Goal: Task Accomplishment & Management: Complete application form

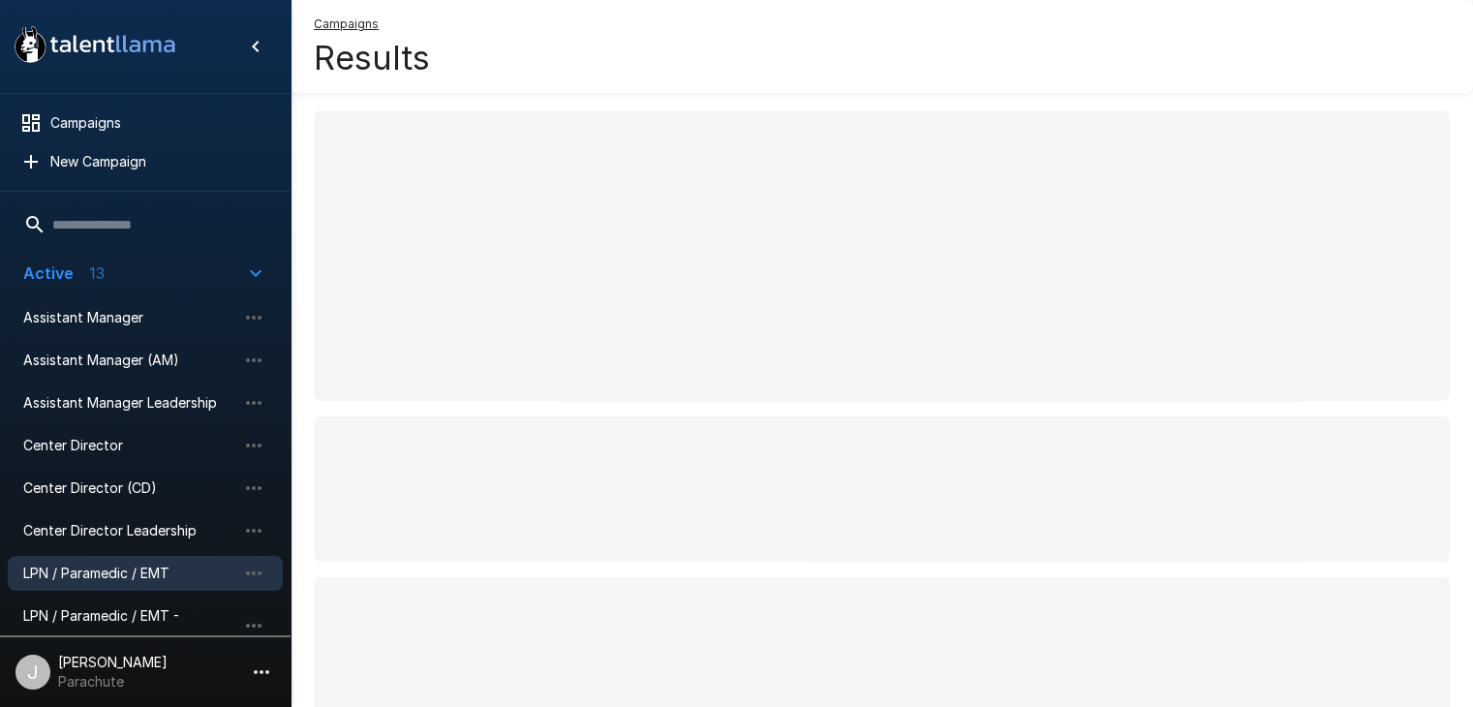
click at [120, 571] on span "LPN / Paramedic / EMT" at bounding box center [129, 573] width 213 height 19
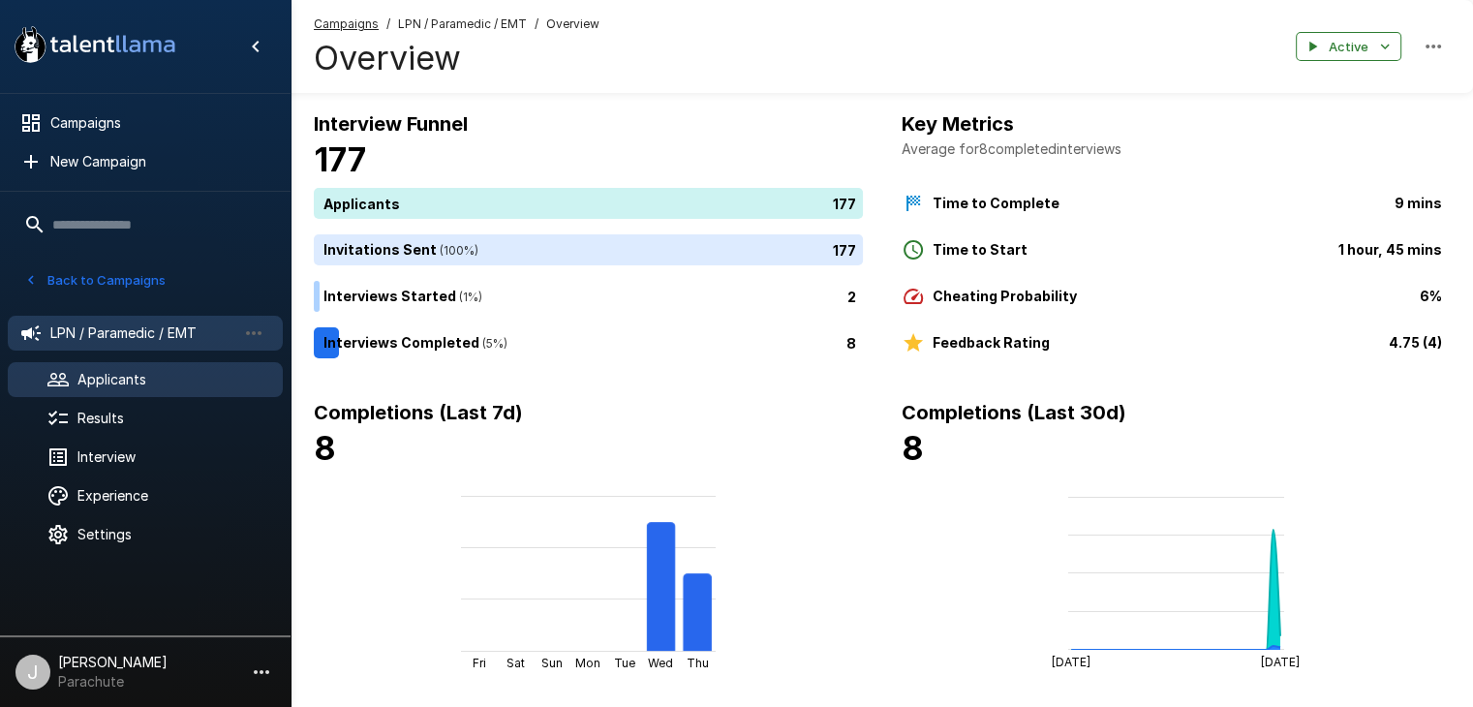
click at [137, 370] on span "Applicants" at bounding box center [172, 379] width 190 height 19
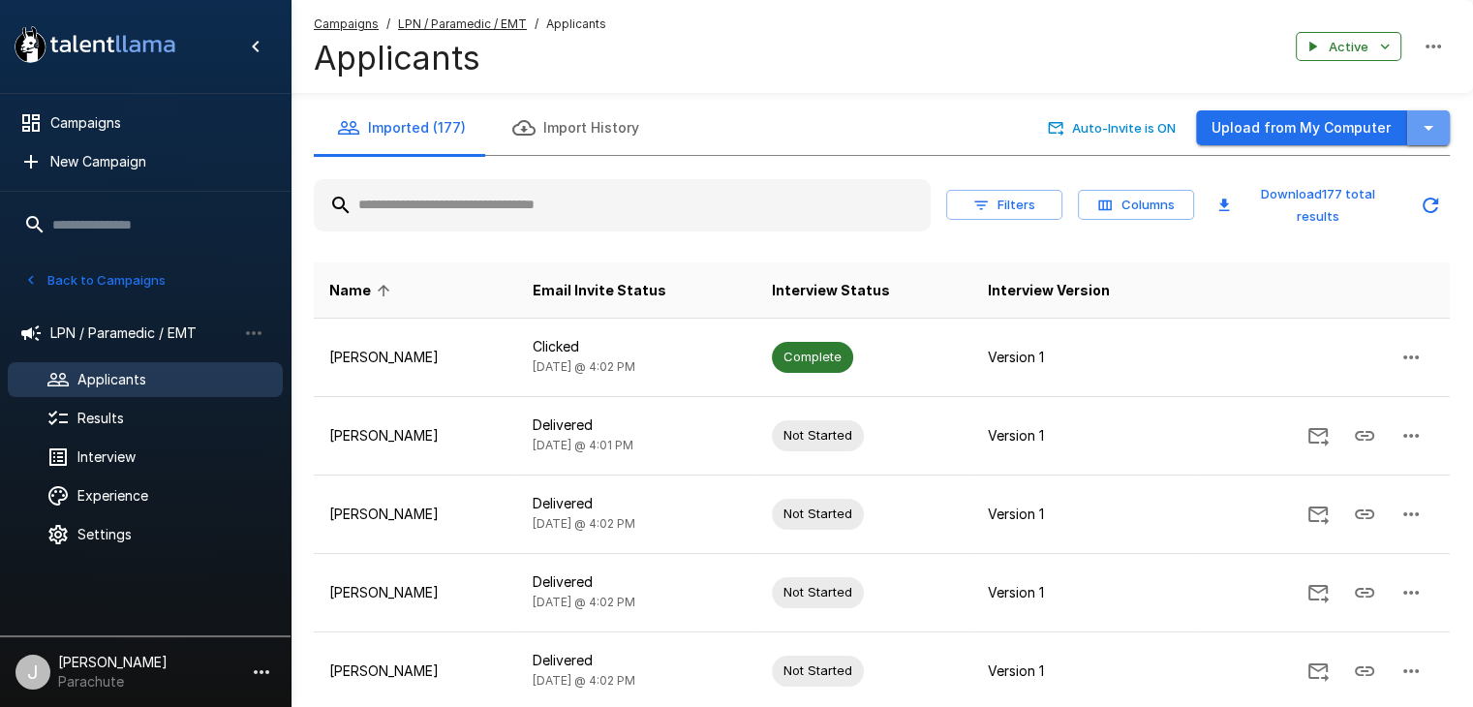
click at [1418, 121] on icon "button" at bounding box center [1428, 127] width 23 height 23
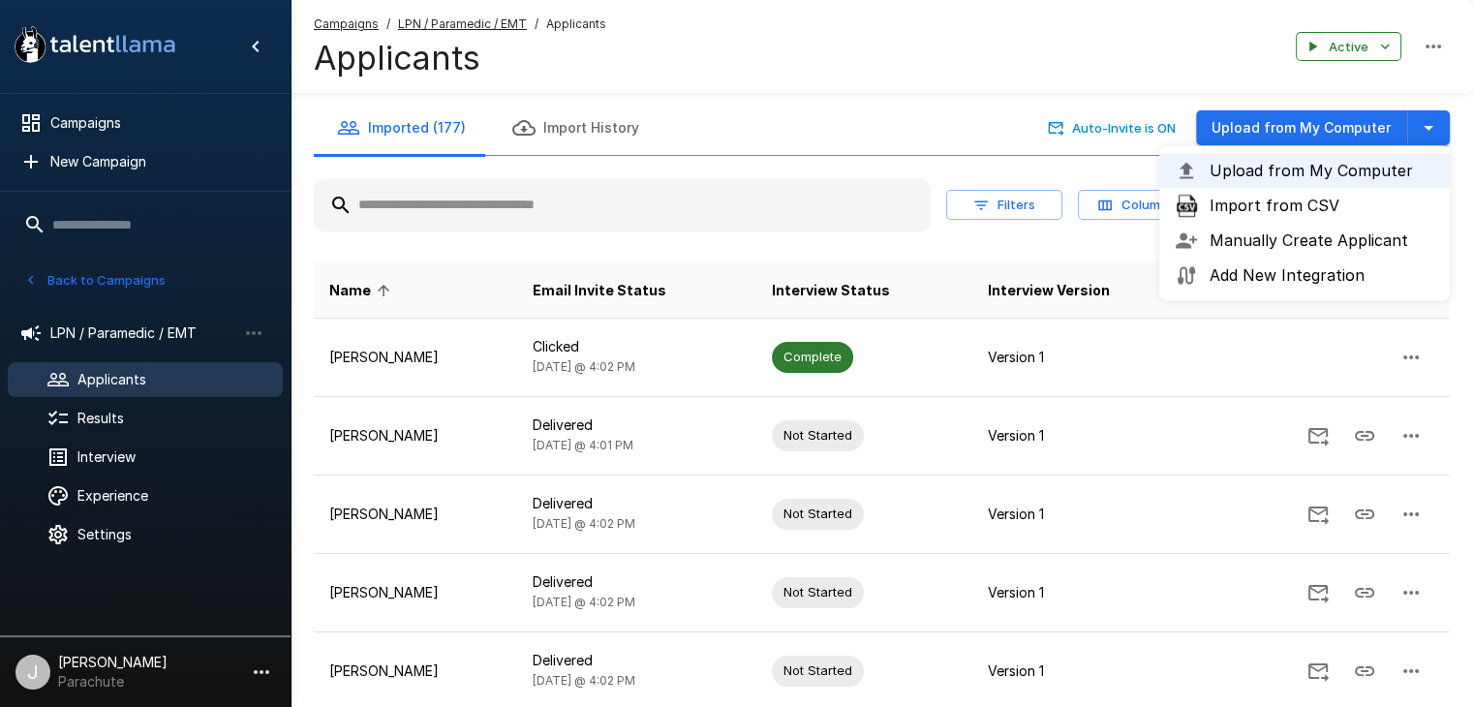
click at [1296, 210] on span "Import from CSV" at bounding box center [1322, 205] width 225 height 23
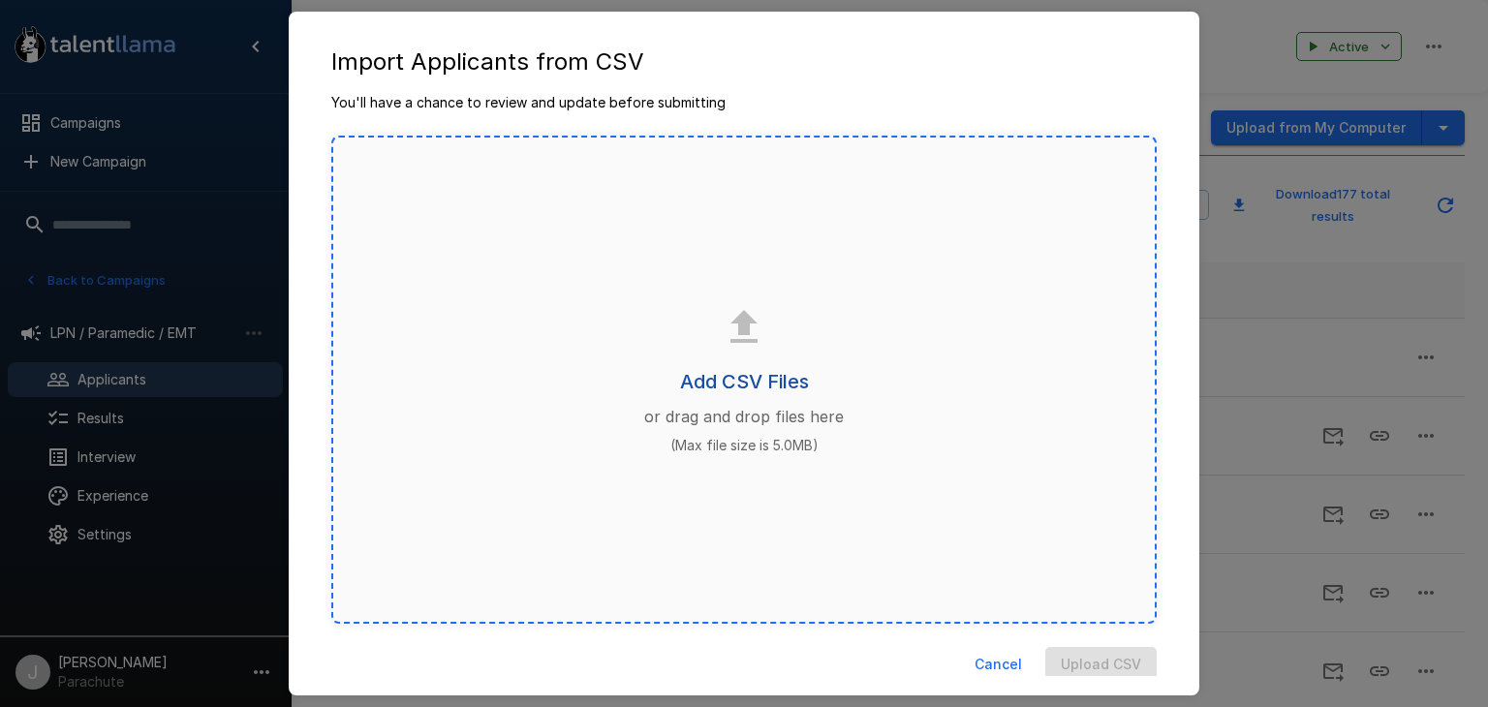
click at [721, 386] on h6 "Add CSV Files" at bounding box center [744, 381] width 129 height 31
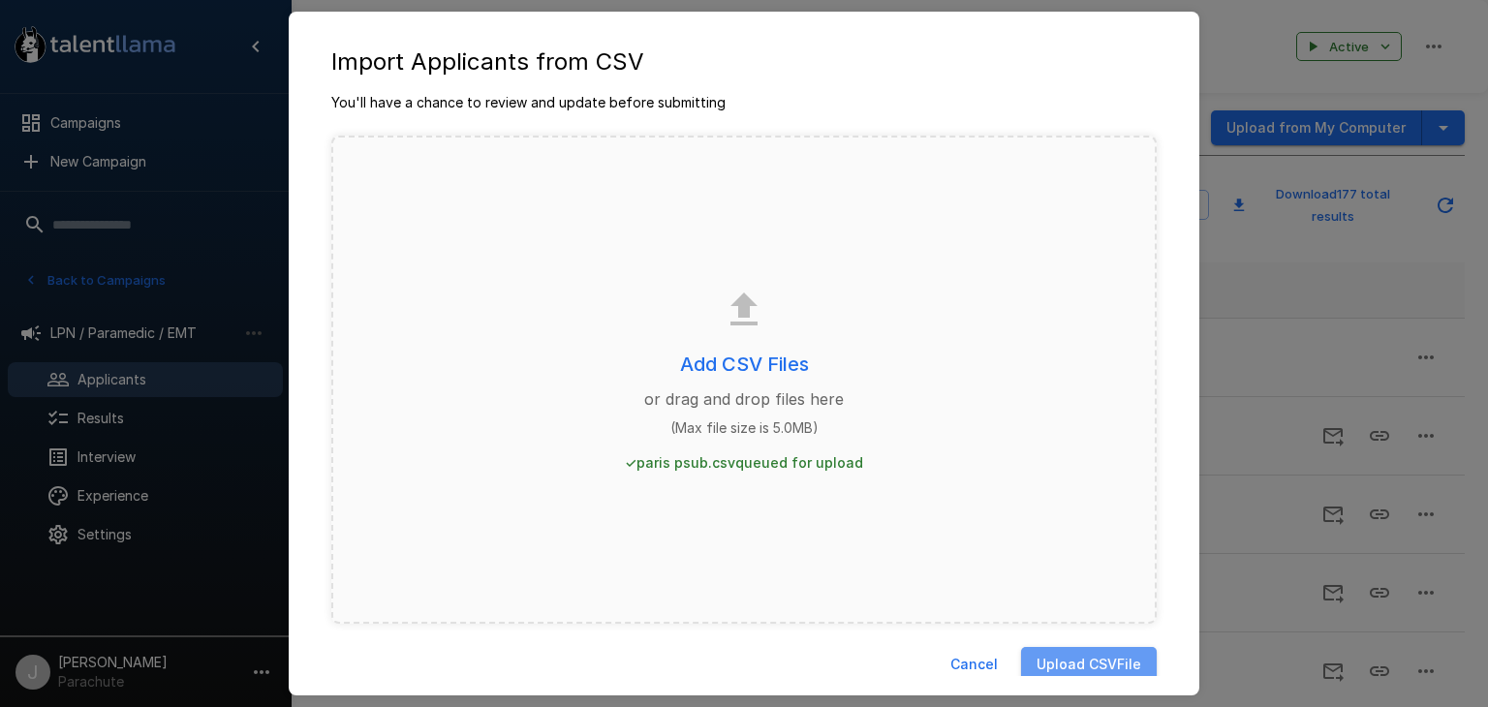
click at [1069, 662] on button "Upload CSV File" at bounding box center [1089, 665] width 136 height 36
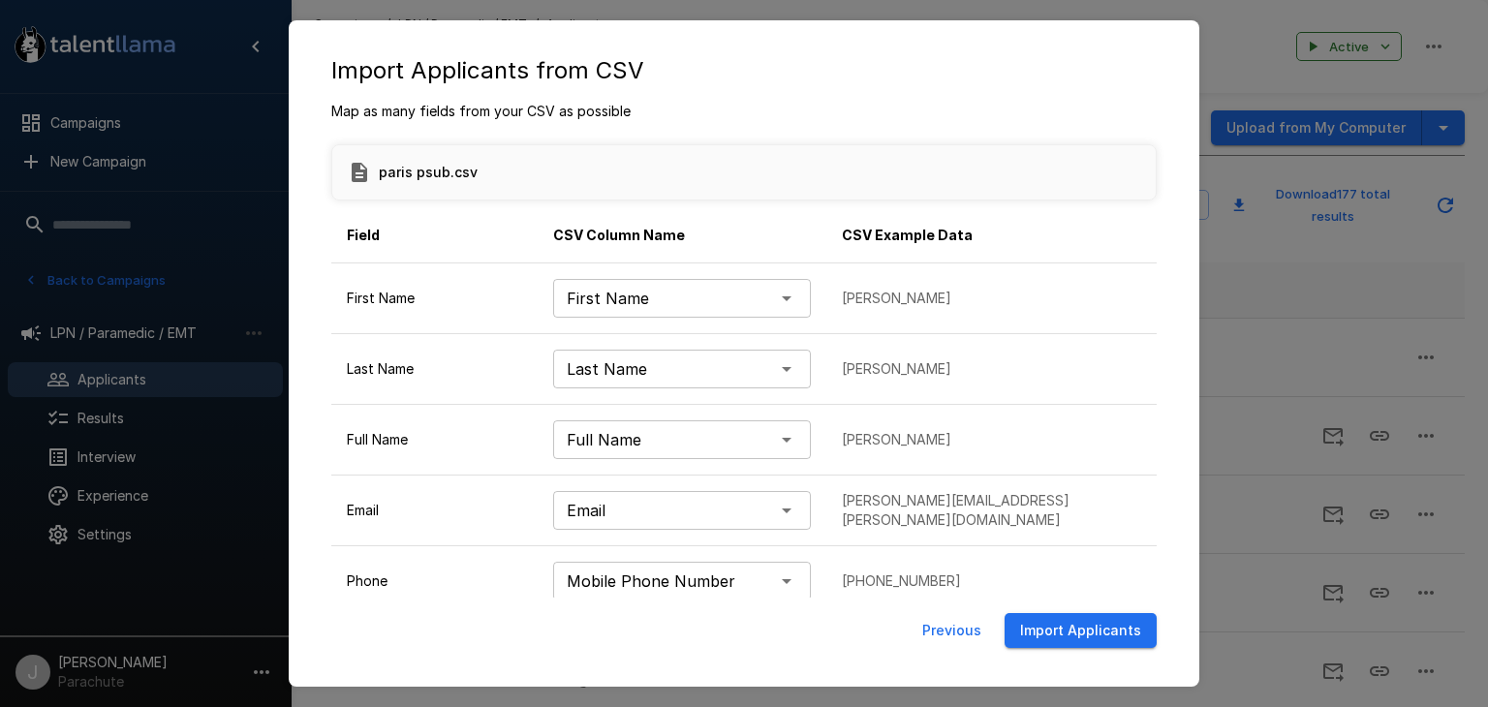
click at [1131, 625] on button "Import Applicants" at bounding box center [1080, 631] width 152 height 36
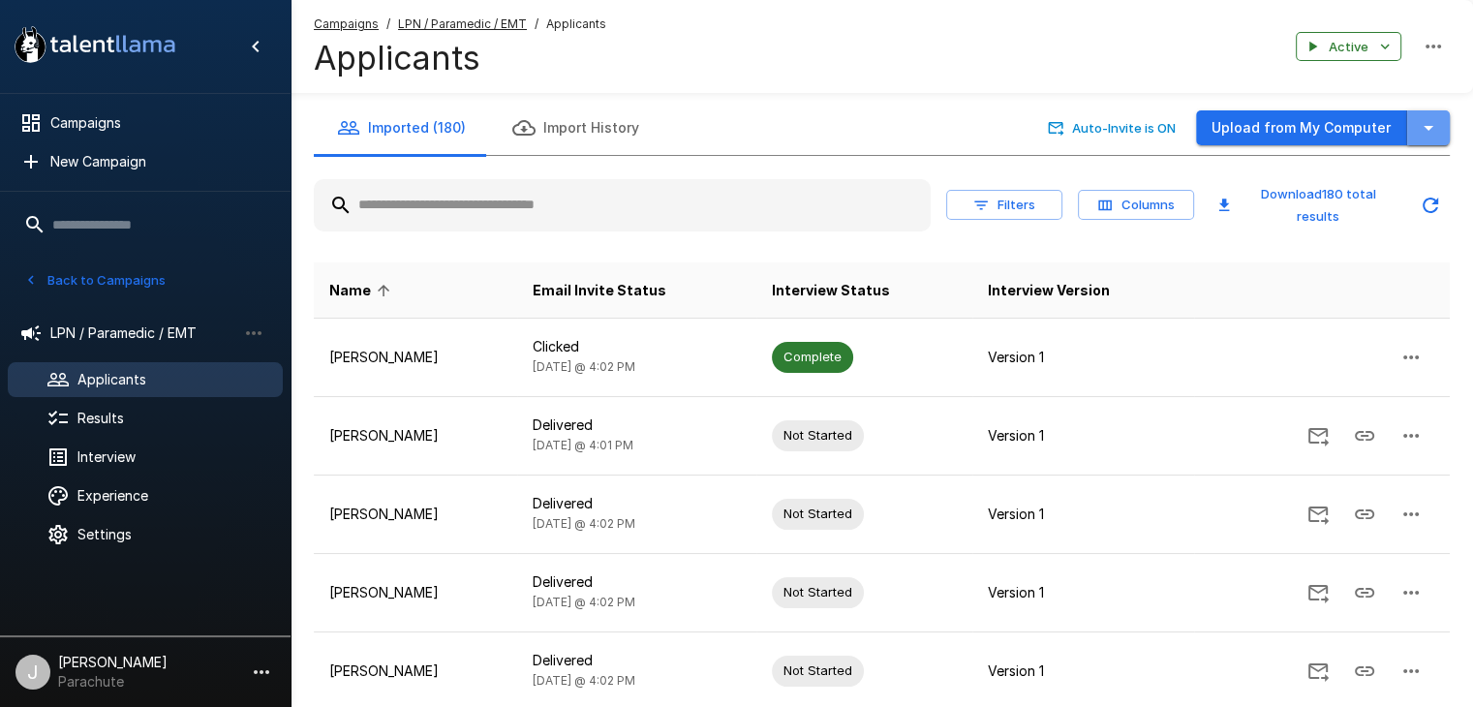
click at [1424, 125] on icon "button" at bounding box center [1428, 127] width 23 height 23
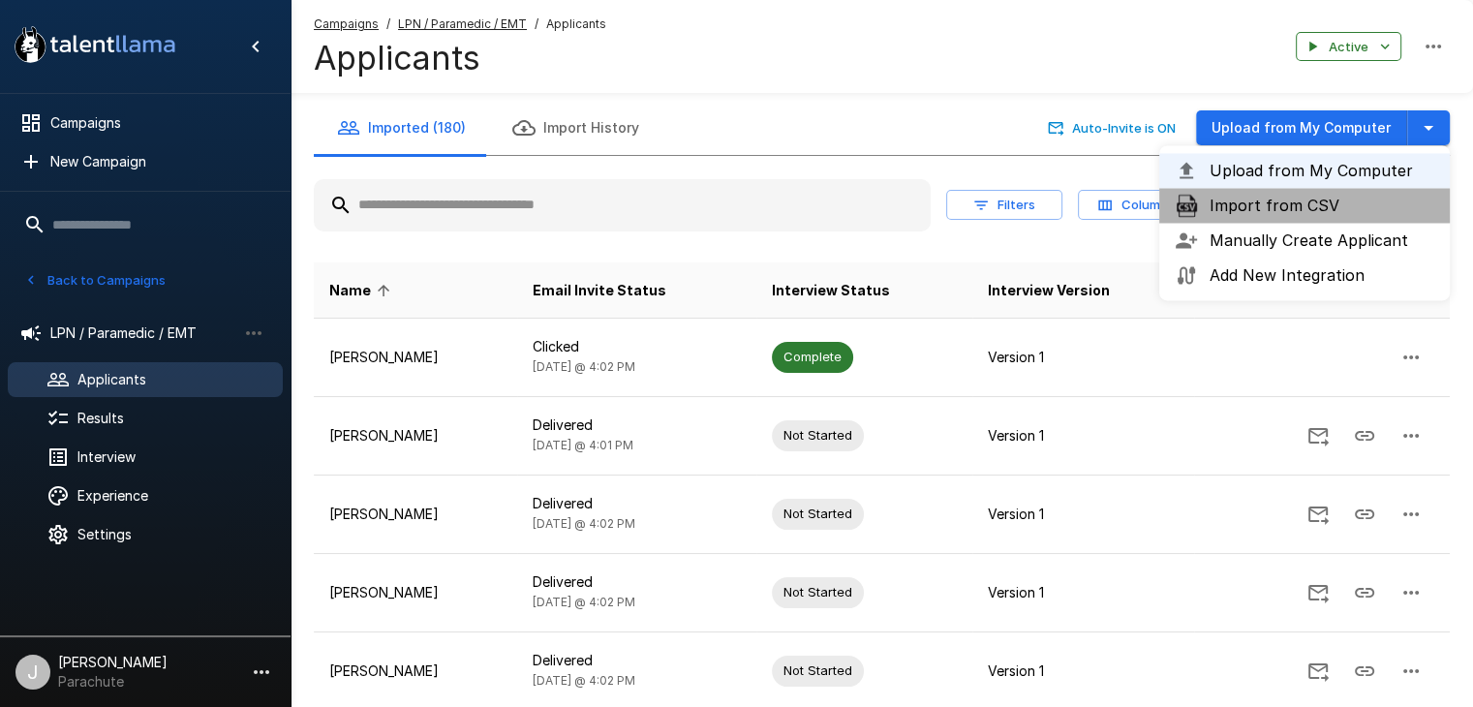
click at [1318, 199] on span "Import from CSV" at bounding box center [1322, 205] width 225 height 23
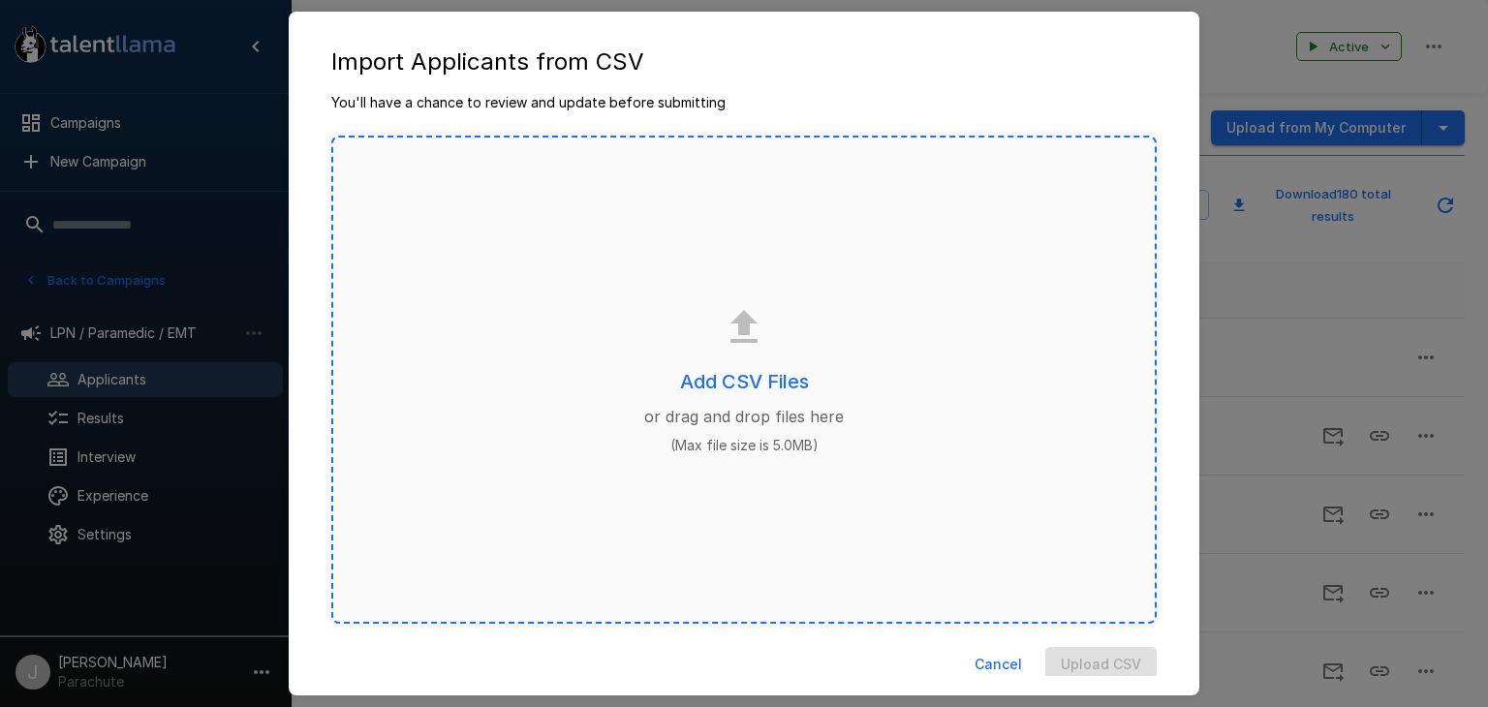
click at [725, 357] on div "Add CSV Files or drag and drop files here (Max file size is 5.0MB)" at bounding box center [743, 380] width 825 height 488
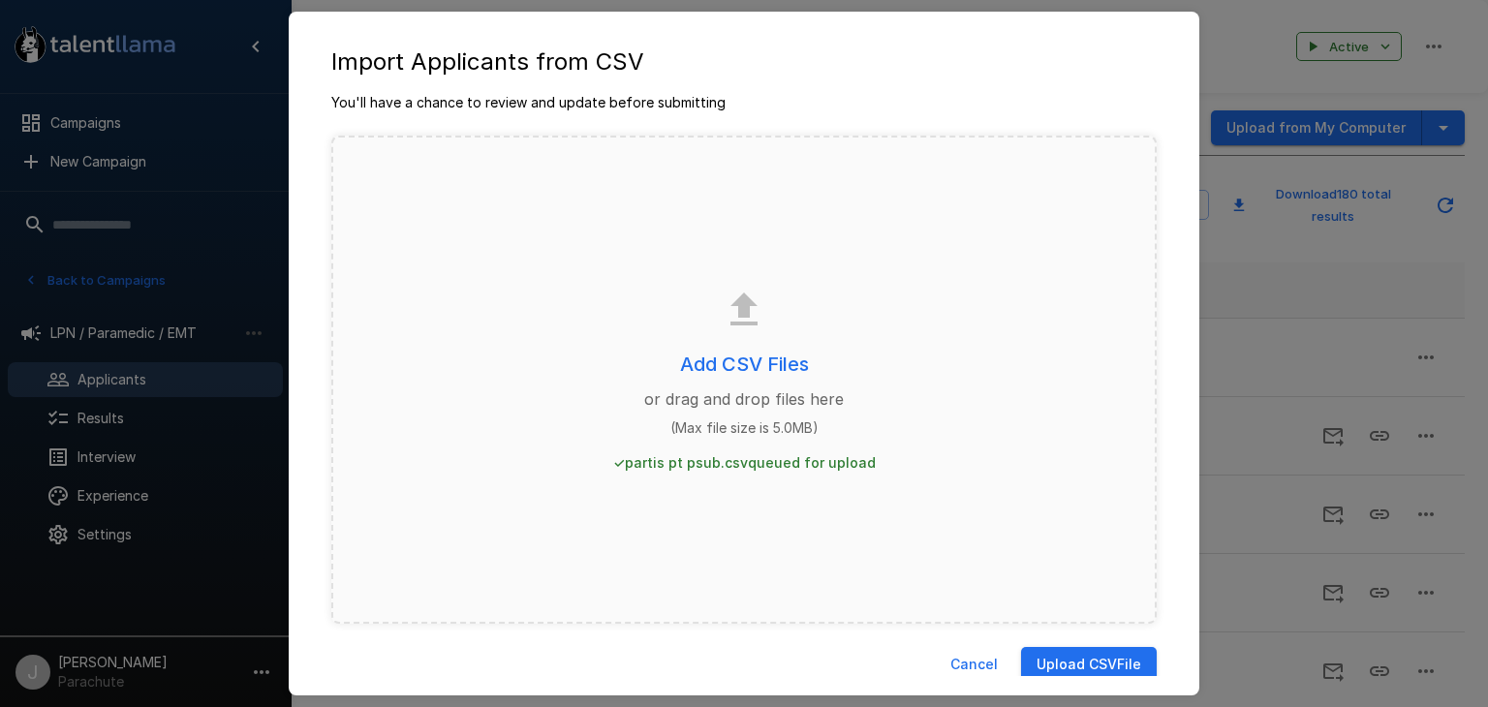
click at [1093, 655] on button "Upload CSV File" at bounding box center [1089, 665] width 136 height 36
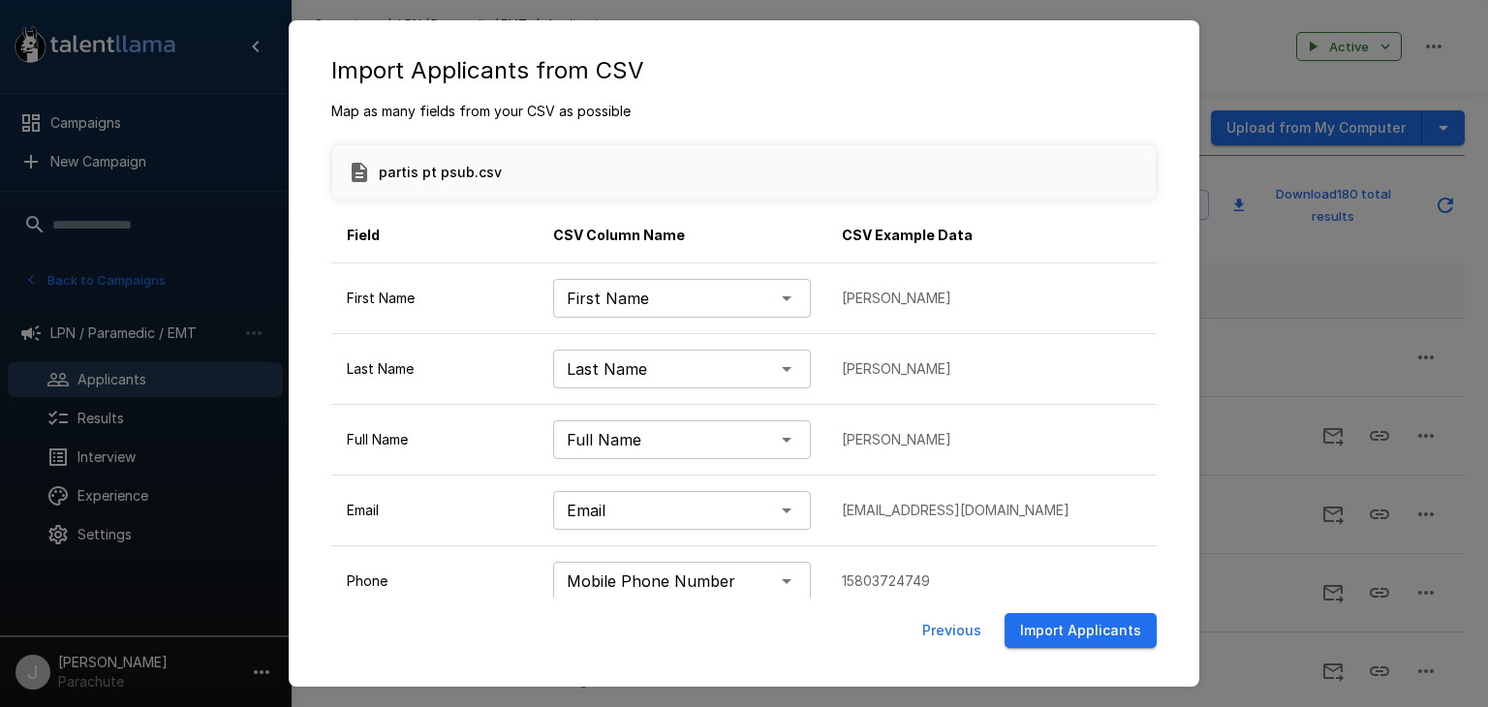
click at [1106, 618] on button "Import Applicants" at bounding box center [1080, 631] width 152 height 36
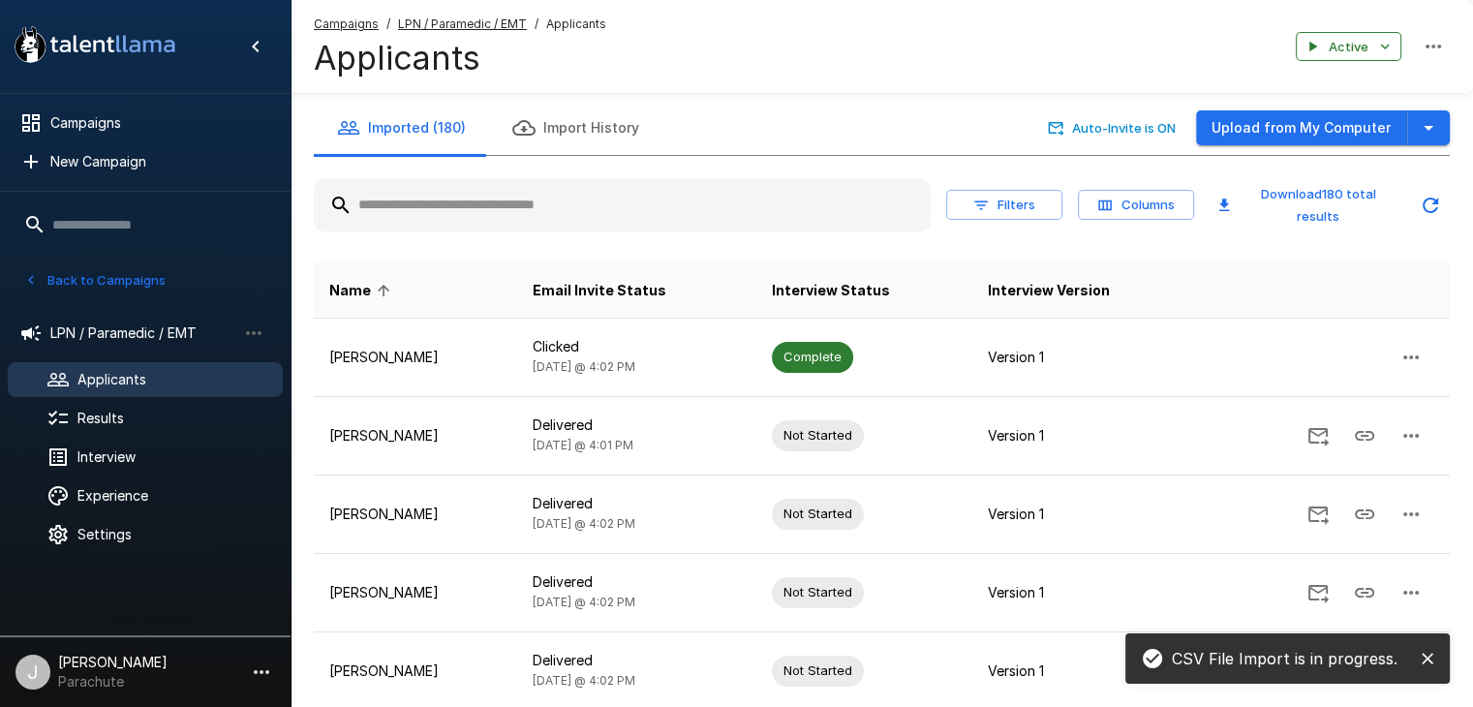
click at [88, 278] on button "Back to Campaigns" at bounding box center [94, 280] width 151 height 30
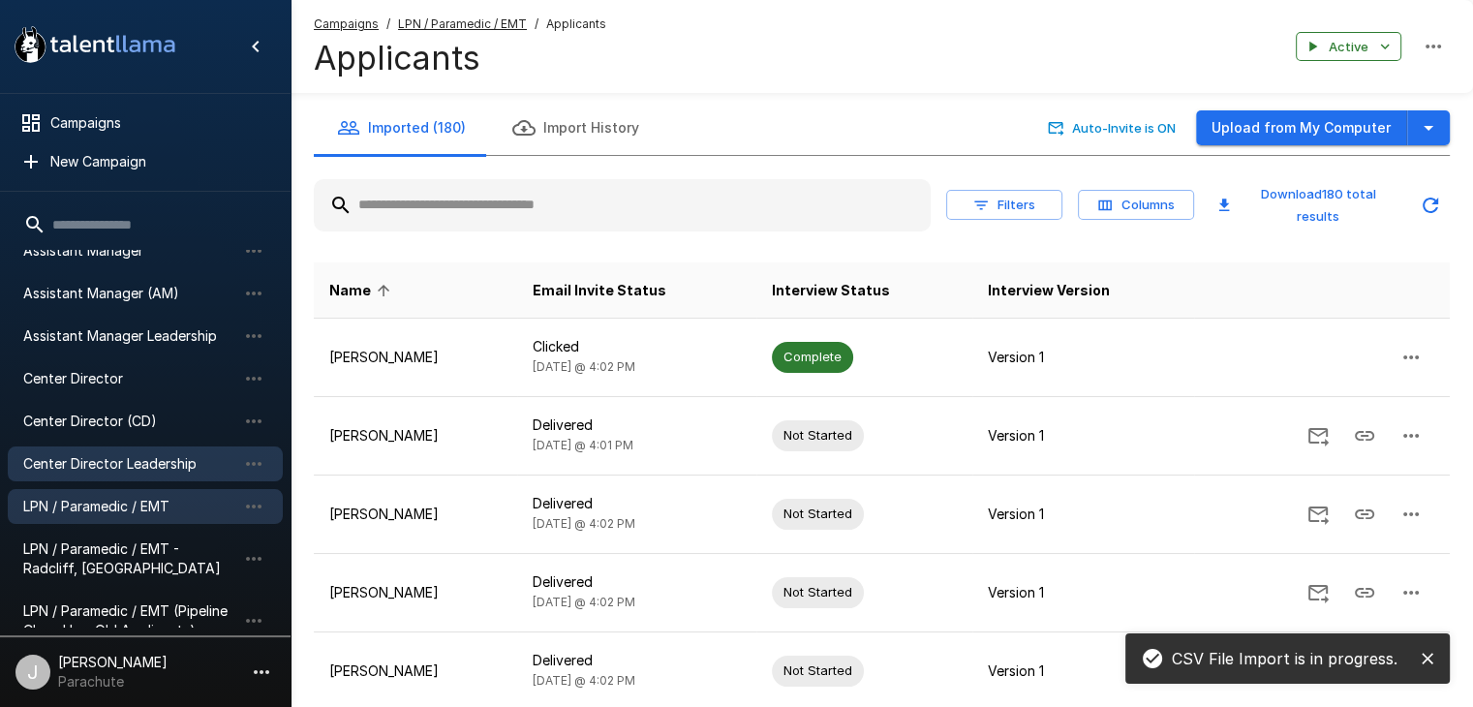
scroll to position [97, 0]
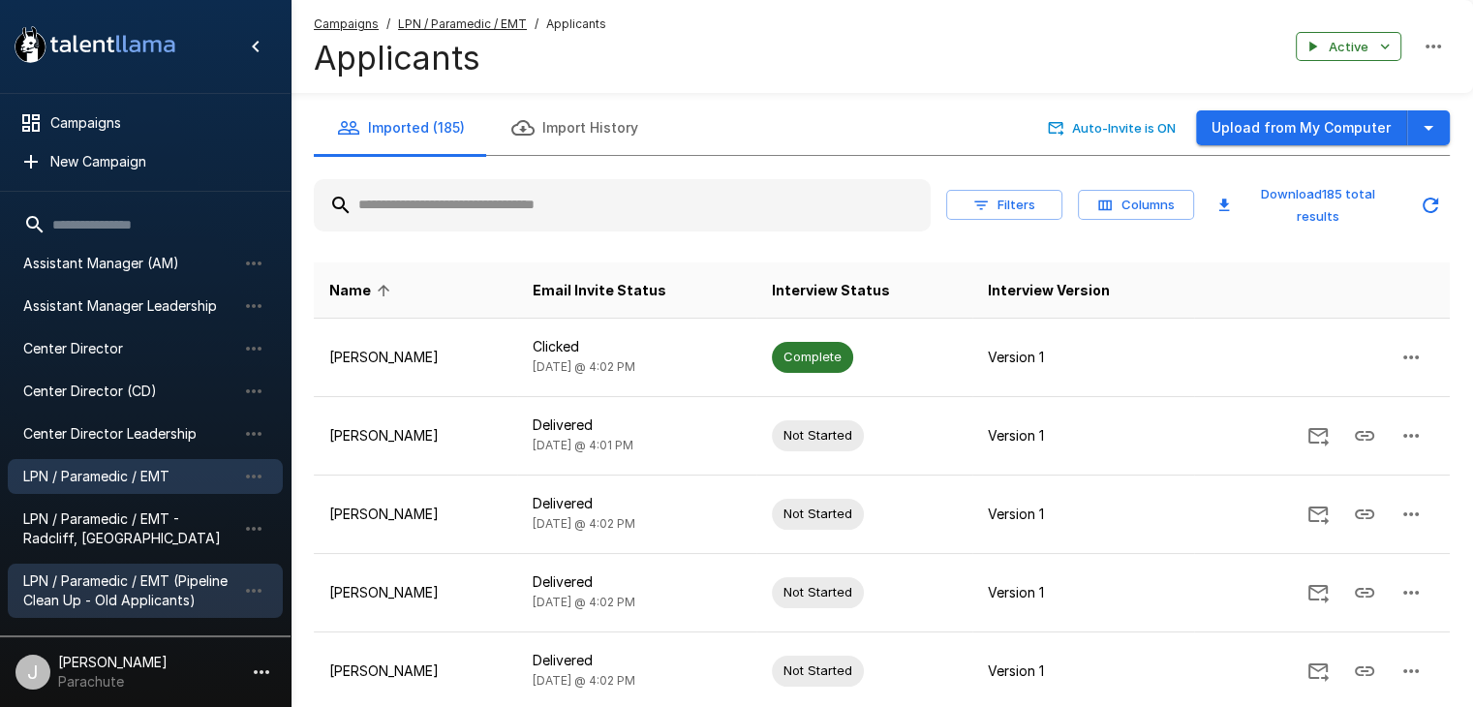
click at [142, 580] on span "LPN / Paramedic / EMT (Pipeline Clean Up - Old Applicants)" at bounding box center [129, 590] width 213 height 39
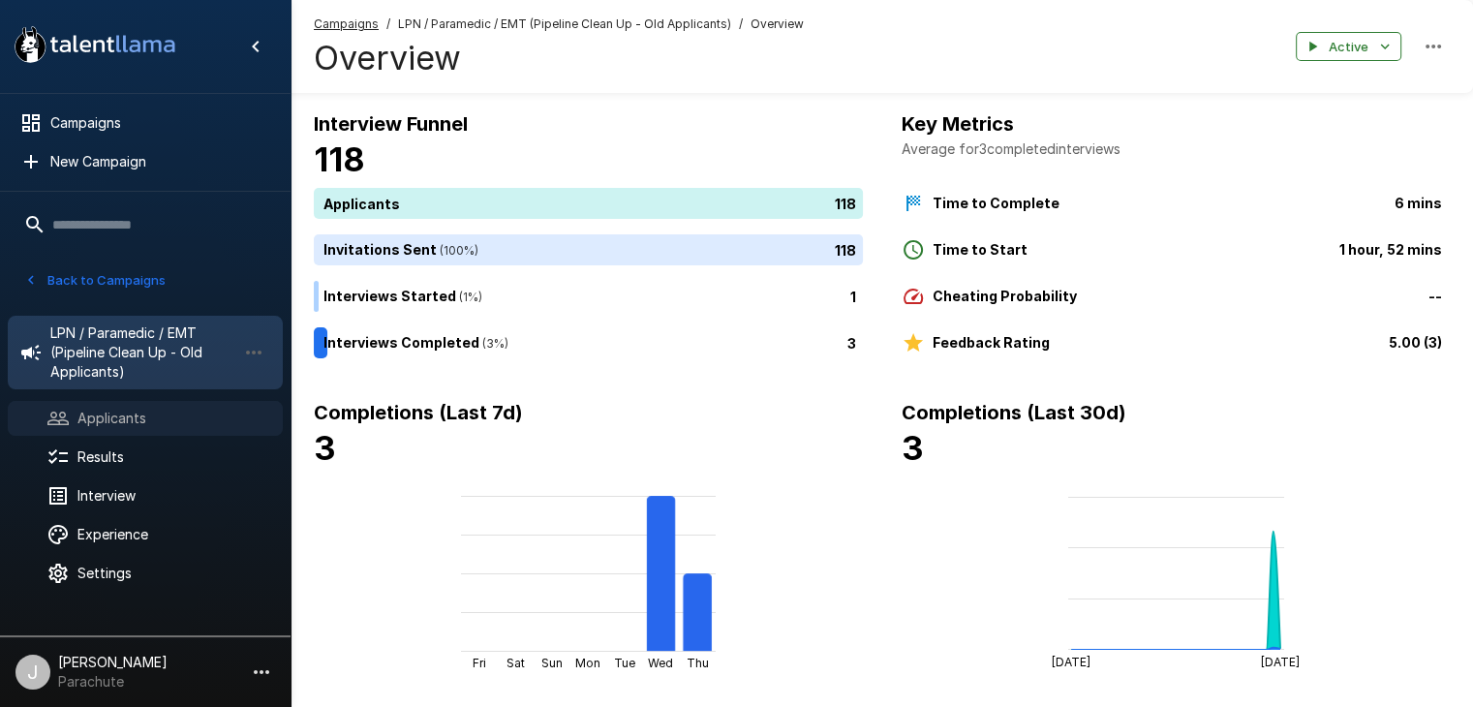
click at [139, 410] on span "Applicants" at bounding box center [172, 418] width 190 height 19
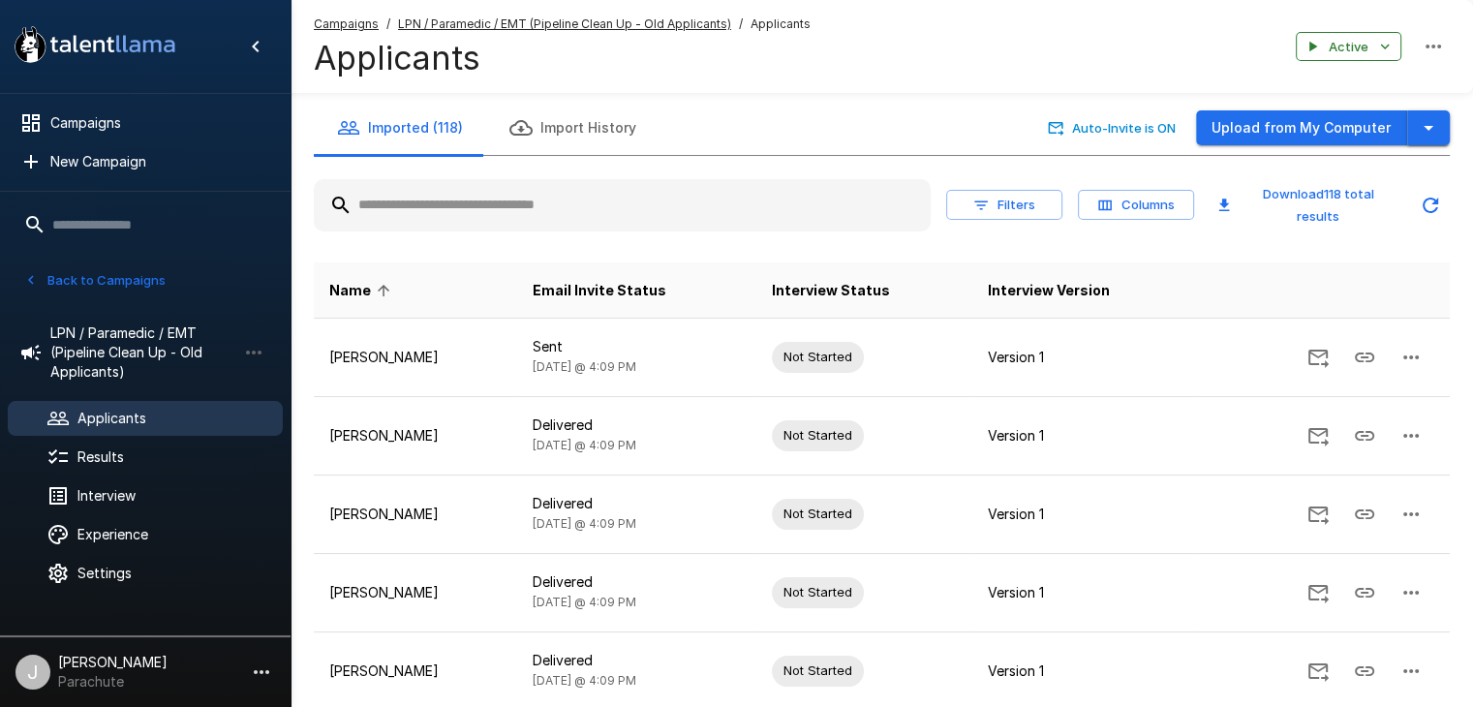
click at [1420, 133] on icon "button" at bounding box center [1428, 127] width 23 height 23
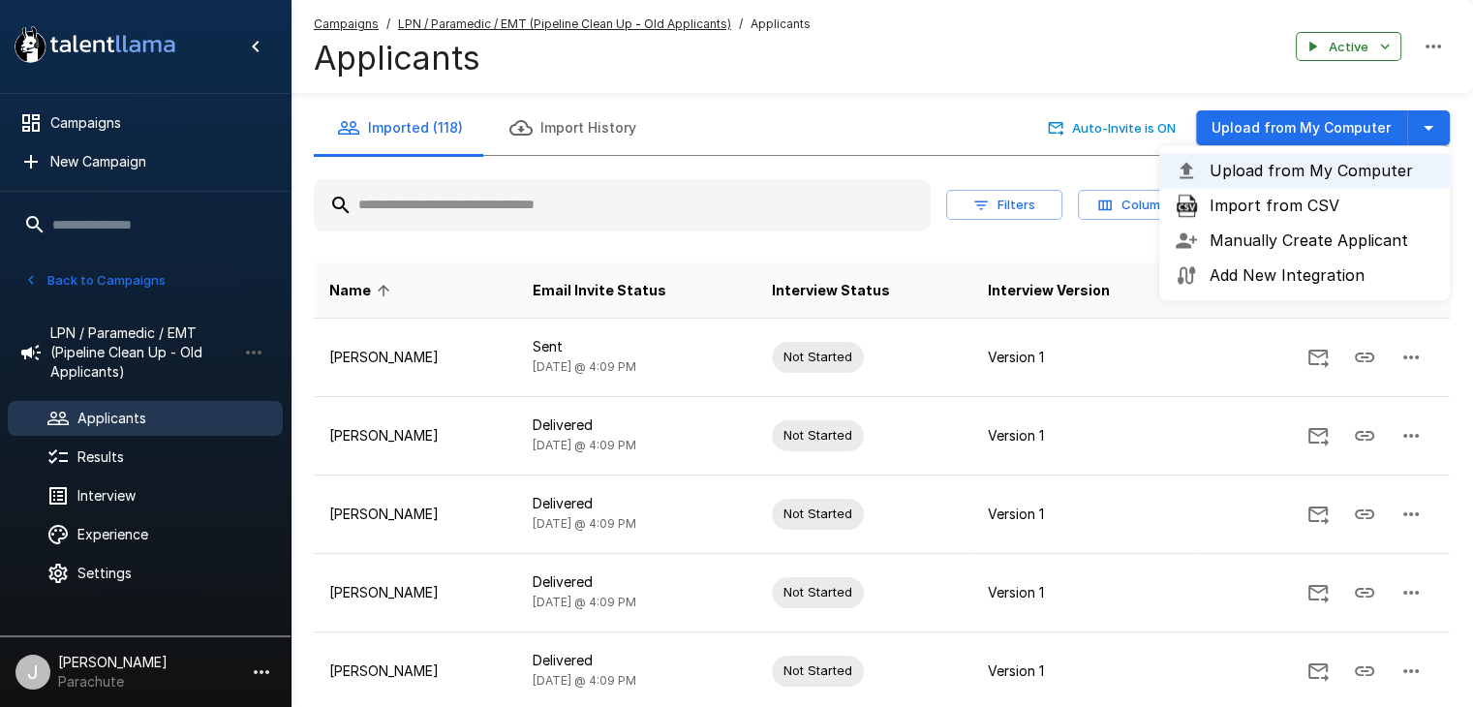
click at [1324, 204] on span "Import from CSV" at bounding box center [1322, 205] width 225 height 23
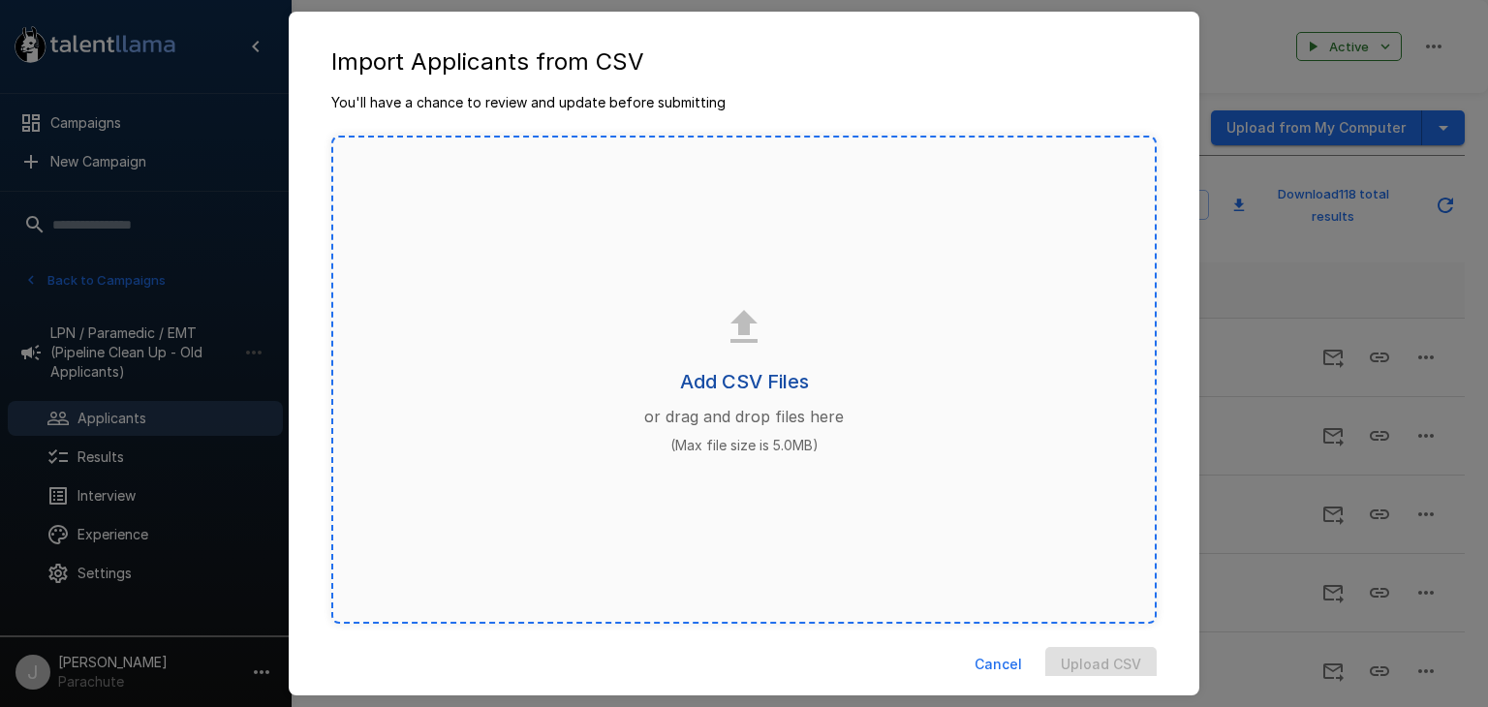
click at [750, 372] on h6 "Add CSV Files" at bounding box center [744, 381] width 129 height 31
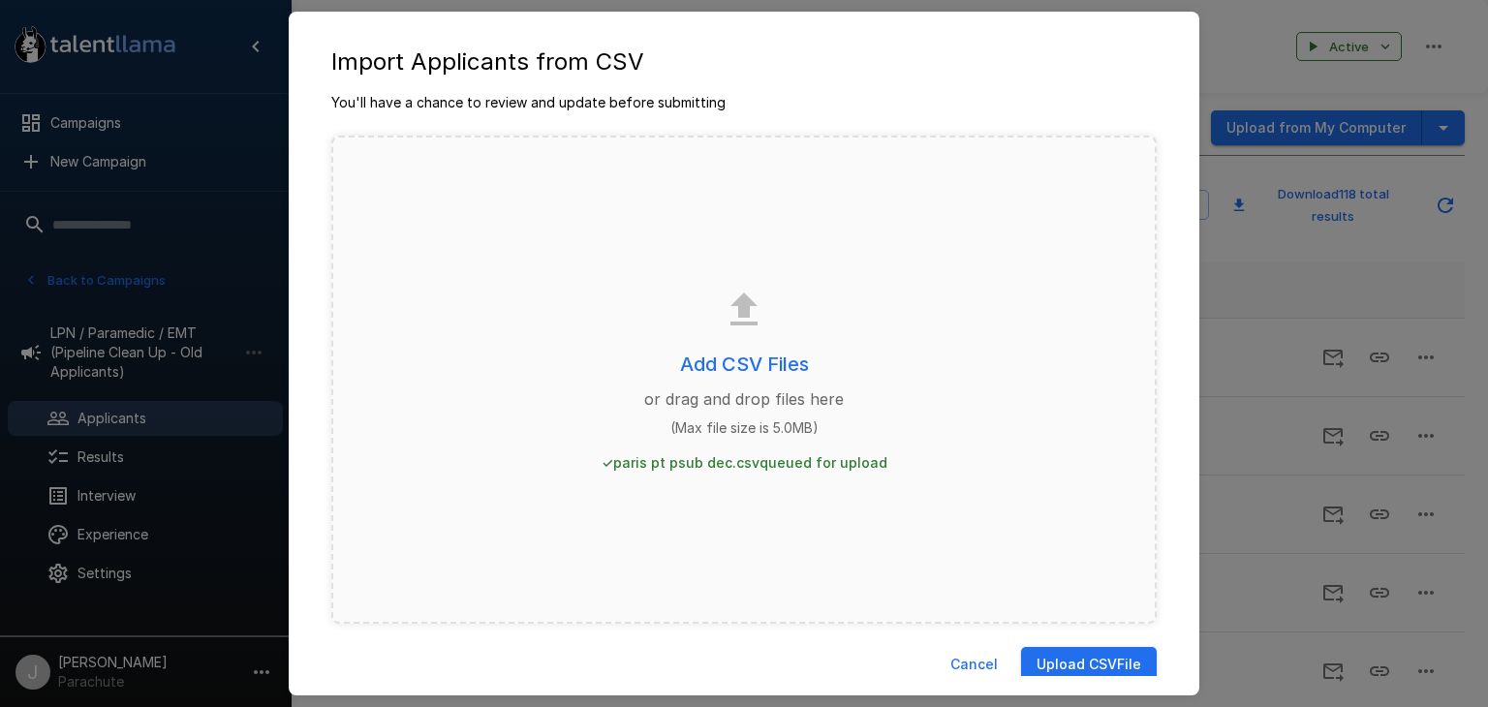
click at [1088, 667] on button "Upload CSV File" at bounding box center [1089, 665] width 136 height 36
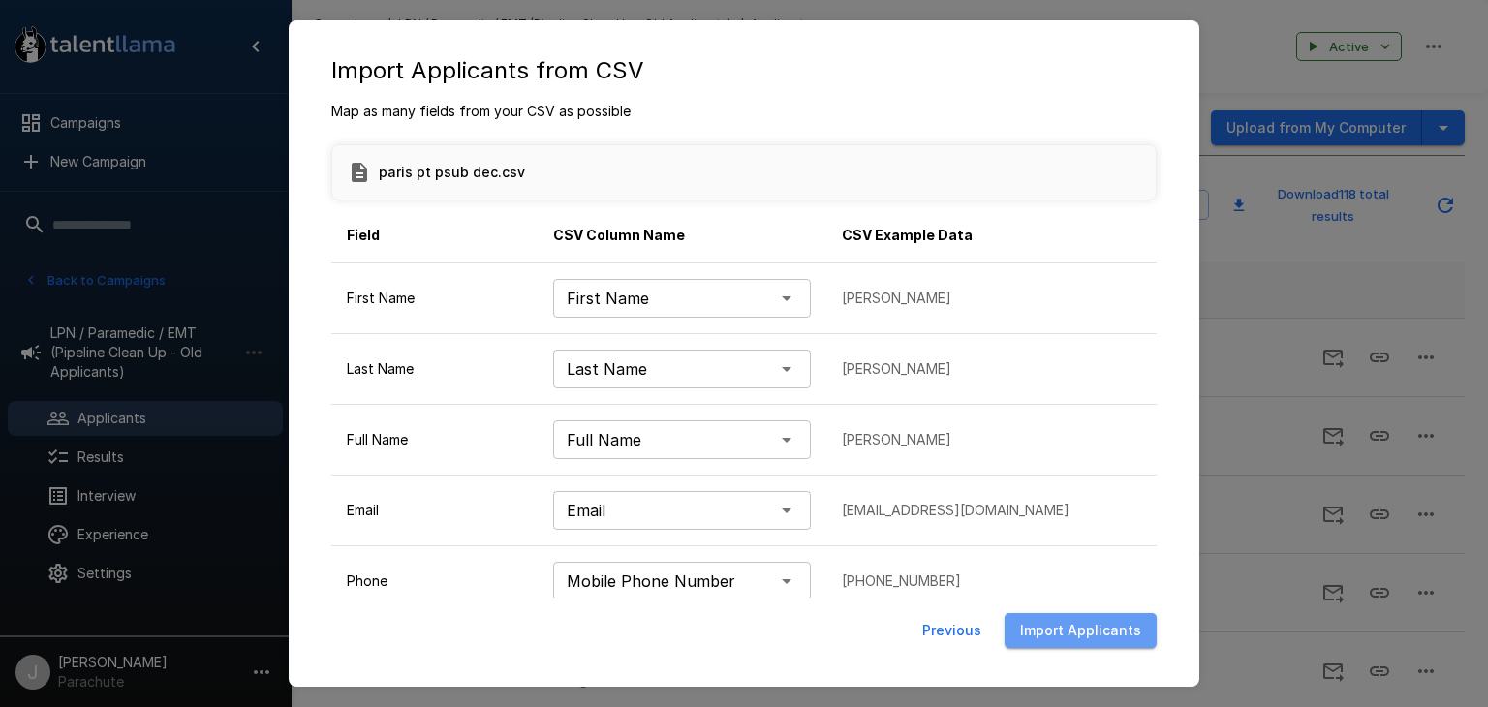
click at [1090, 630] on button "Import Applicants" at bounding box center [1080, 631] width 152 height 36
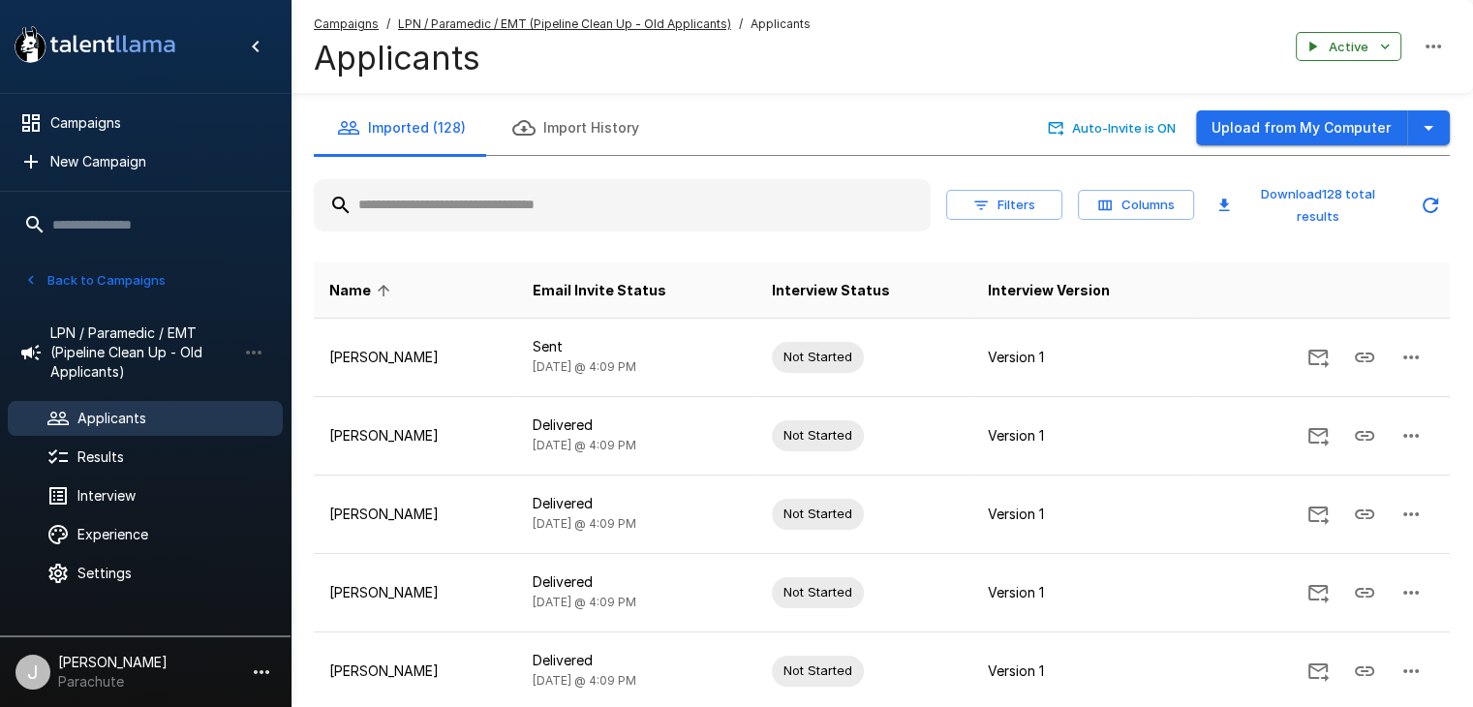
click at [120, 292] on button "Back to Campaigns" at bounding box center [94, 280] width 151 height 30
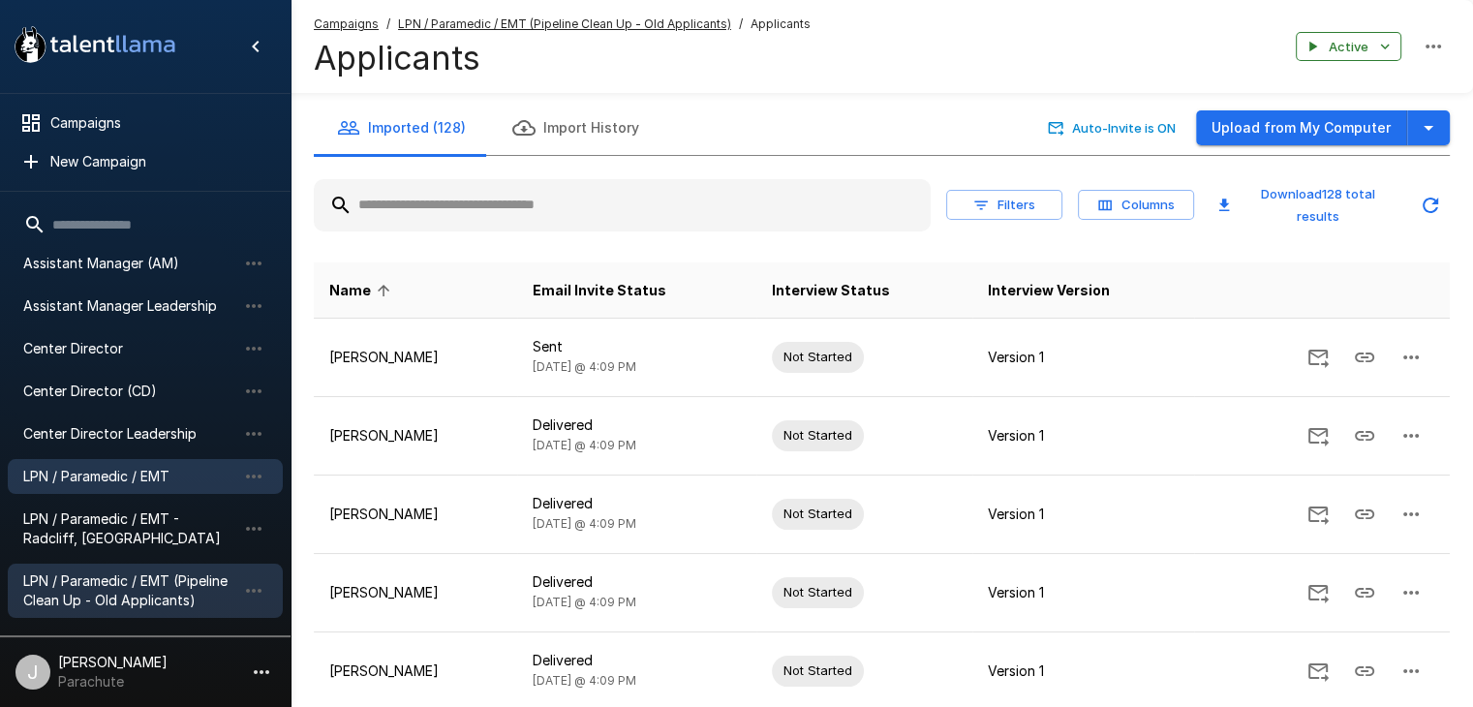
click at [121, 470] on span "LPN / Paramedic / EMT" at bounding box center [129, 476] width 213 height 19
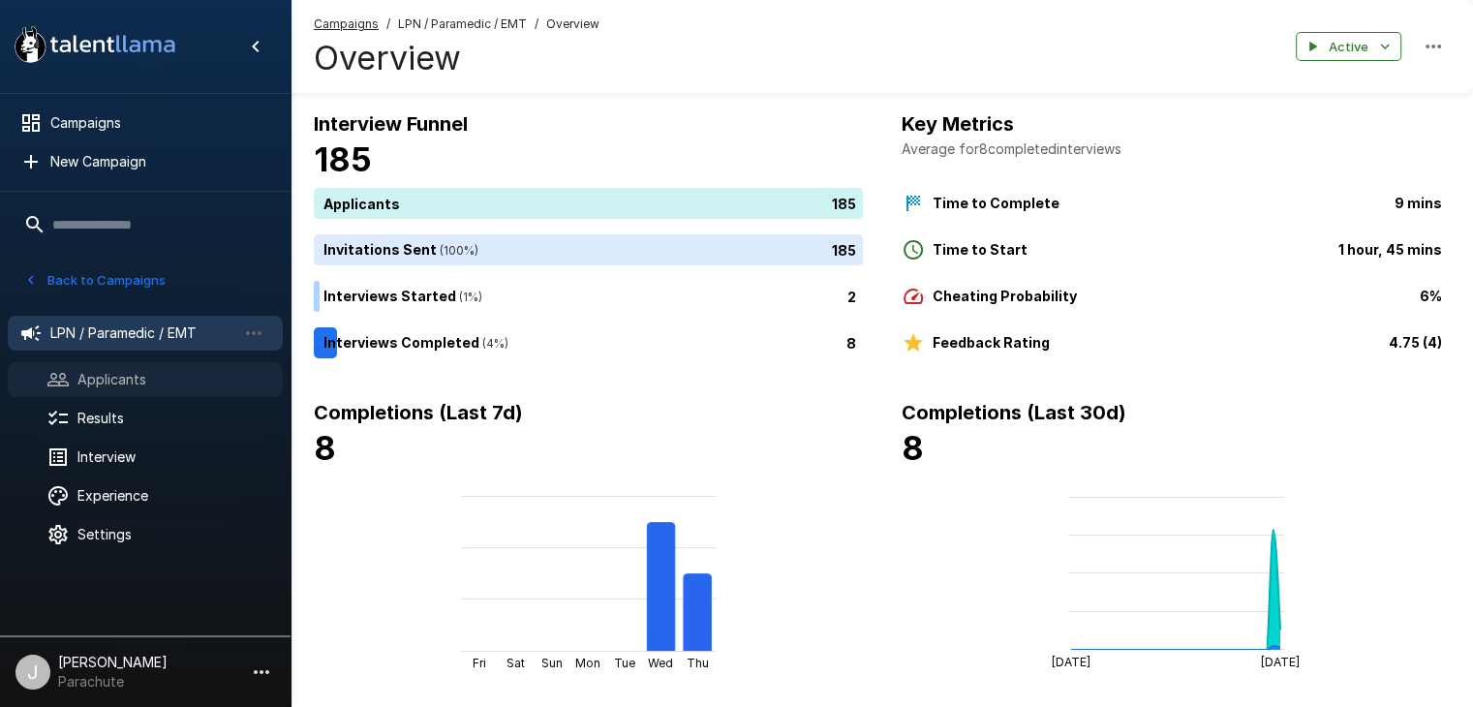
click at [145, 378] on span "Applicants" at bounding box center [172, 379] width 190 height 19
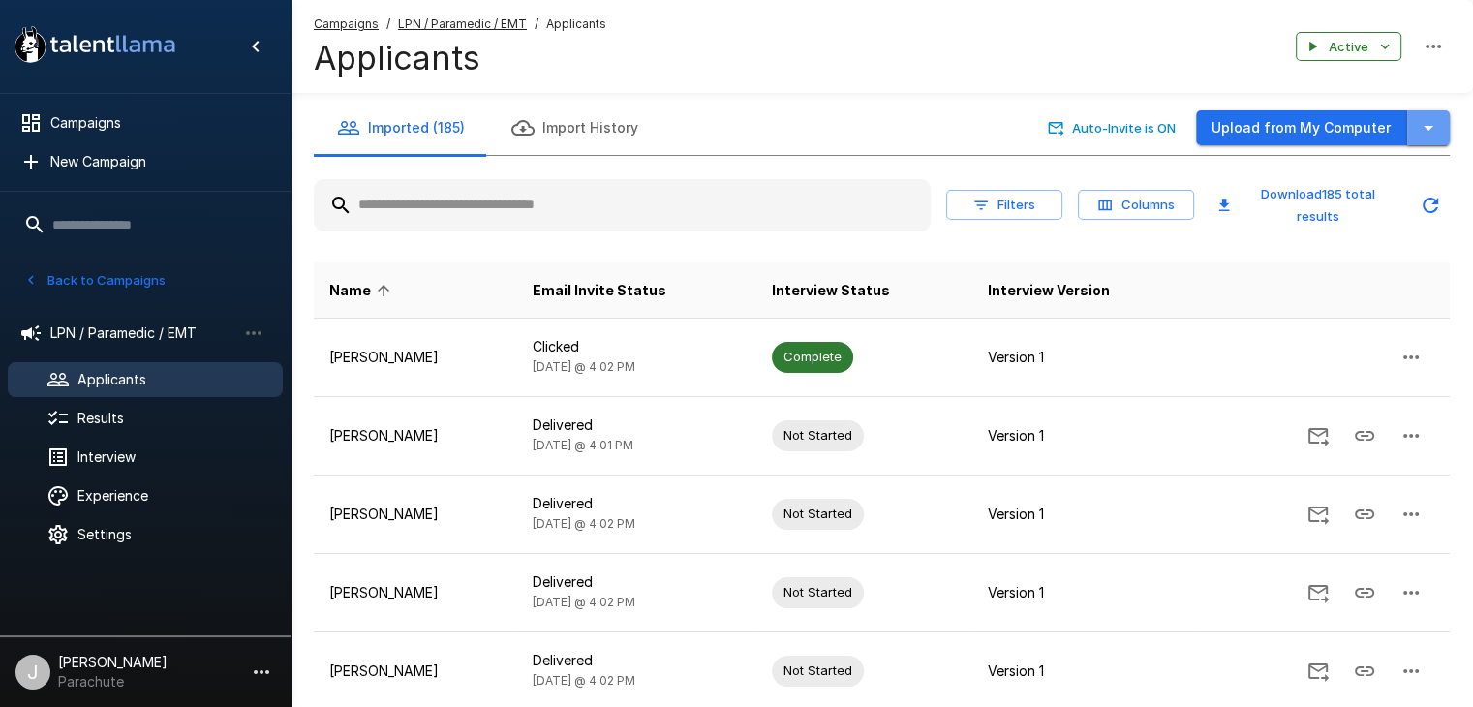
click at [1430, 125] on icon "button" at bounding box center [1428, 127] width 23 height 23
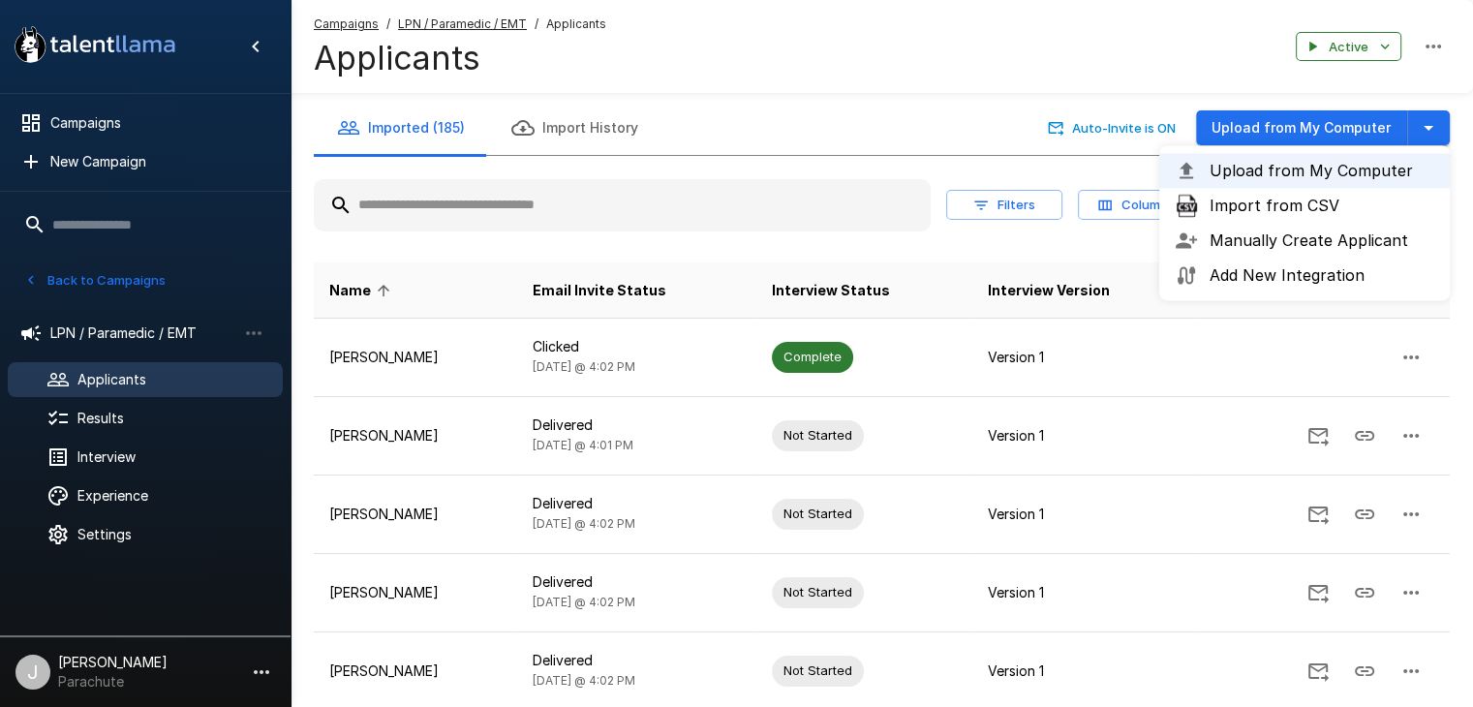
click at [1310, 217] on span "Import from CSV" at bounding box center [1322, 205] width 225 height 23
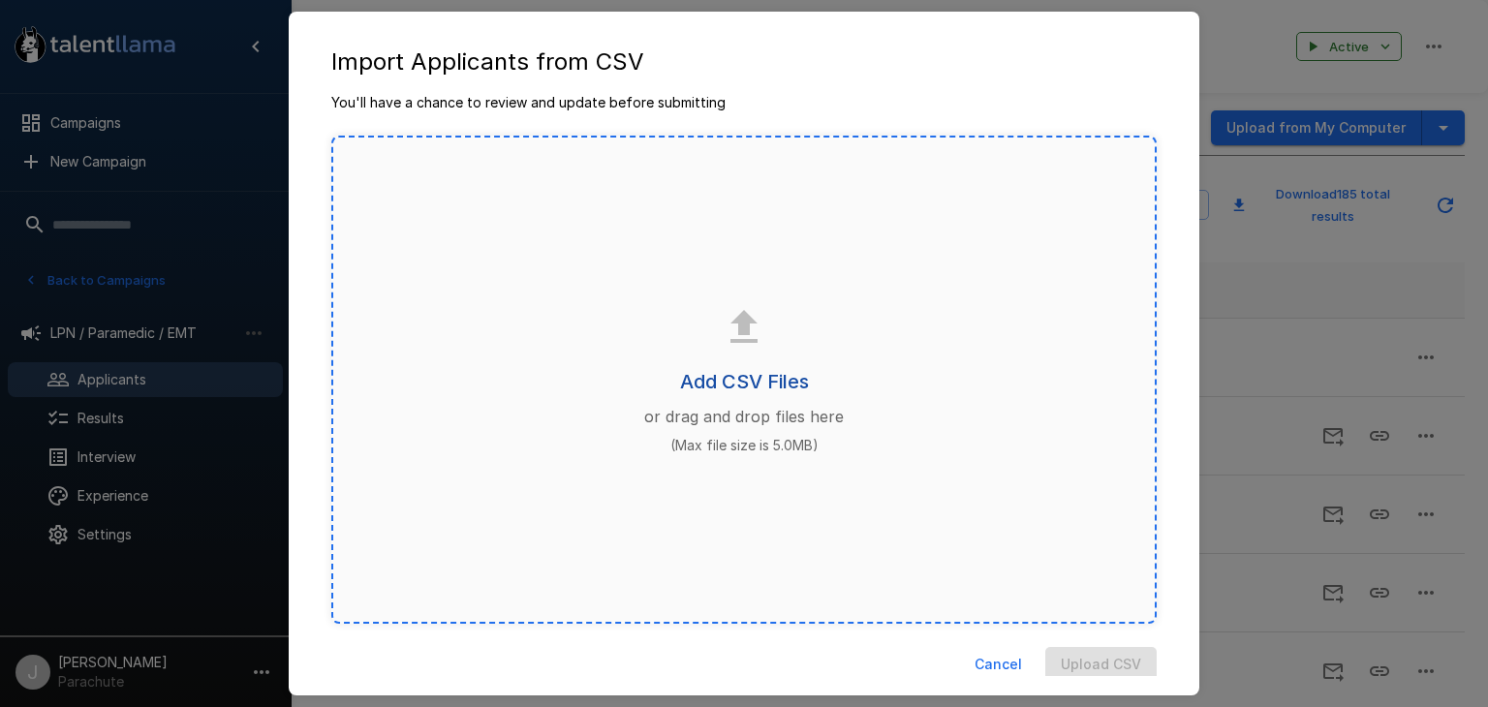
click at [736, 374] on h6 "Add CSV Files" at bounding box center [744, 381] width 129 height 31
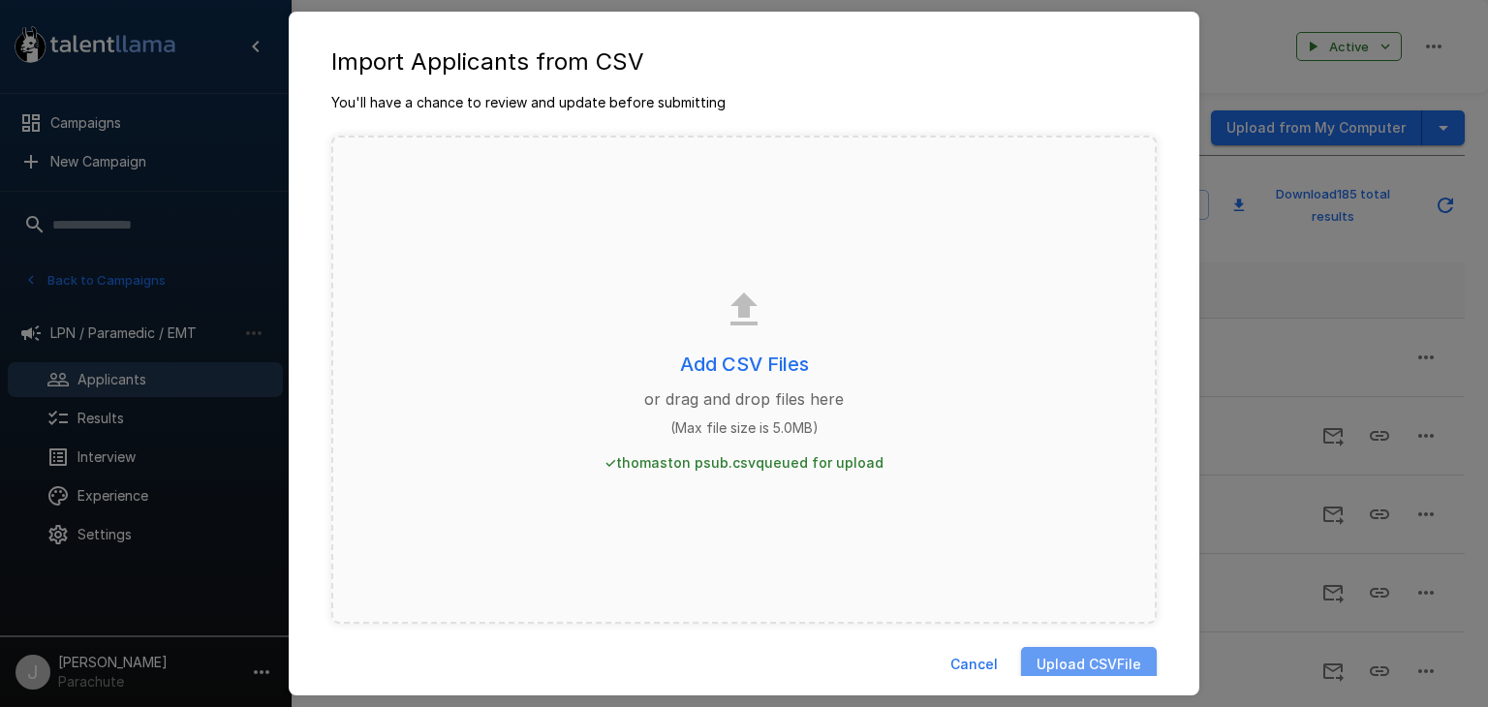
click at [1079, 651] on button "Upload CSV File" at bounding box center [1089, 665] width 136 height 36
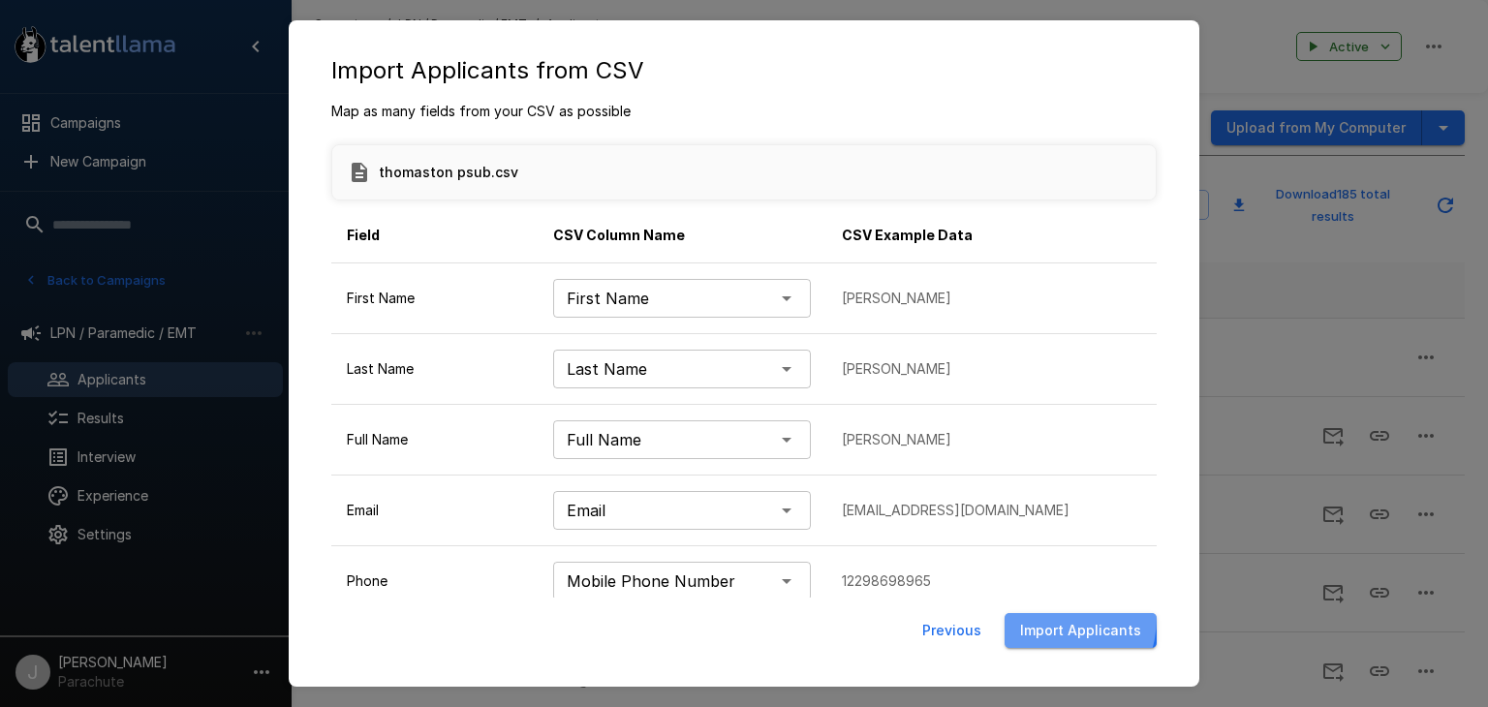
click at [1054, 617] on button "Import Applicants" at bounding box center [1080, 631] width 152 height 36
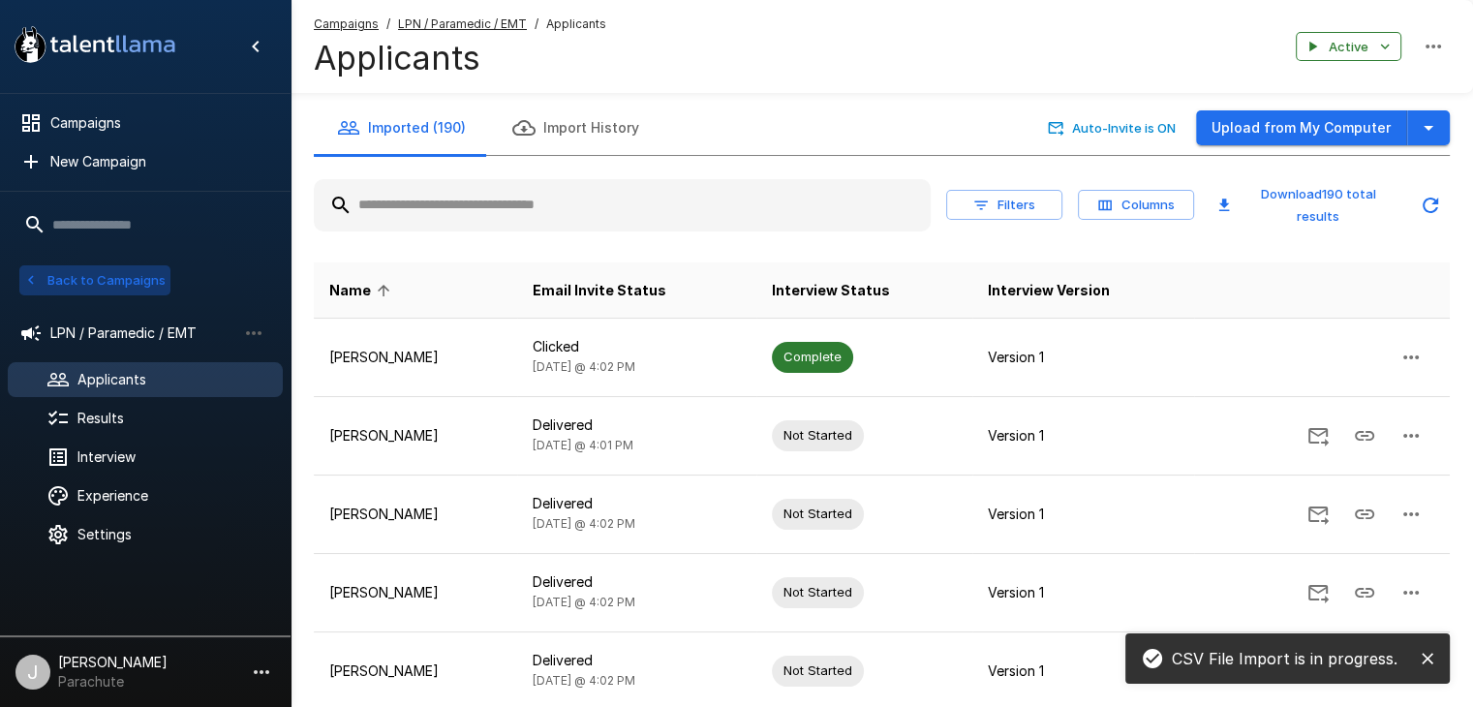
click at [114, 288] on button "Back to Campaigns" at bounding box center [94, 280] width 151 height 30
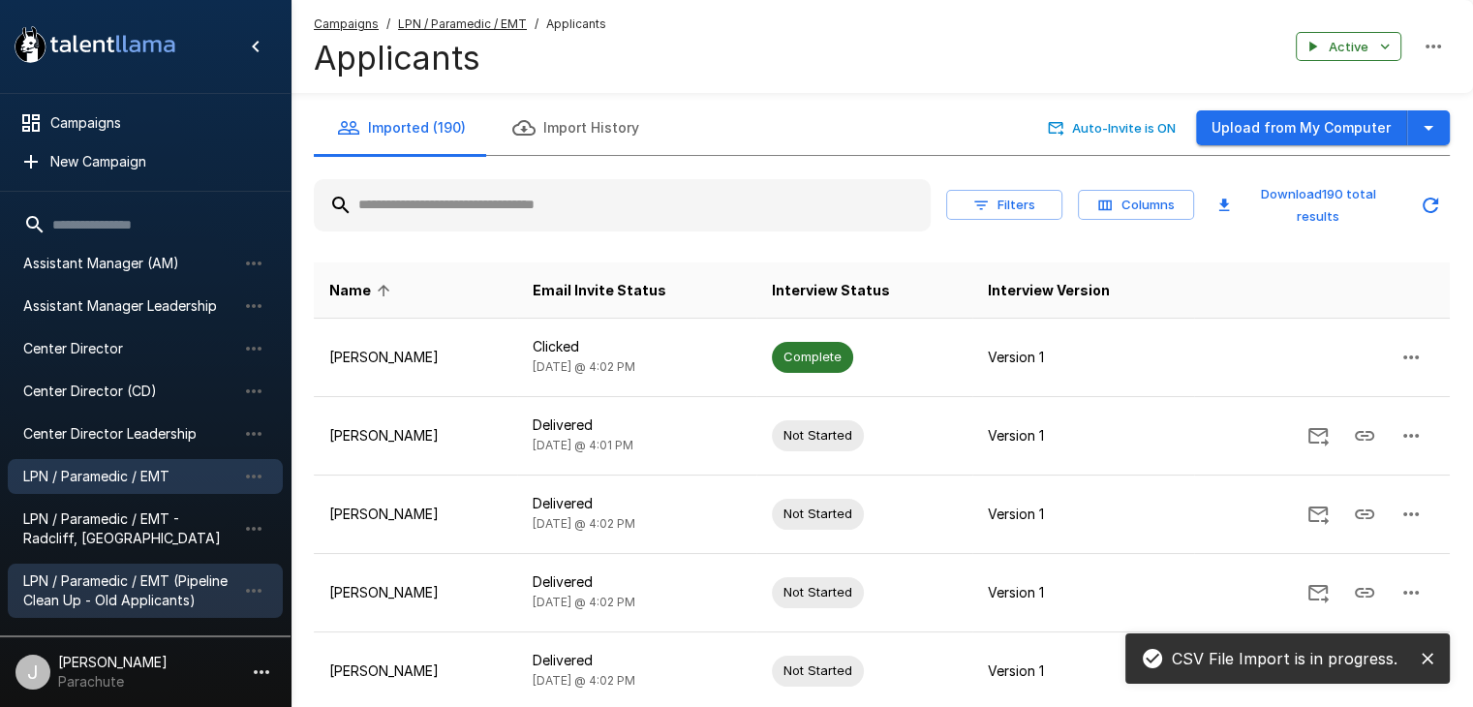
click at [112, 576] on span "LPN / Paramedic / EMT (Pipeline Clean Up - Old Applicants)" at bounding box center [129, 590] width 213 height 39
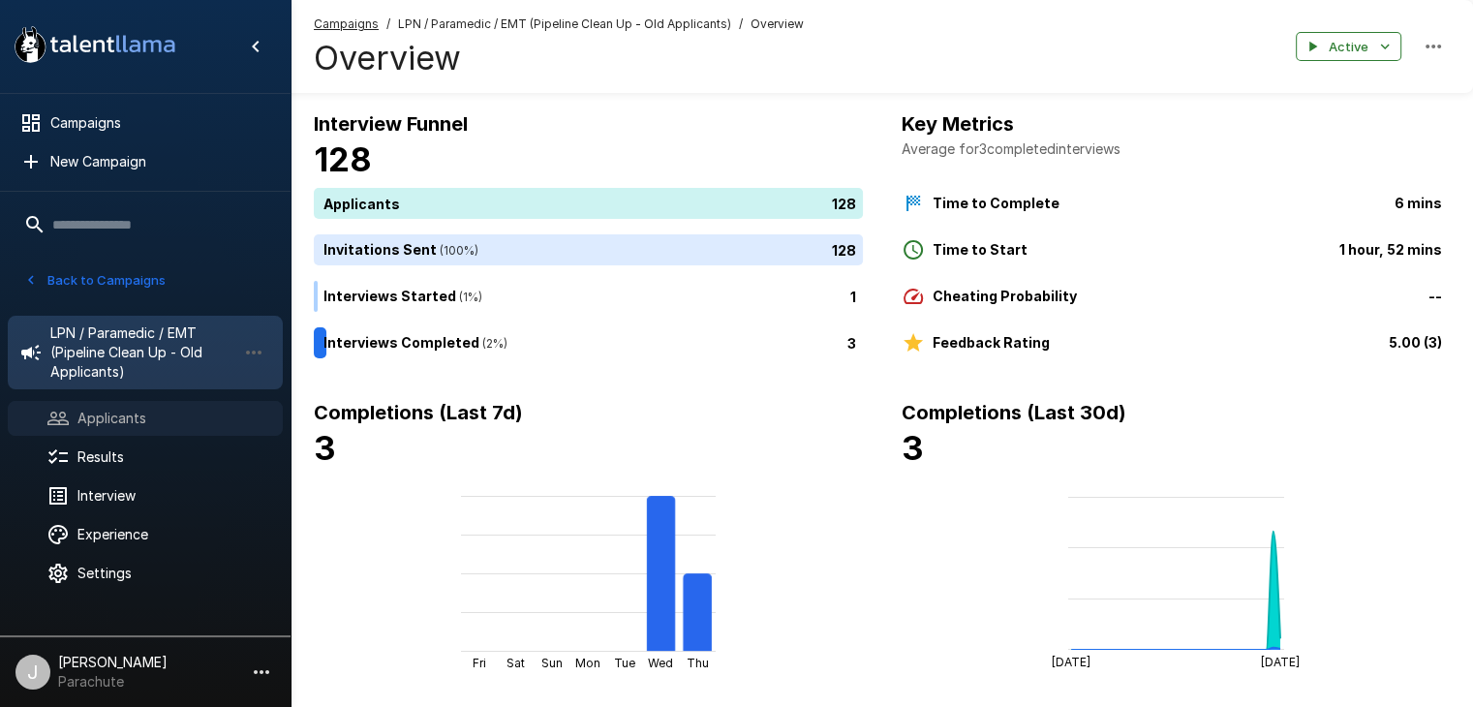
click at [119, 412] on span "Applicants" at bounding box center [172, 418] width 190 height 19
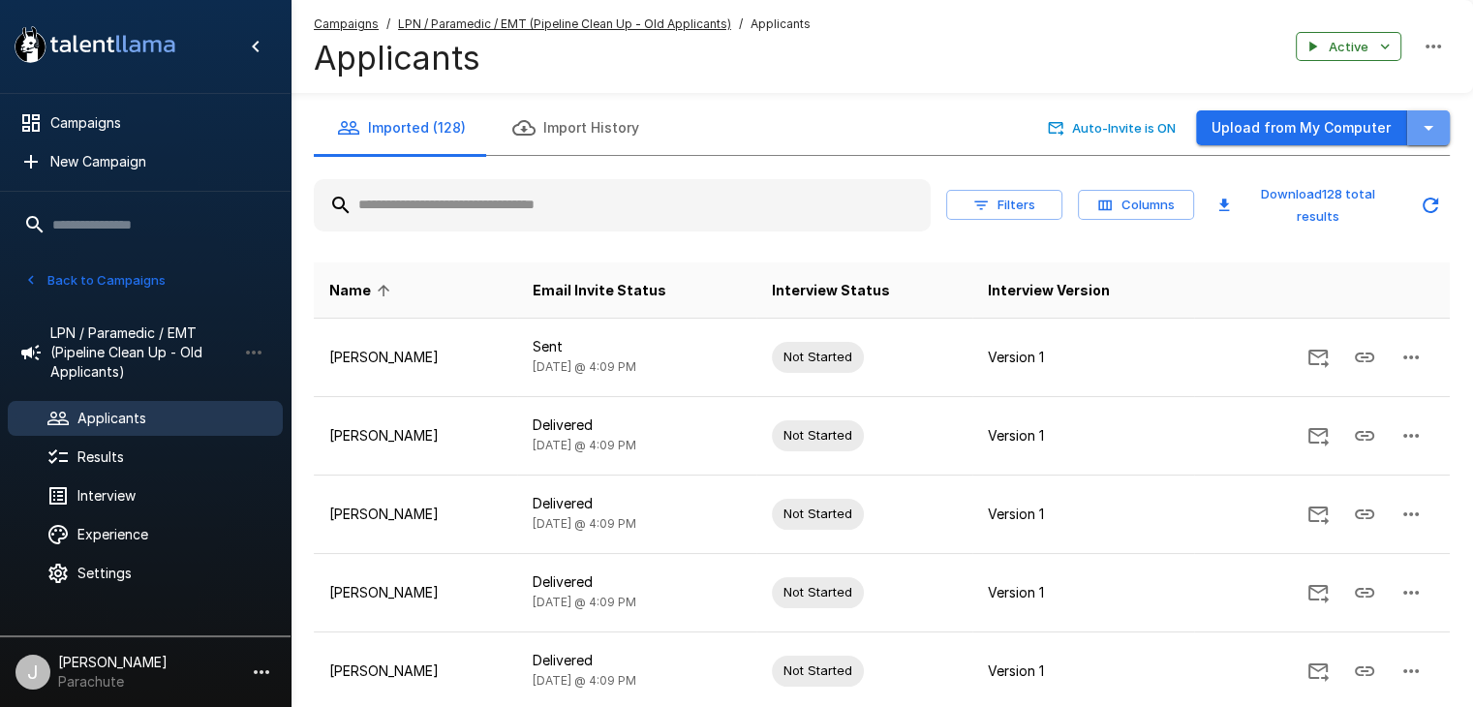
click at [1413, 121] on button "button" at bounding box center [1428, 128] width 43 height 36
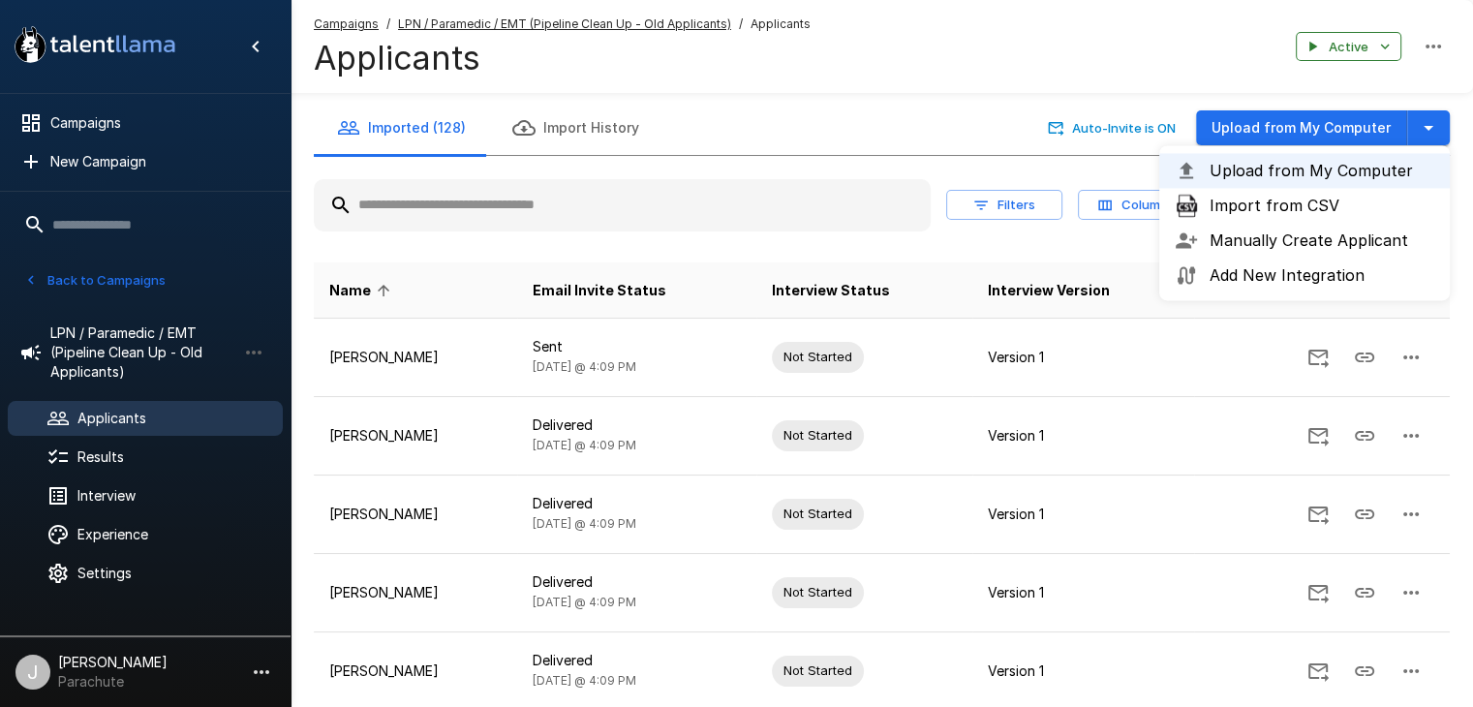
click at [1370, 207] on span "Import from CSV" at bounding box center [1322, 205] width 225 height 23
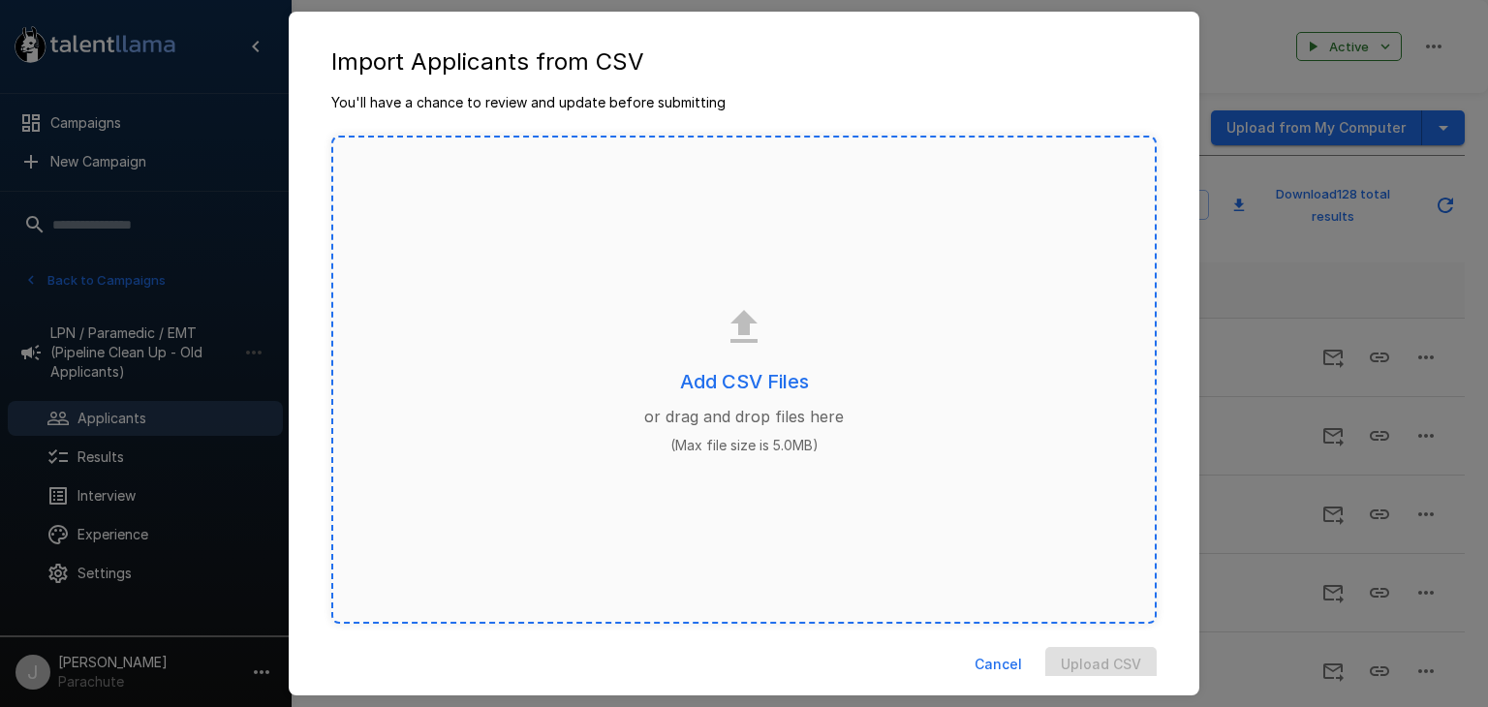
click at [787, 402] on div "Add CSV Files or drag and drop files here (Max file size is 5.0MB)" at bounding box center [743, 380] width 825 height 488
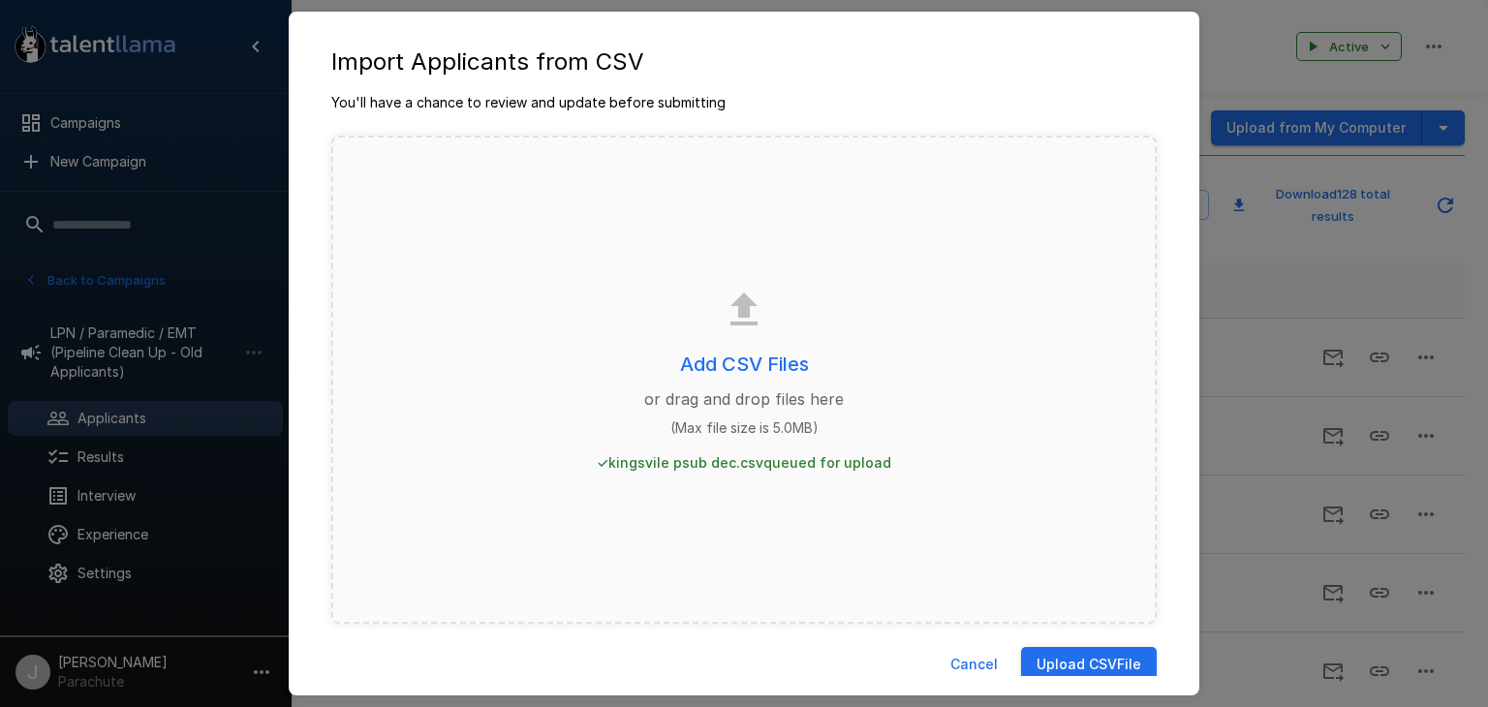
click at [1093, 663] on button "Upload CSV File" at bounding box center [1089, 665] width 136 height 36
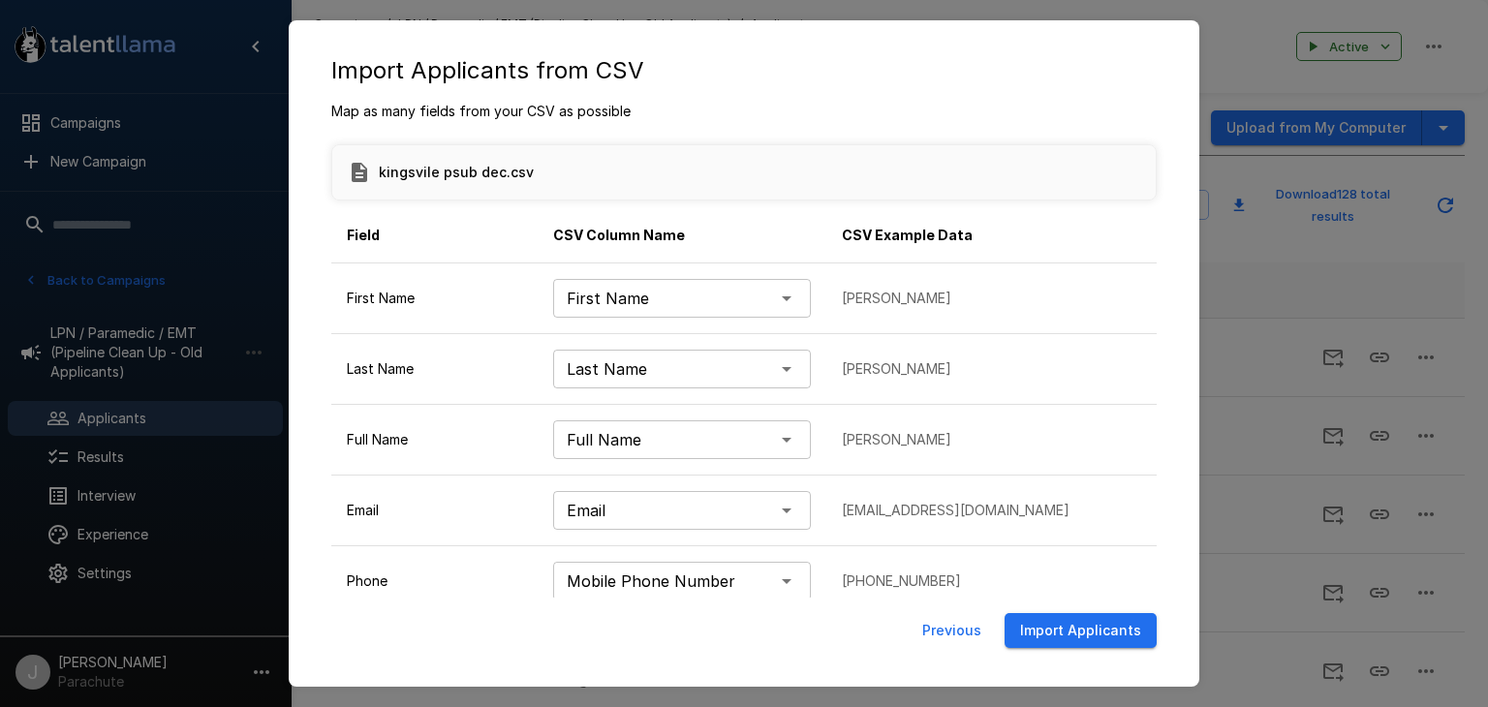
click at [1112, 648] on div "**********" at bounding box center [744, 385] width 872 height 566
click at [1116, 636] on button "Import Applicants" at bounding box center [1080, 631] width 152 height 36
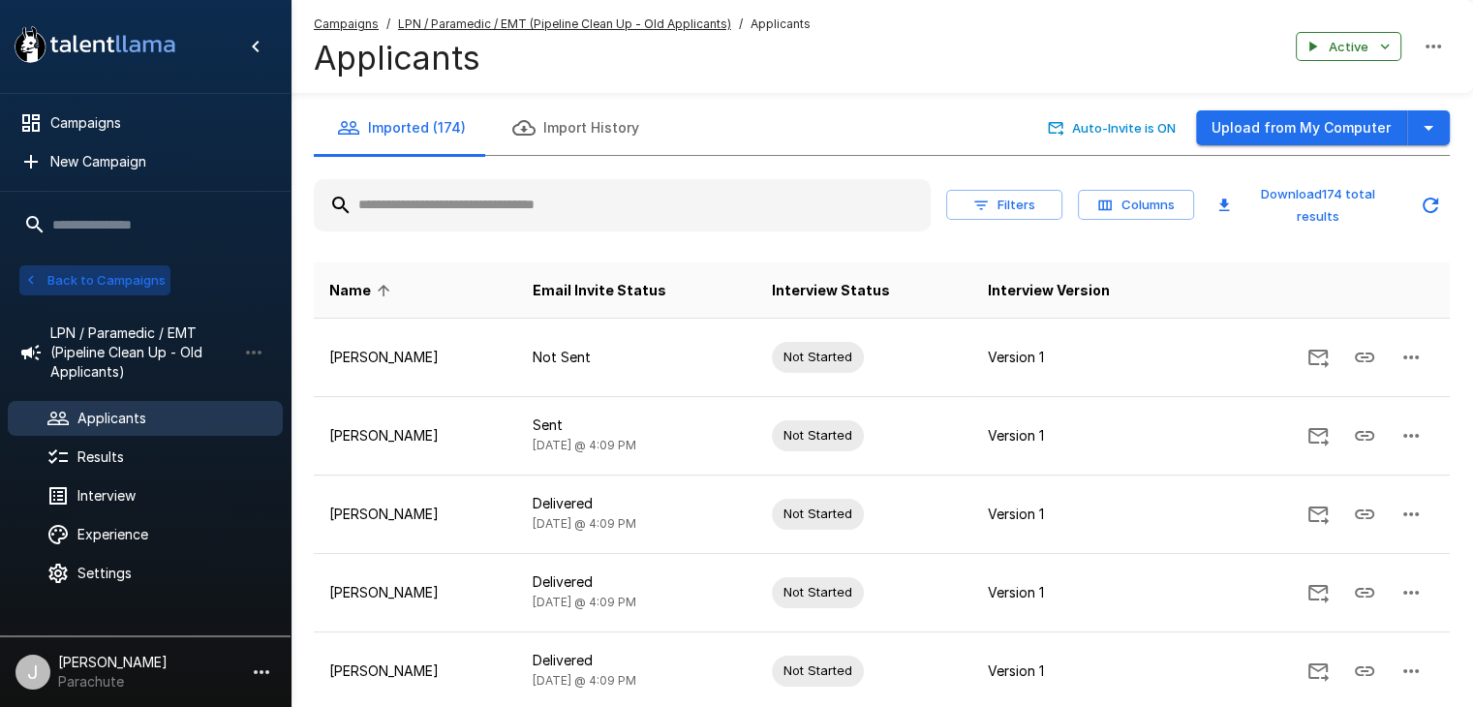
click at [147, 272] on button "Back to Campaigns" at bounding box center [94, 280] width 151 height 30
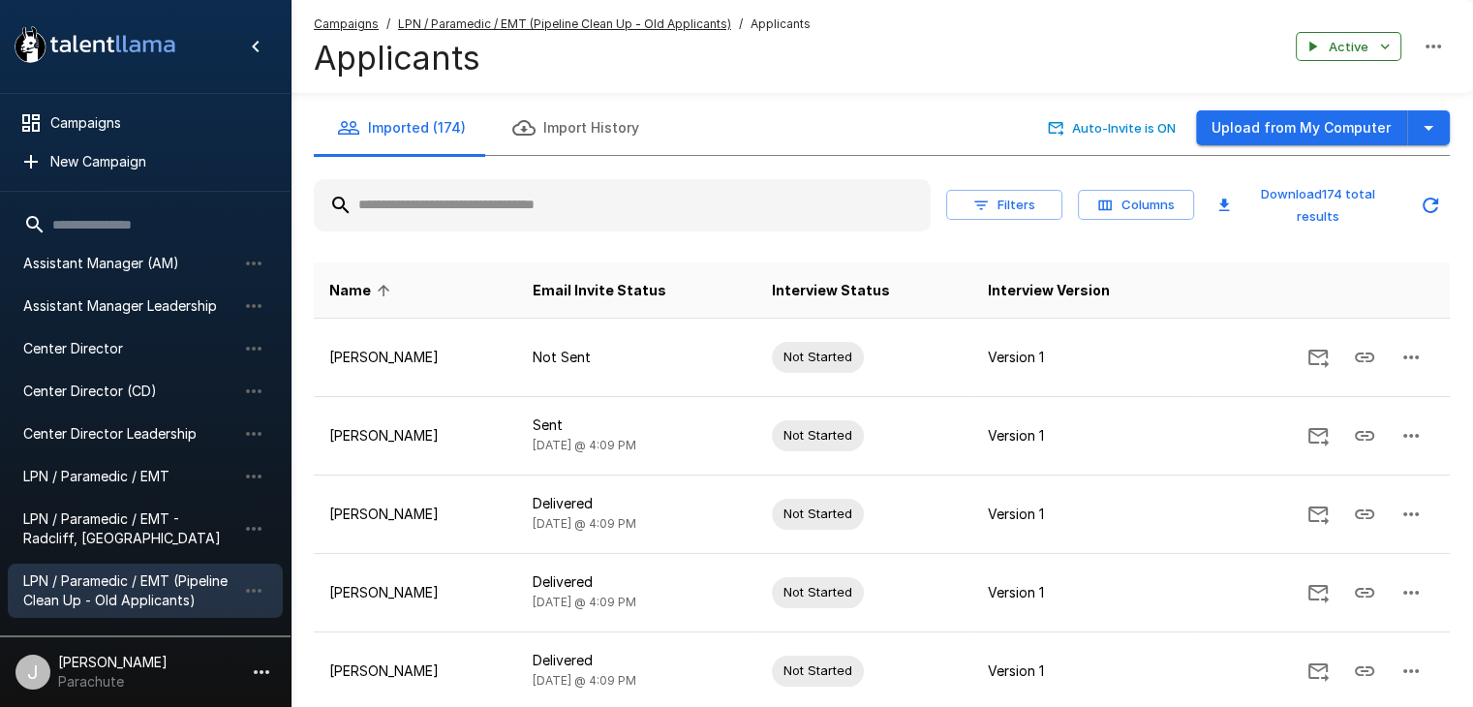
click at [136, 463] on div "LPN / Paramedic / EMT" at bounding box center [145, 476] width 275 height 35
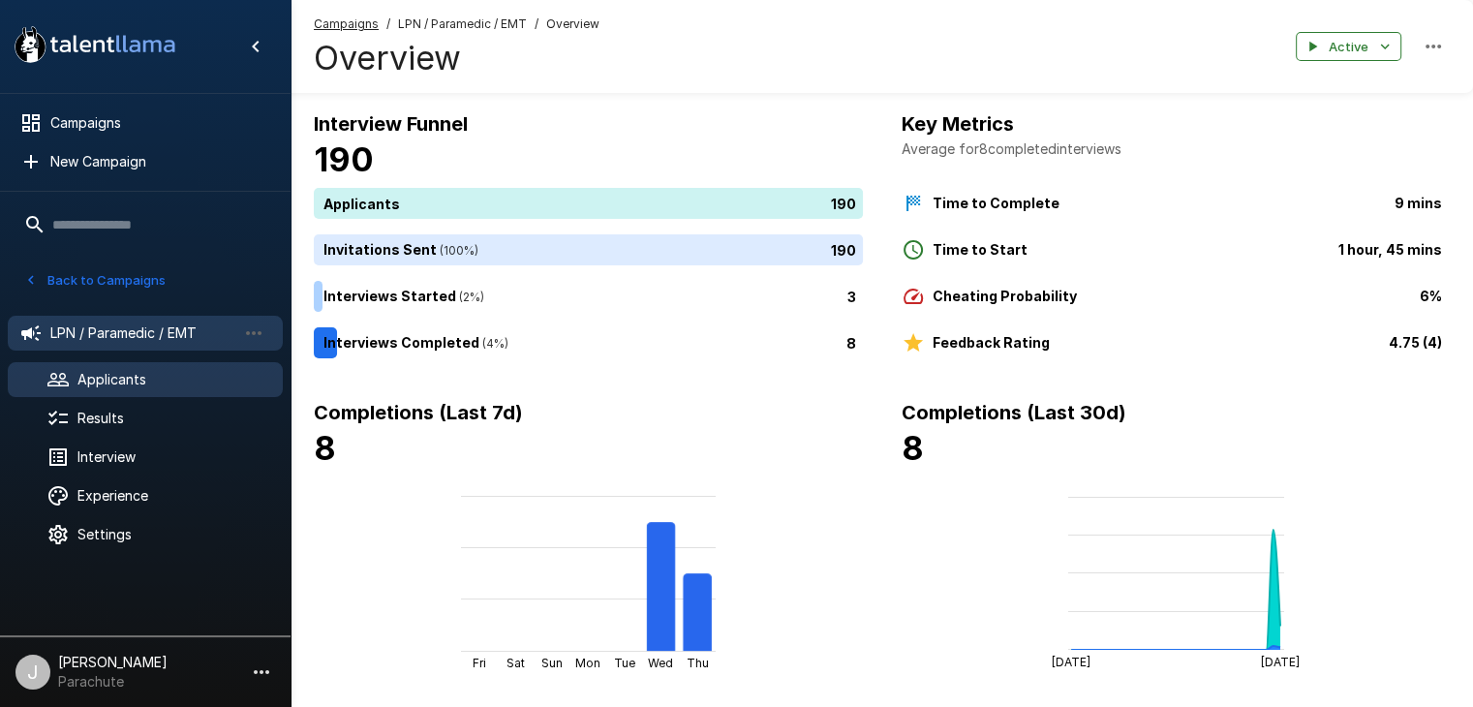
click at [135, 376] on span "Applicants" at bounding box center [172, 379] width 190 height 19
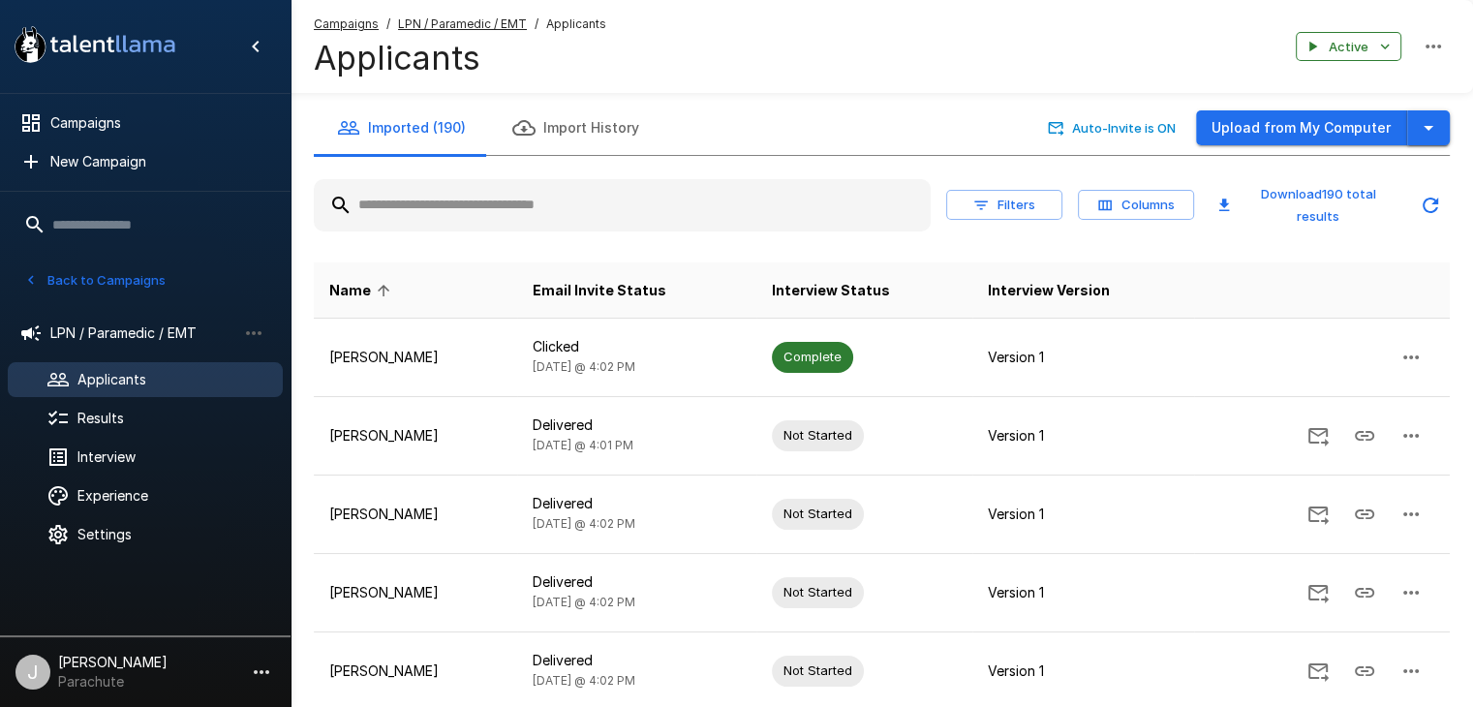
click at [1428, 128] on icon "button" at bounding box center [1429, 128] width 10 height 5
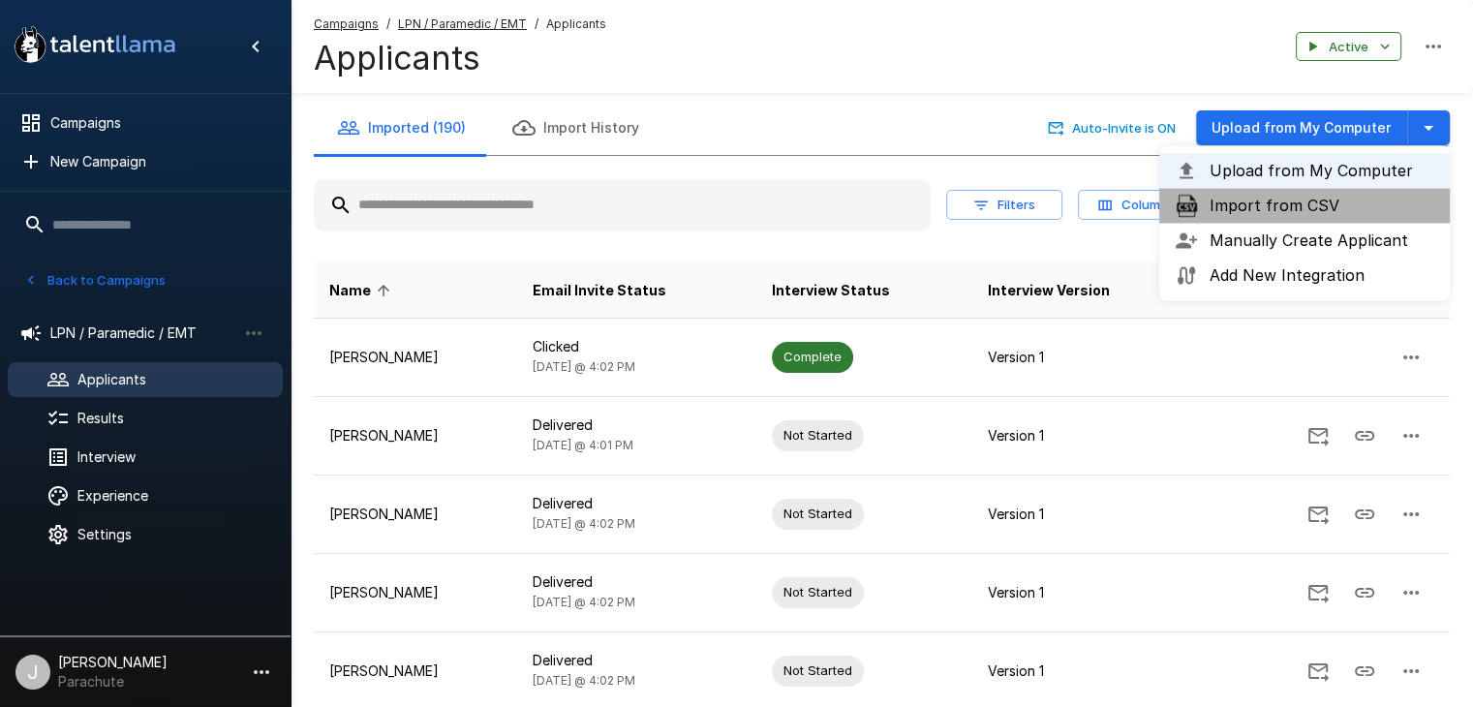
click at [1330, 206] on span "Import from CSV" at bounding box center [1322, 205] width 225 height 23
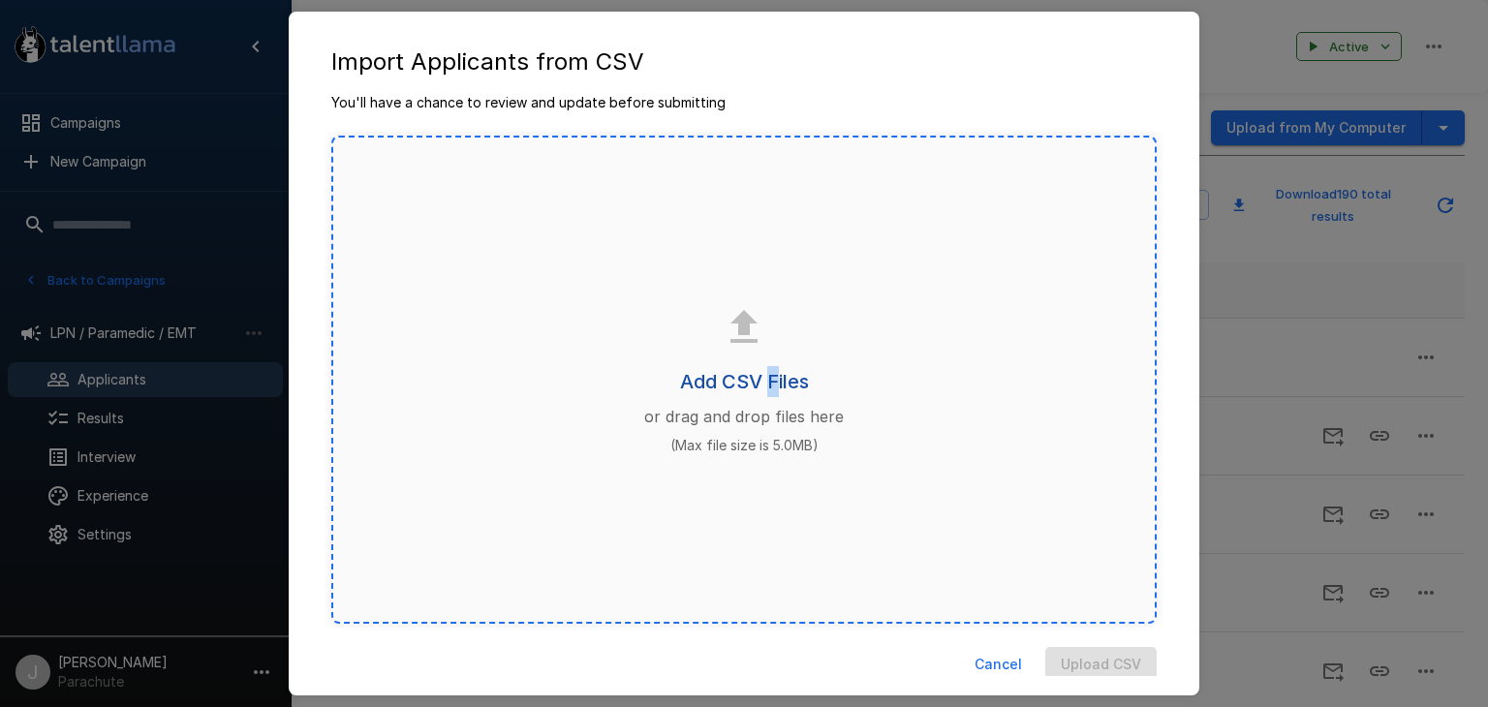
click at [766, 392] on h6 "Add CSV Files" at bounding box center [744, 381] width 129 height 31
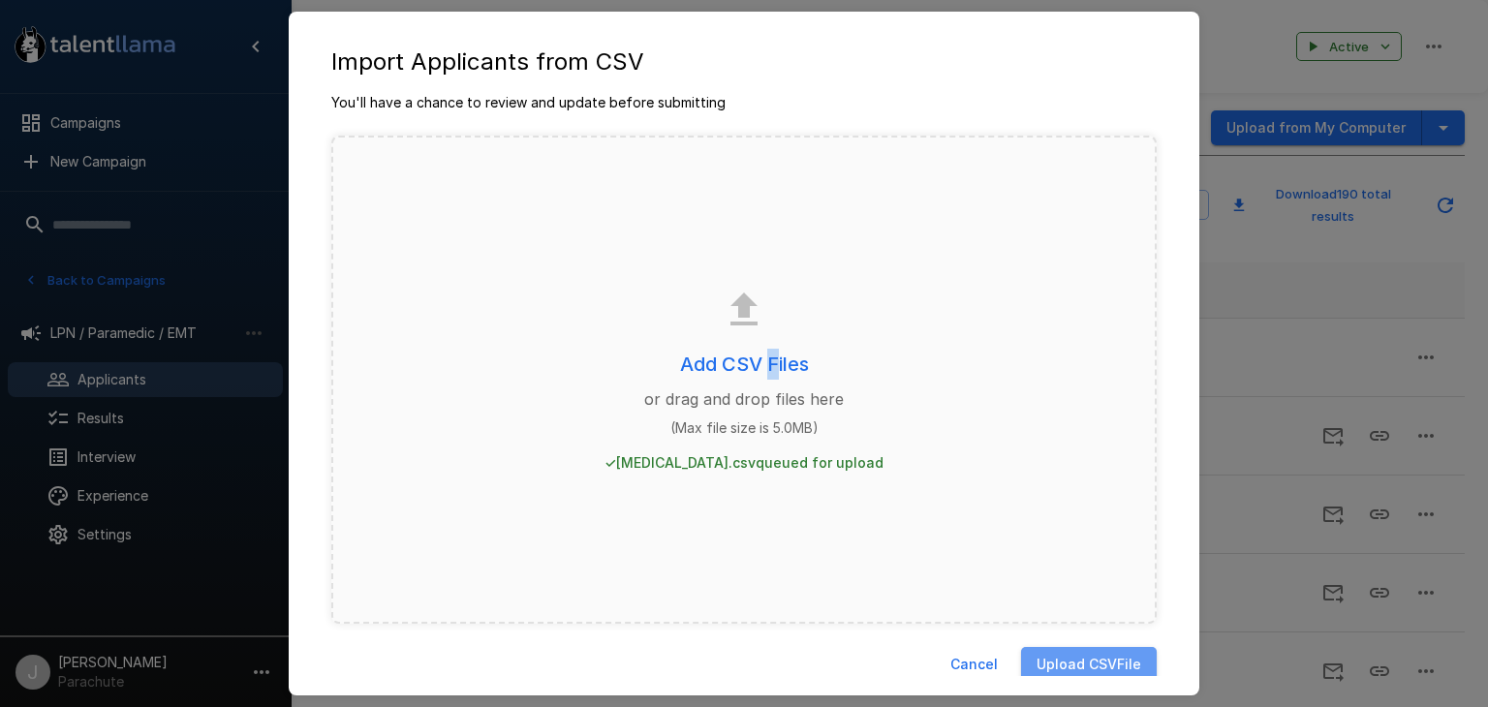
click at [1108, 666] on button "Upload CSV File" at bounding box center [1089, 665] width 136 height 36
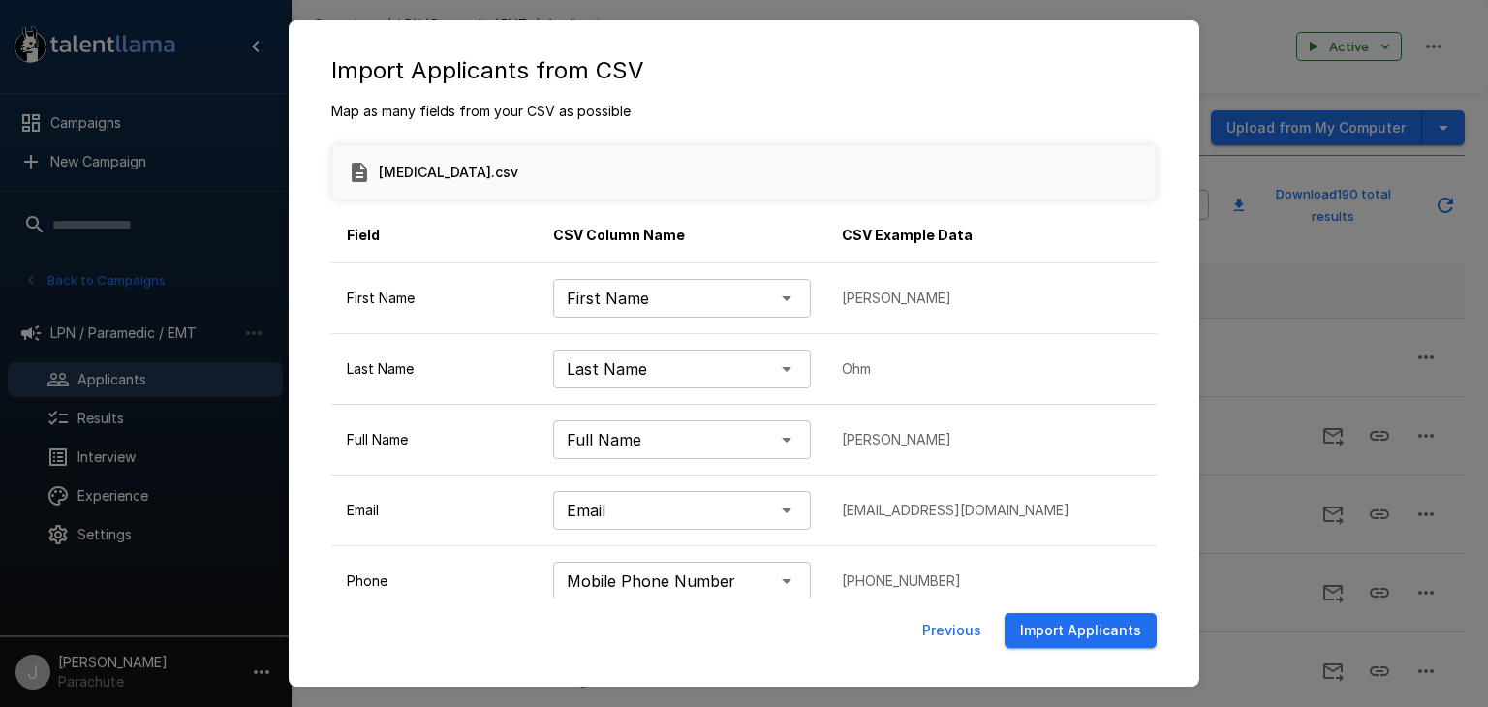
click at [1067, 623] on button "Import Applicants" at bounding box center [1080, 631] width 152 height 36
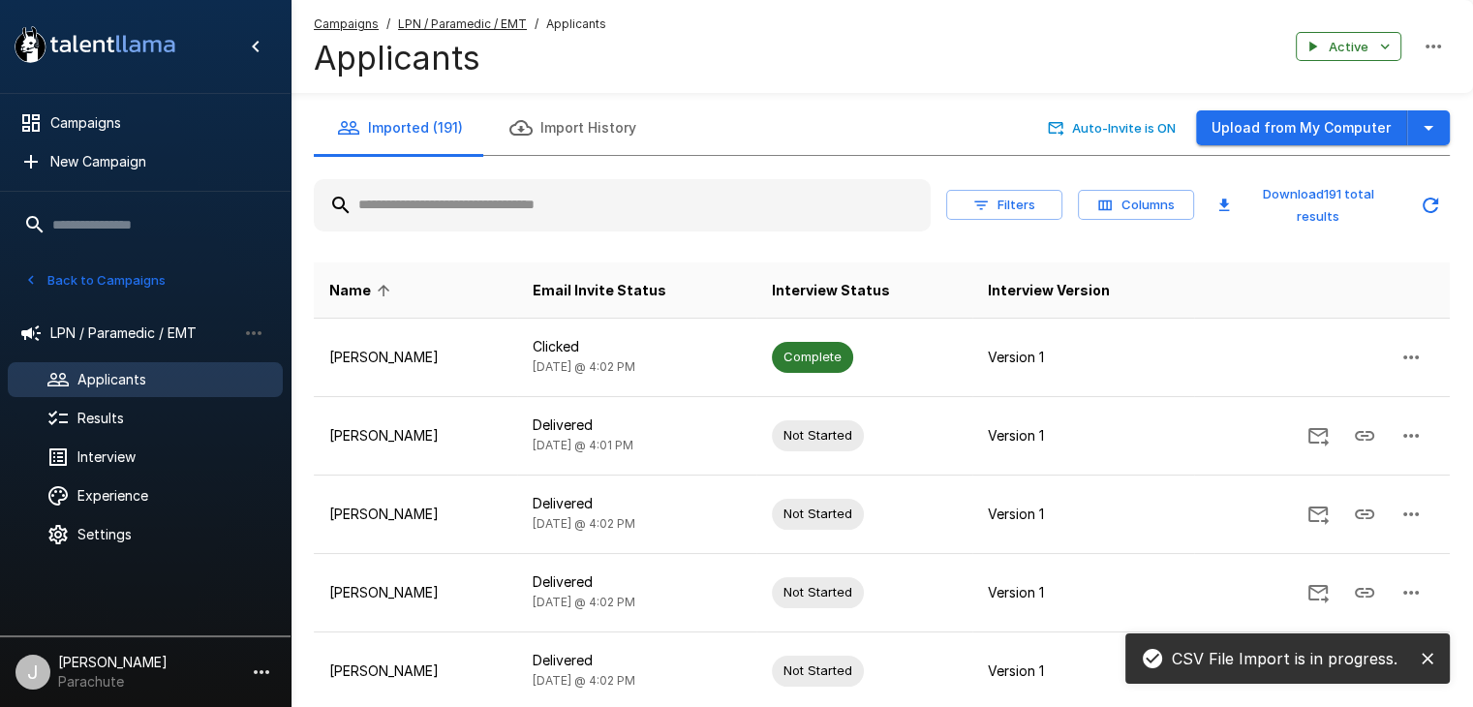
click at [105, 275] on button "Back to Campaigns" at bounding box center [94, 280] width 151 height 30
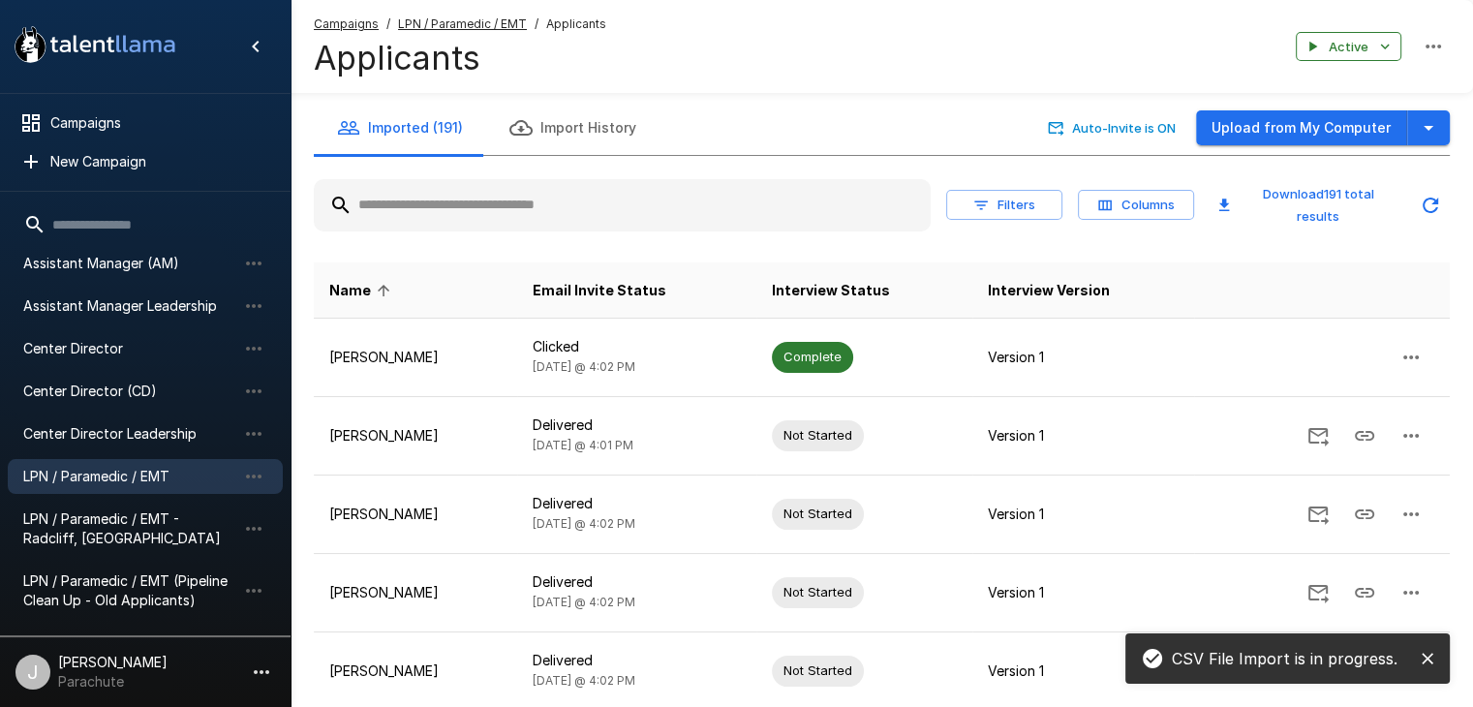
click at [112, 583] on span "LPN / Paramedic / EMT (Pipeline Clean Up - Old Applicants)" at bounding box center [129, 590] width 213 height 39
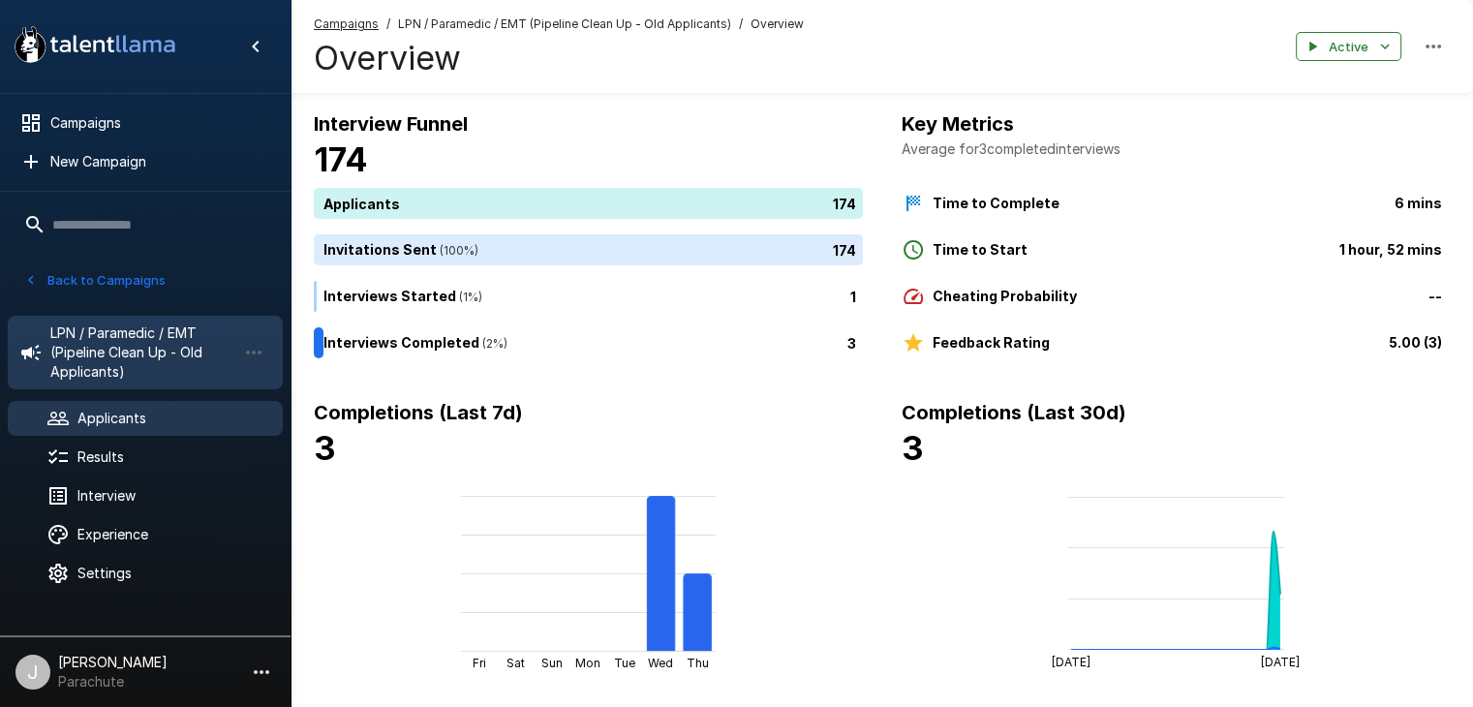
click at [110, 432] on div "Applicants" at bounding box center [145, 418] width 275 height 35
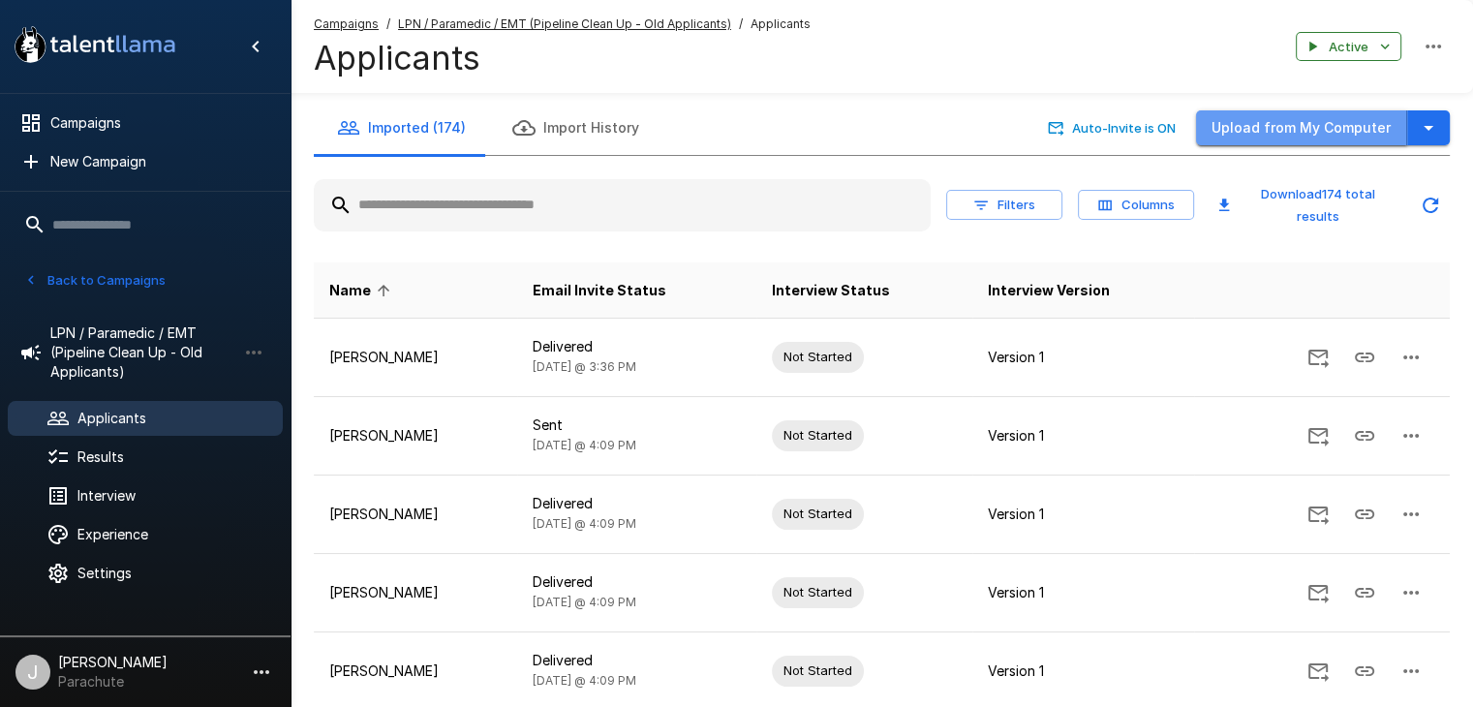
click at [1405, 122] on button "Upload from My Computer" at bounding box center [1301, 128] width 211 height 36
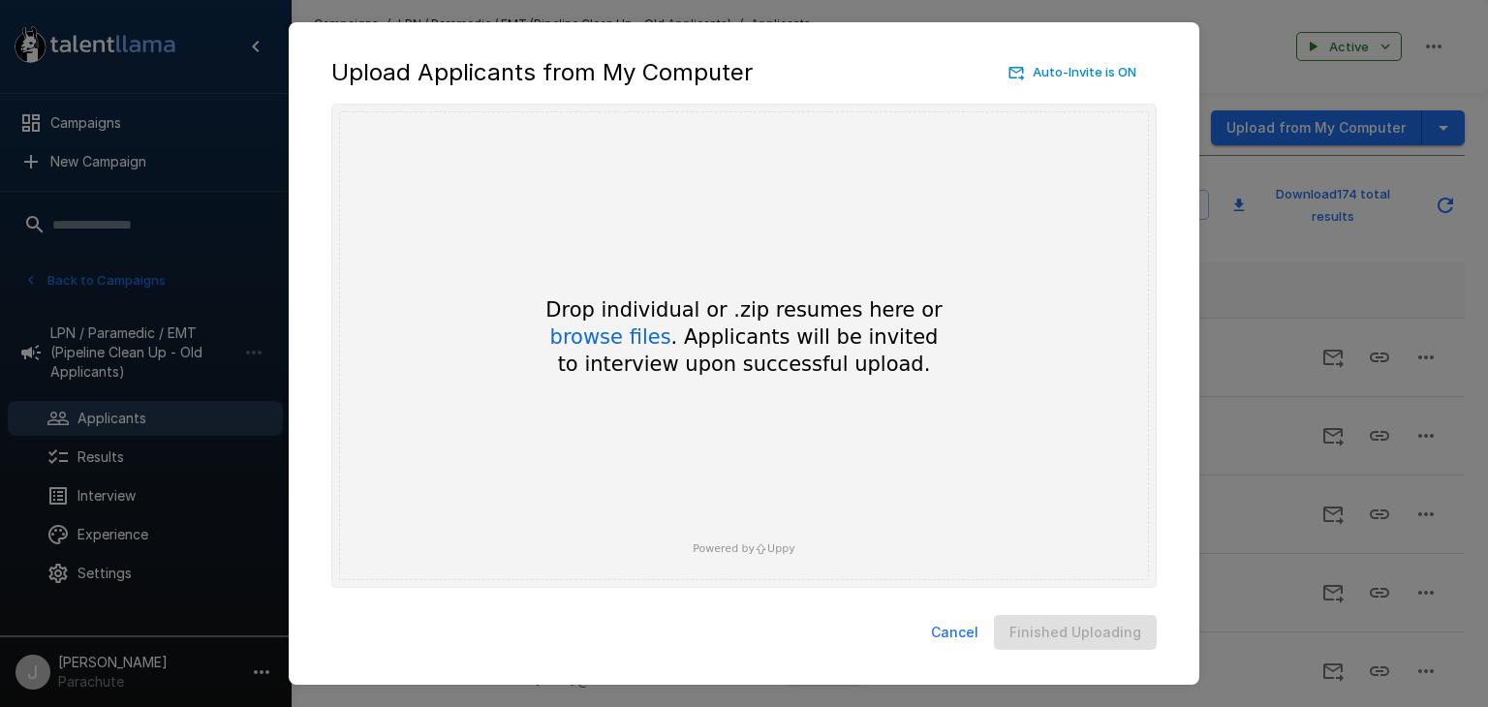
click at [963, 639] on button "Cancel" at bounding box center [954, 633] width 63 height 36
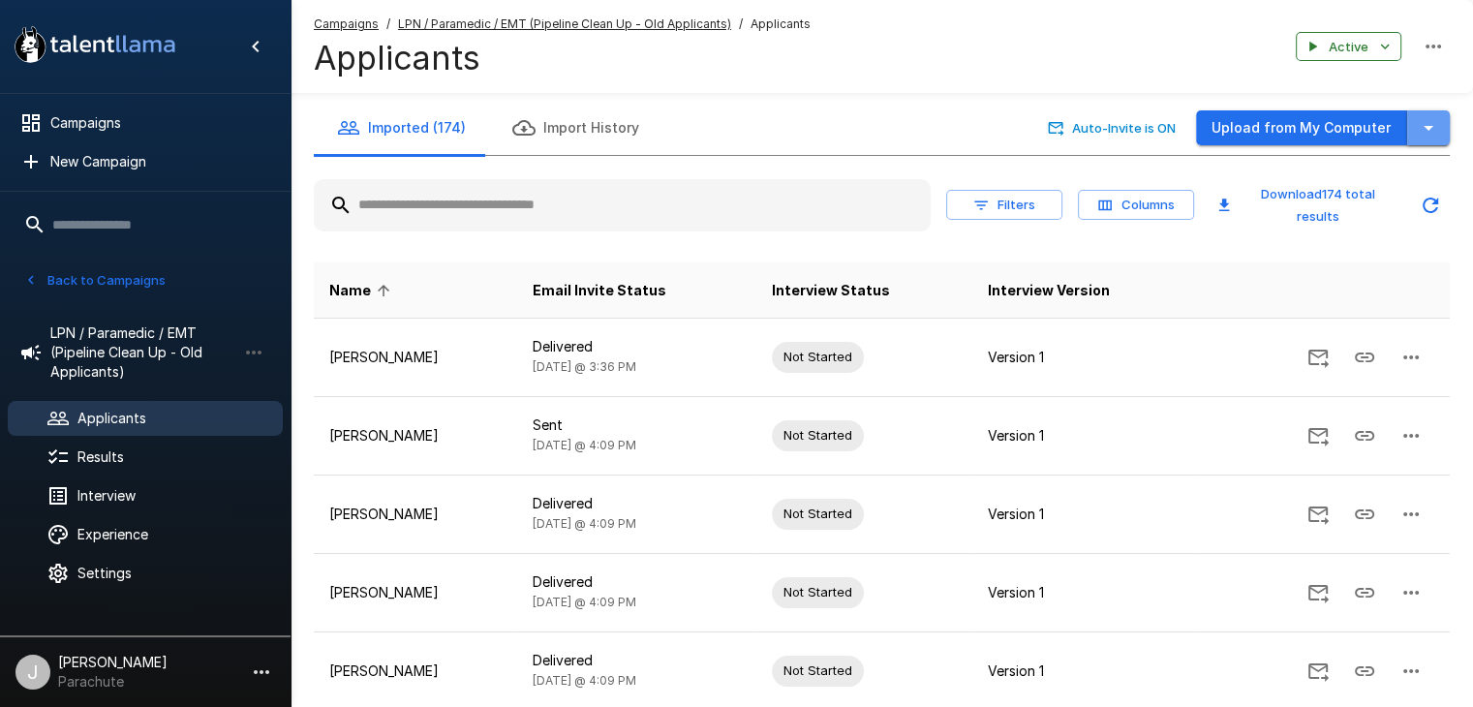
click at [1440, 124] on button "button" at bounding box center [1428, 128] width 43 height 36
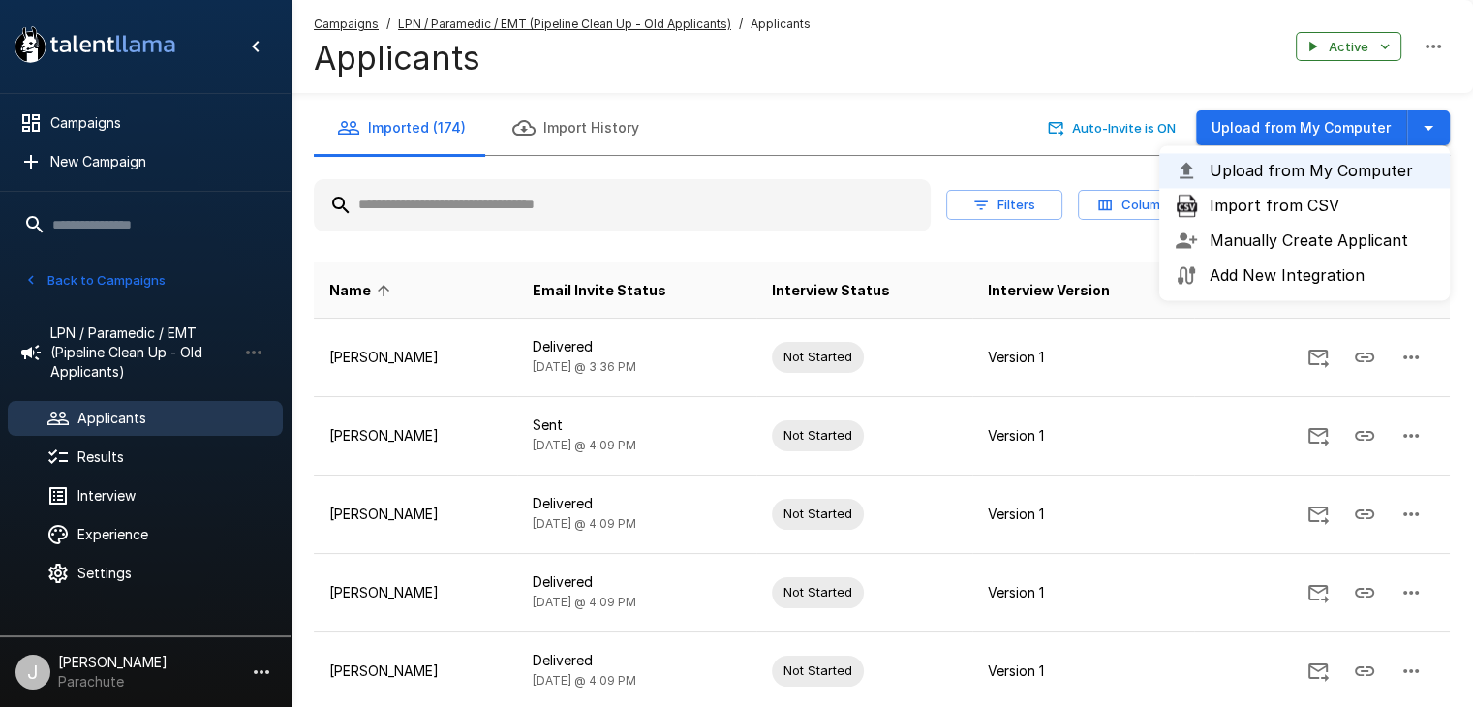
click at [1277, 206] on span "Import from CSV" at bounding box center [1322, 205] width 225 height 23
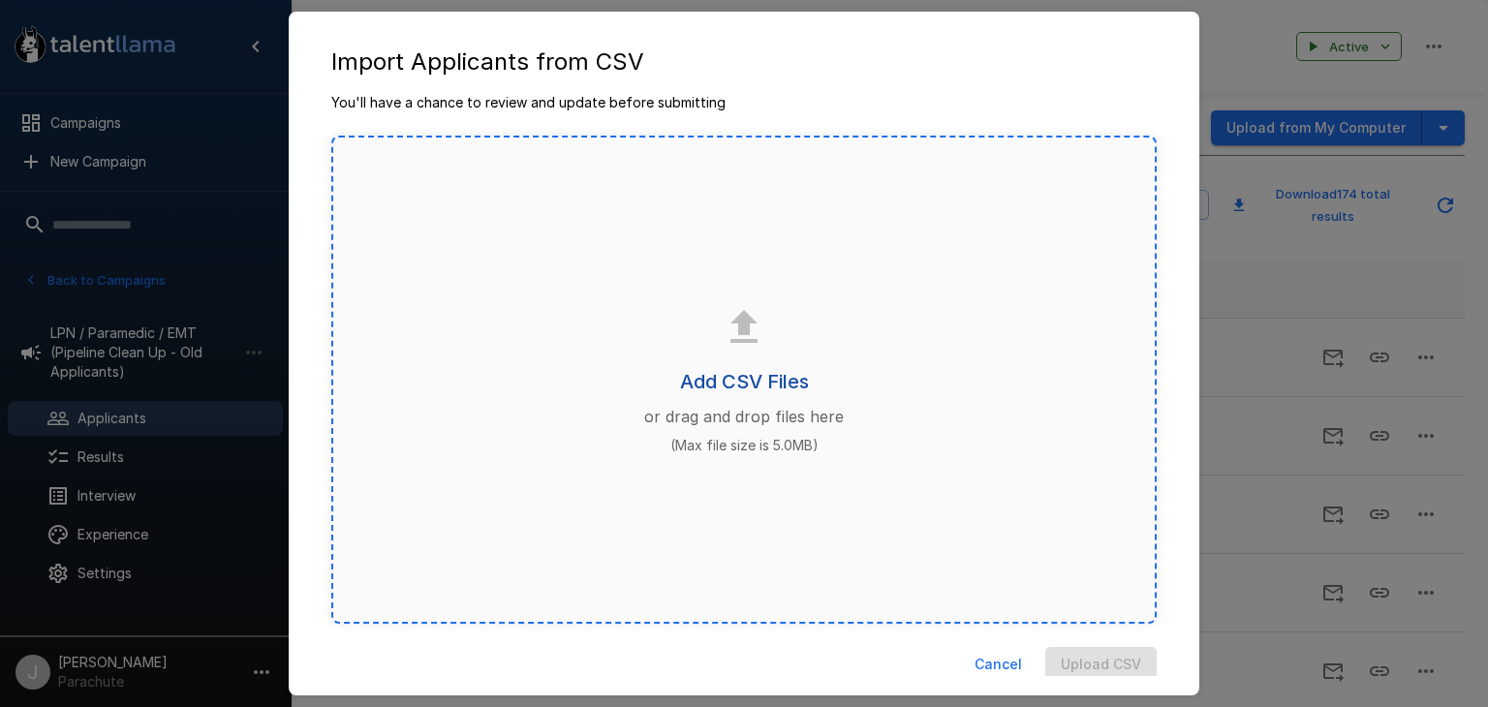
click at [737, 373] on h6 "Add CSV Files" at bounding box center [744, 381] width 129 height 31
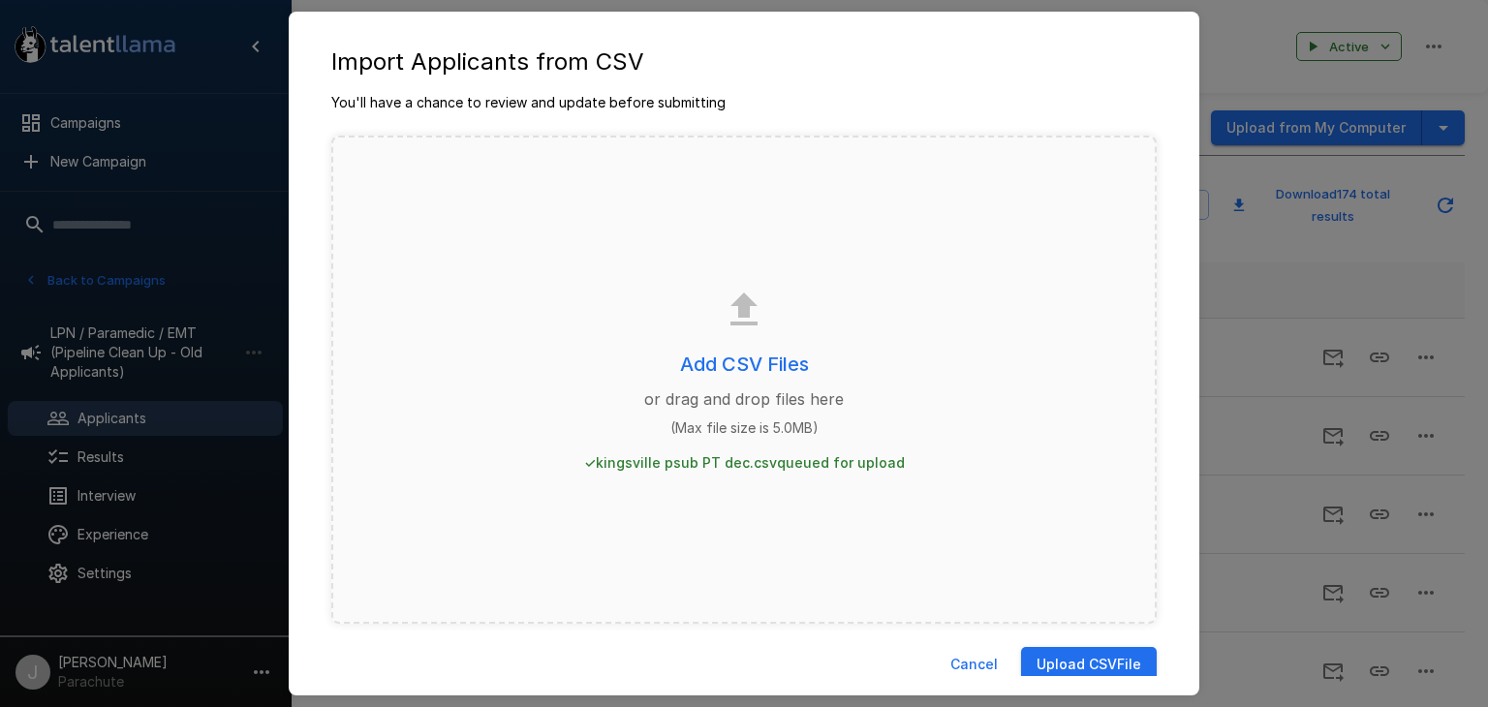
click at [1067, 653] on button "Upload CSV File" at bounding box center [1089, 665] width 136 height 36
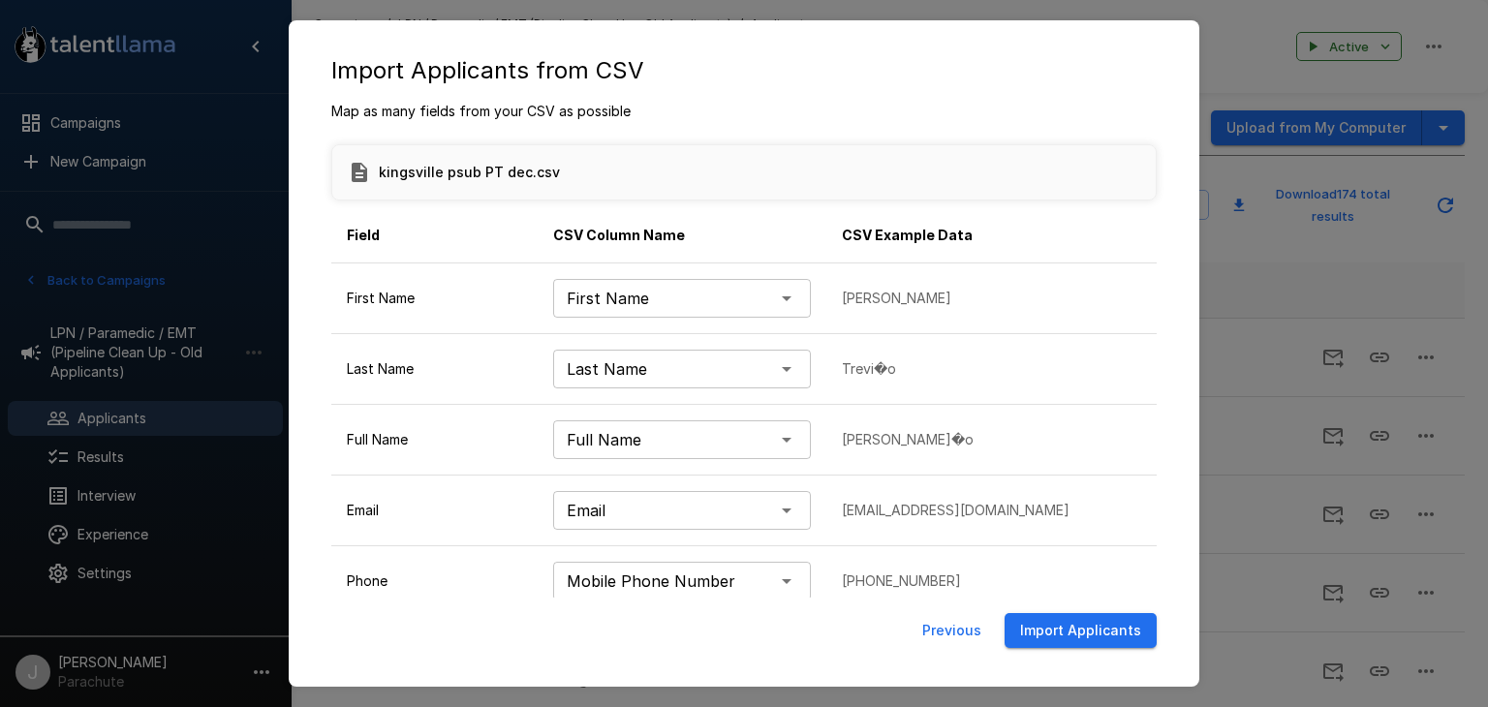
click at [1078, 636] on button "Import Applicants" at bounding box center [1080, 631] width 152 height 36
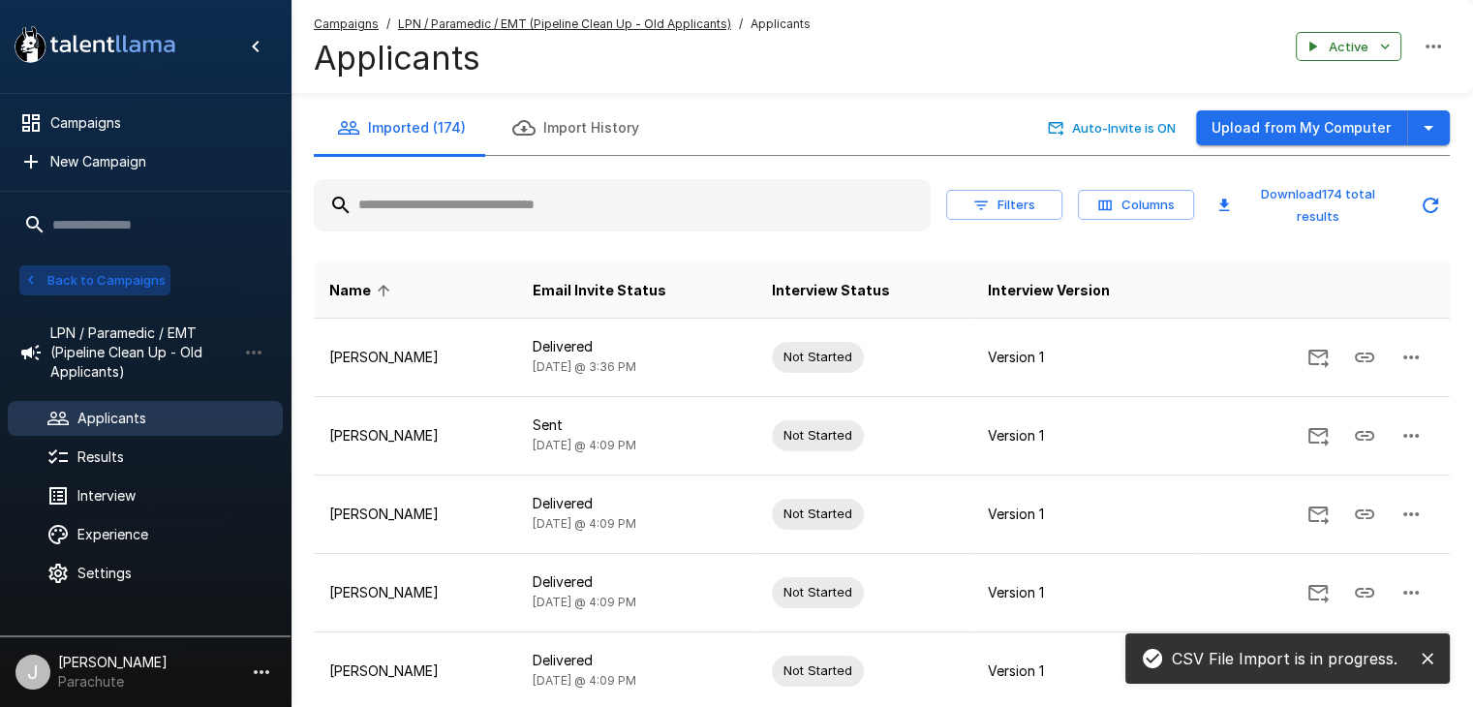
click at [121, 282] on button "Back to Campaigns" at bounding box center [94, 280] width 151 height 30
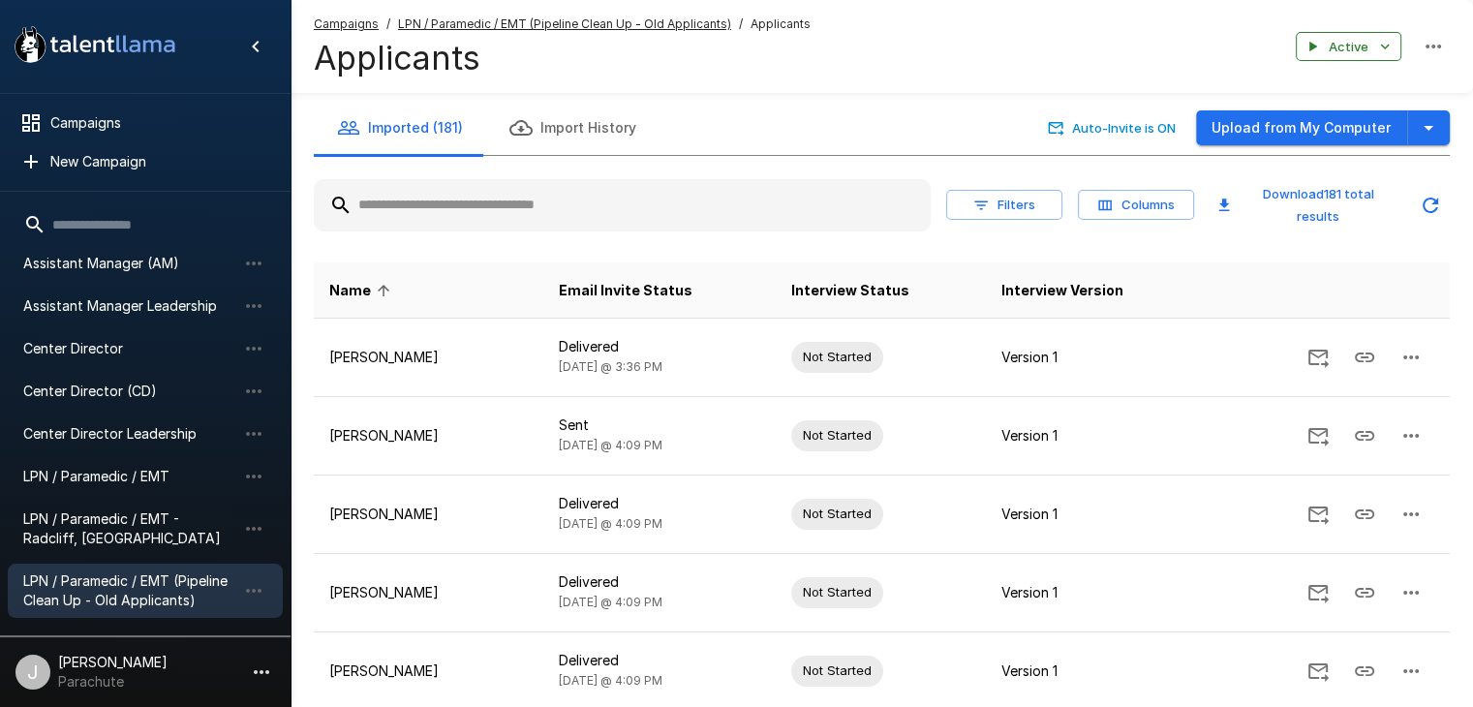
click at [141, 478] on span "LPN / Paramedic / EMT" at bounding box center [129, 476] width 213 height 19
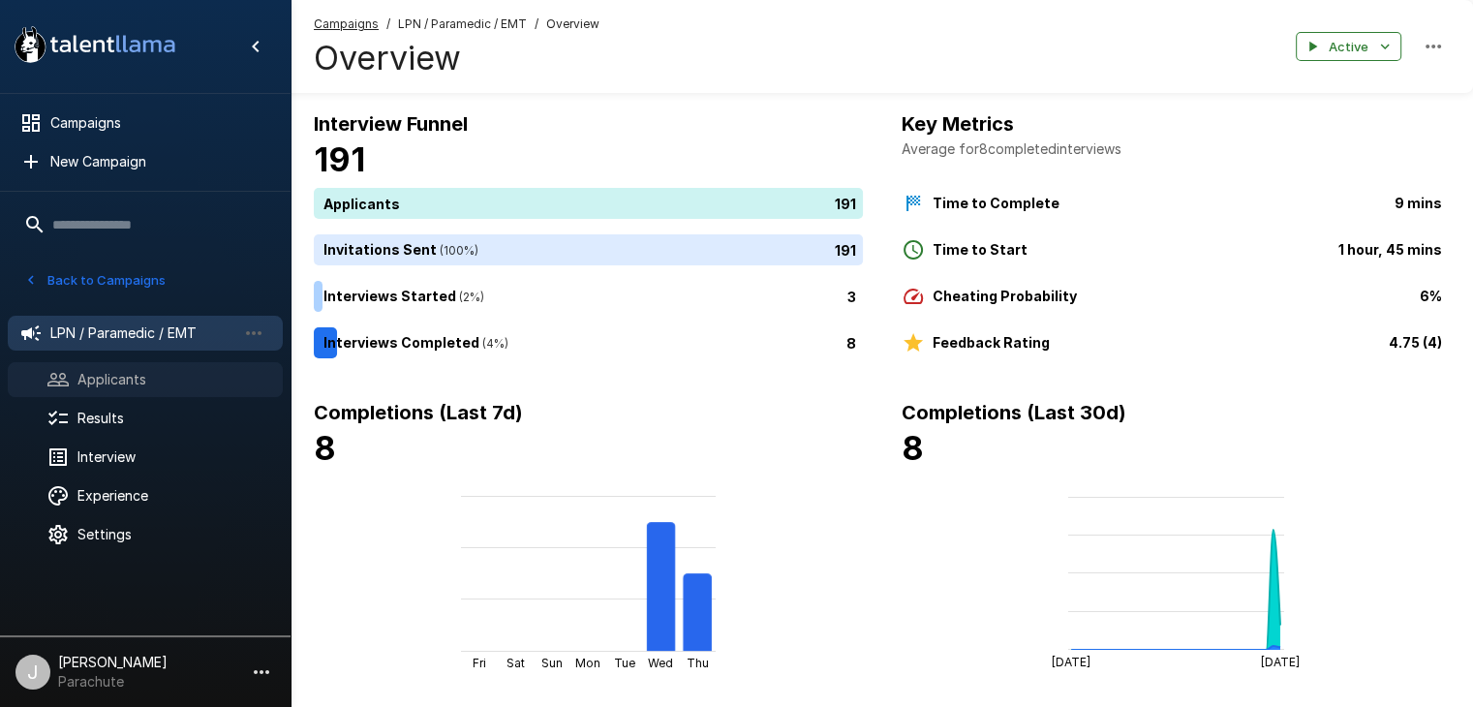
click at [94, 386] on span "Applicants" at bounding box center [172, 379] width 190 height 19
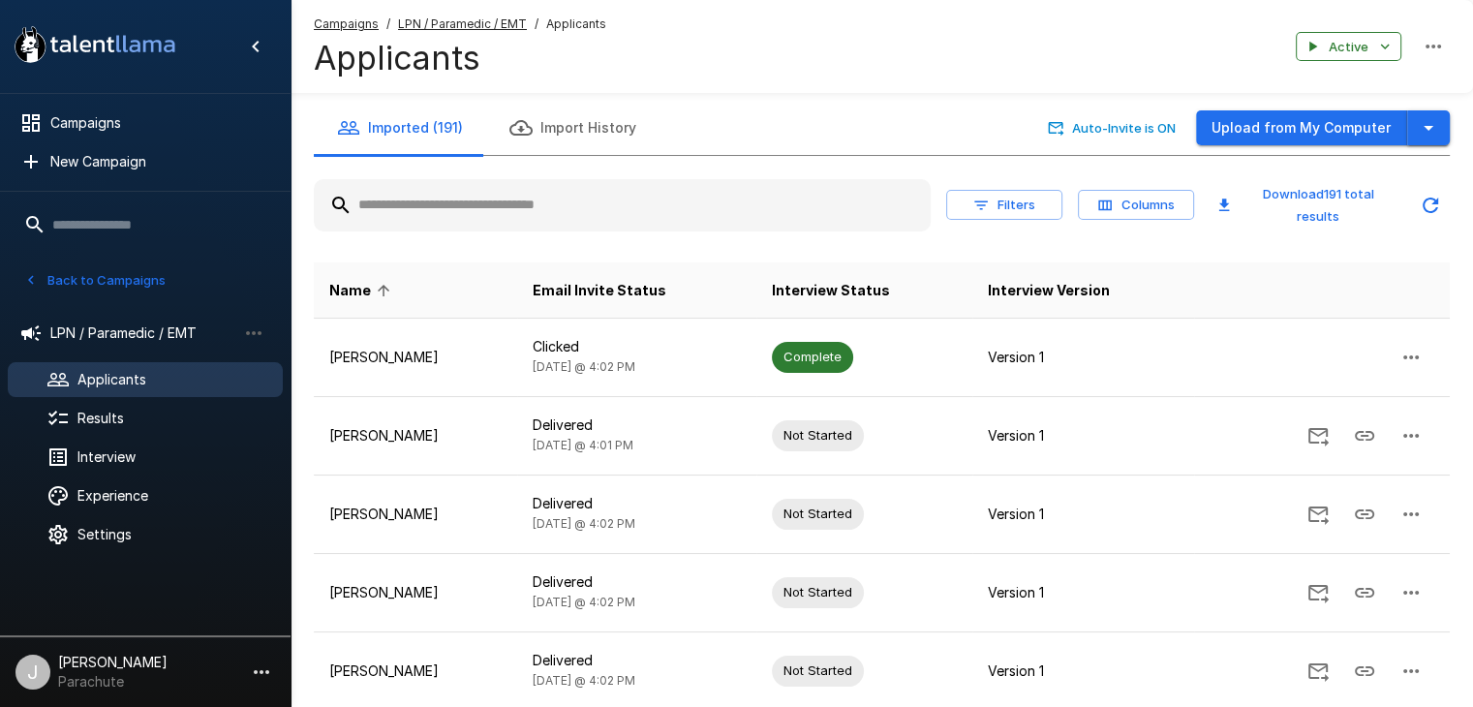
click at [1423, 123] on icon "button" at bounding box center [1428, 127] width 23 height 23
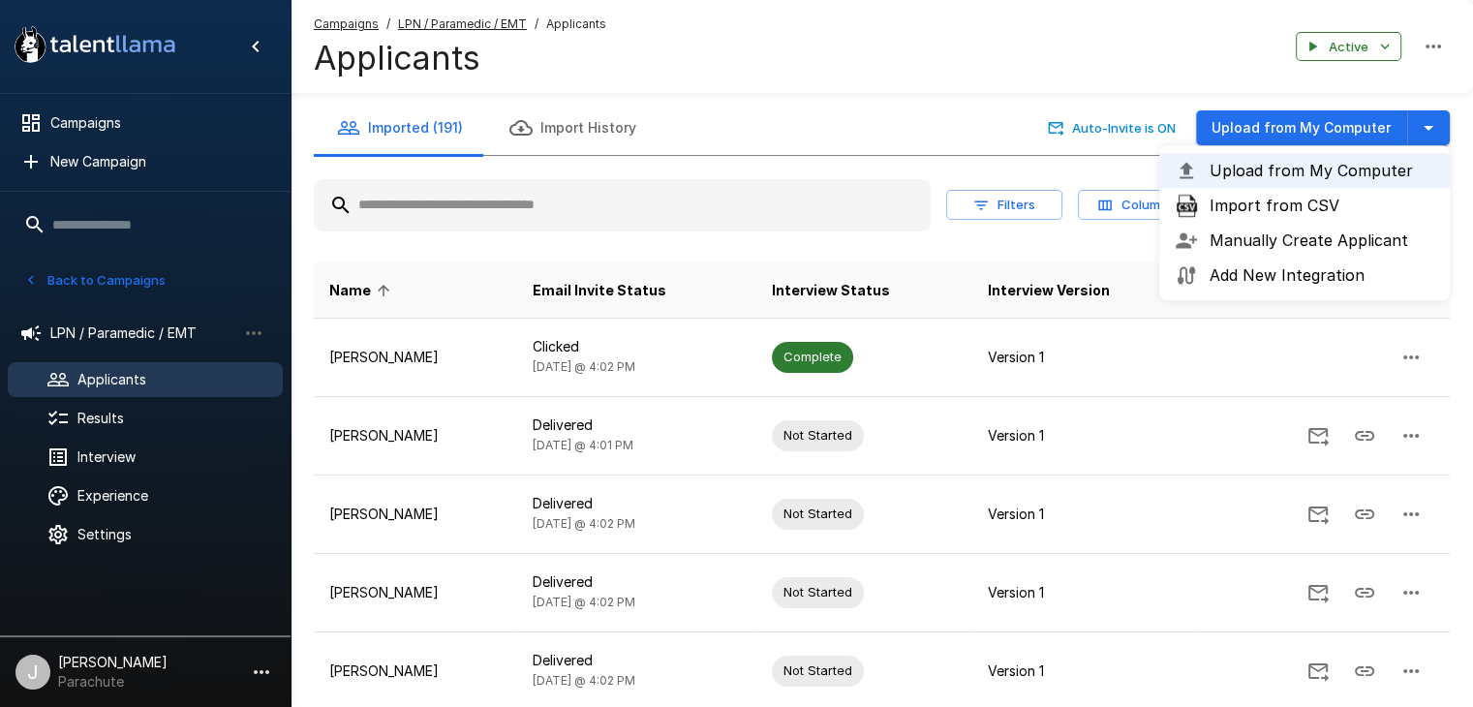
click at [1248, 199] on span "Import from CSV" at bounding box center [1322, 205] width 225 height 23
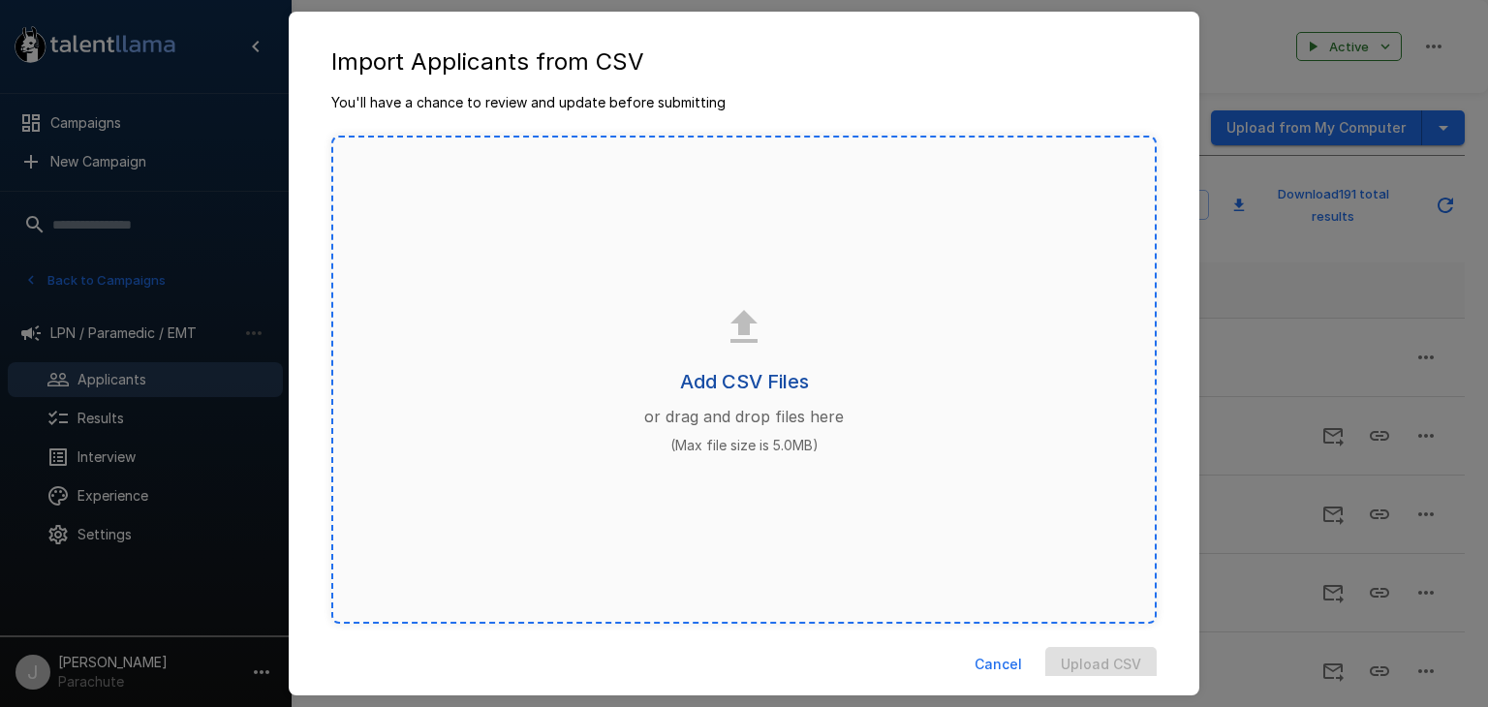
click at [725, 384] on h6 "Add CSV Files" at bounding box center [744, 381] width 129 height 31
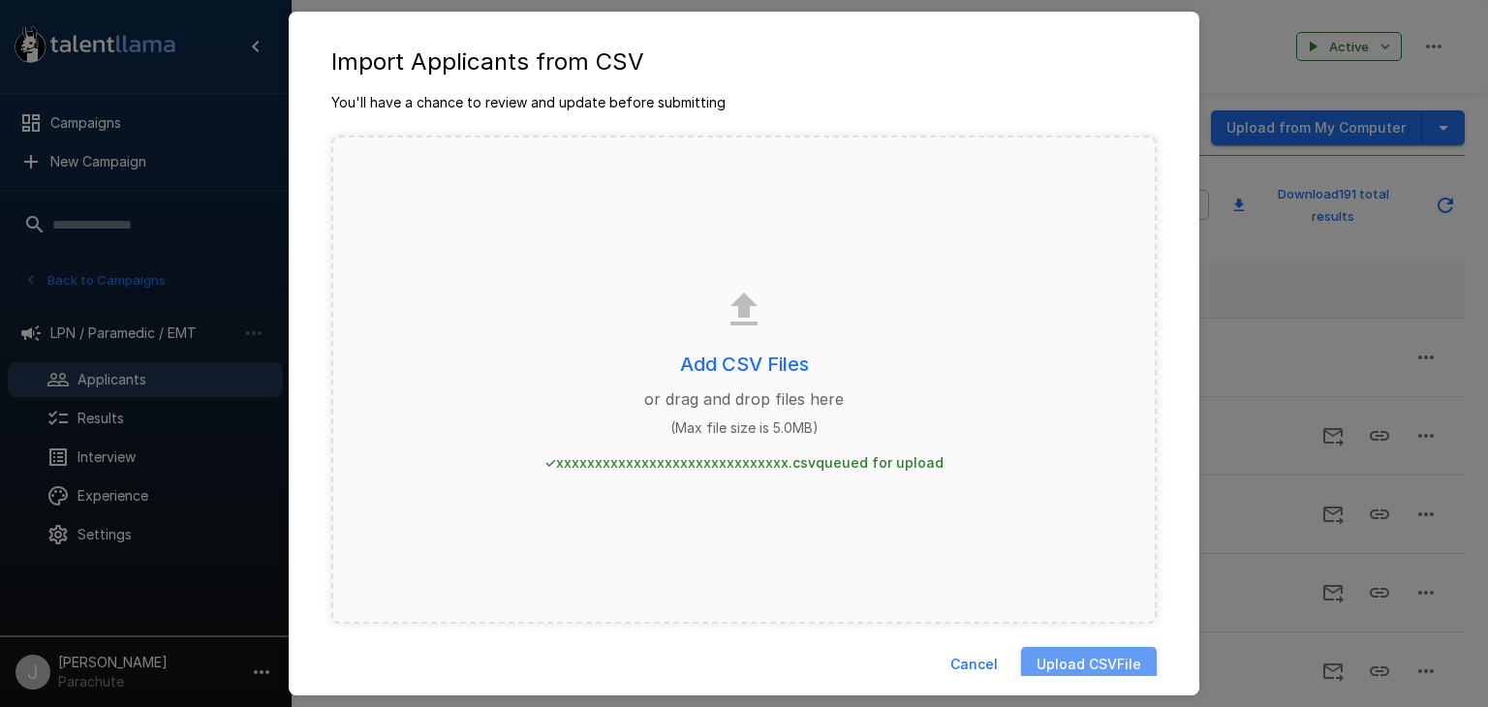
click at [1042, 664] on button "Upload CSV File" at bounding box center [1089, 665] width 136 height 36
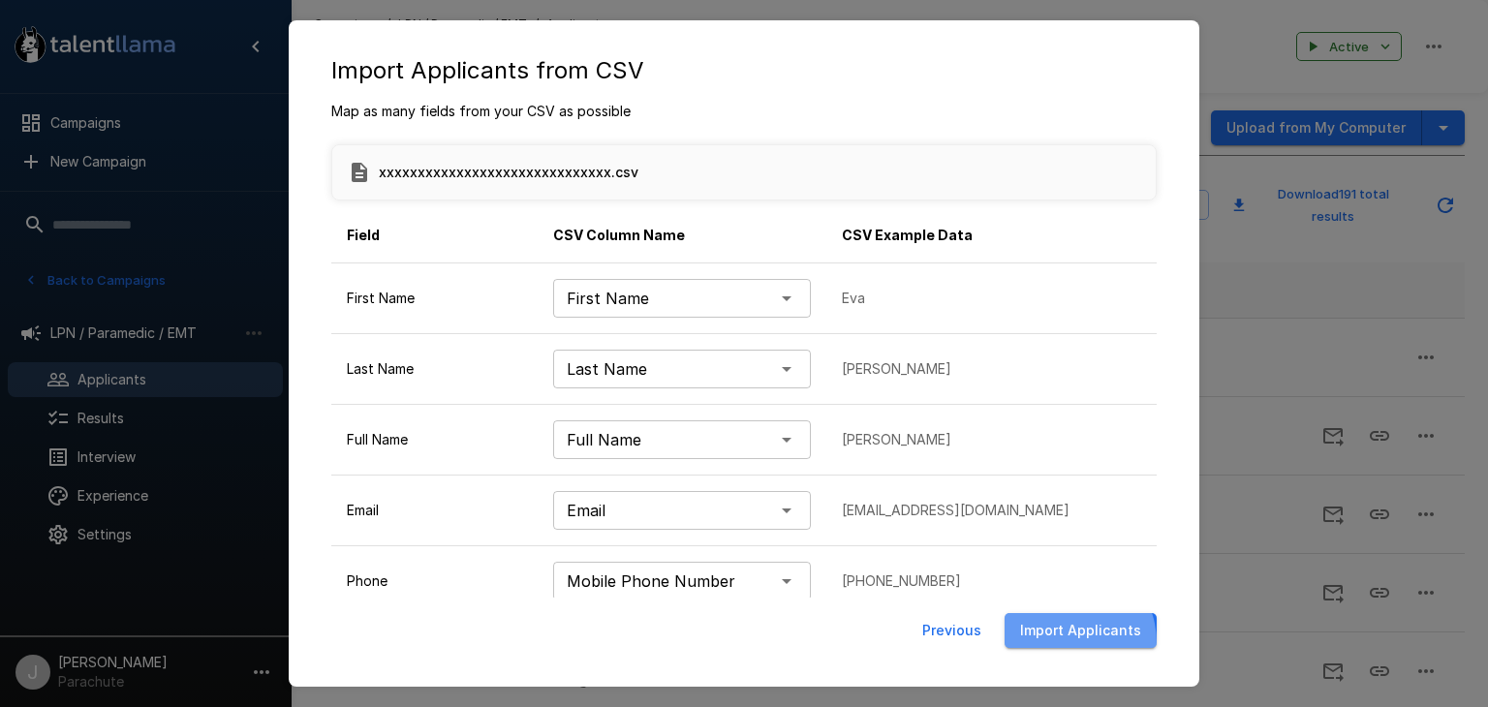
click at [1065, 643] on button "Import Applicants" at bounding box center [1080, 631] width 152 height 36
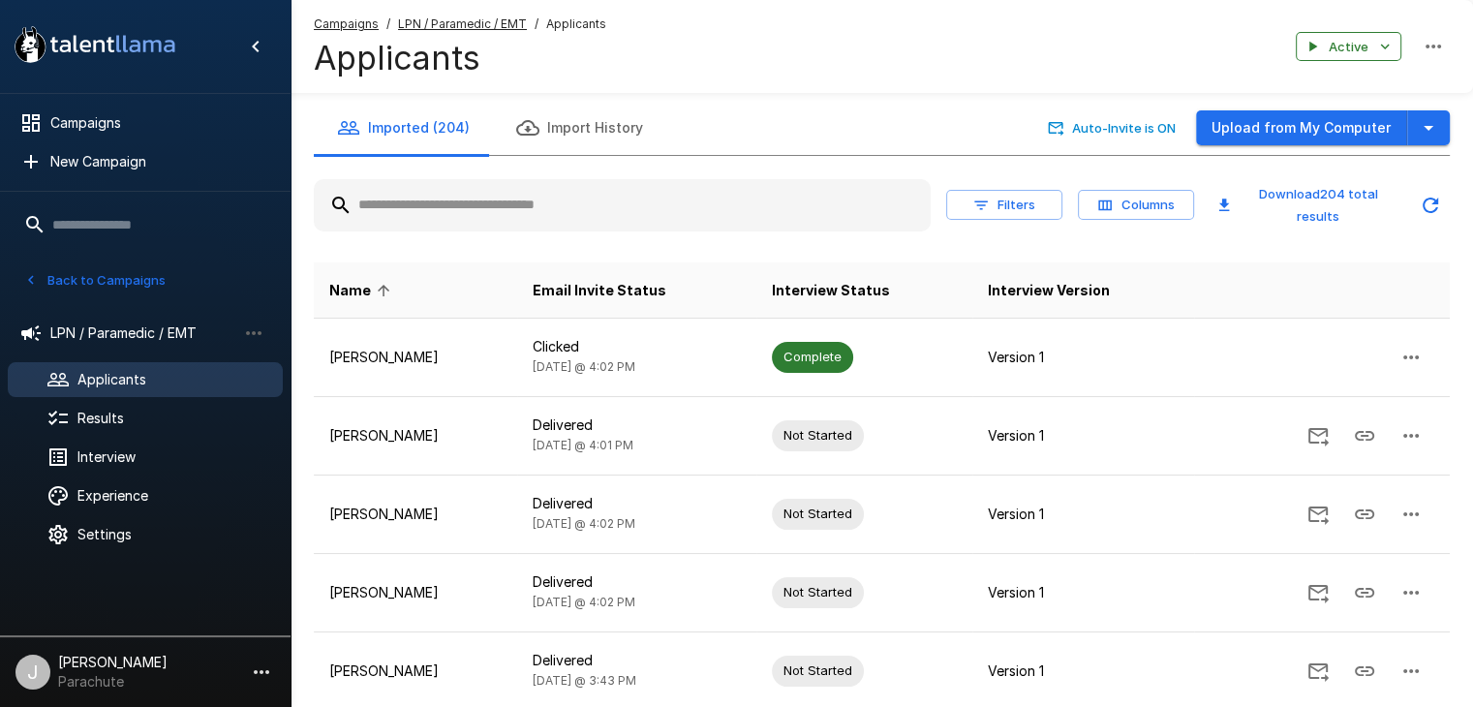
click at [120, 278] on button "Back to Campaigns" at bounding box center [94, 280] width 151 height 30
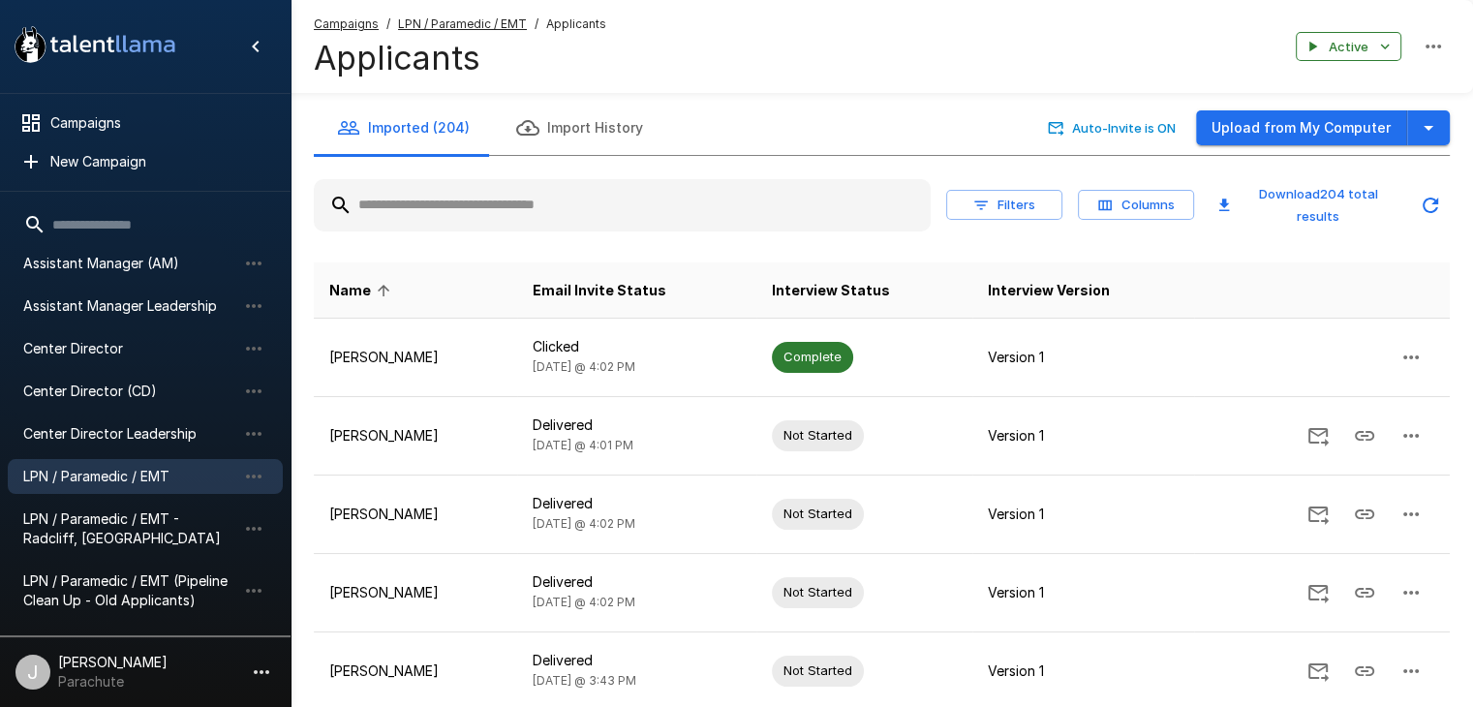
drag, startPoint x: 100, startPoint y: 574, endPoint x: 213, endPoint y: 560, distance: 114.3
click at [101, 573] on span "LPN / Paramedic / EMT (Pipeline Clean Up - Old Applicants)" at bounding box center [129, 590] width 213 height 39
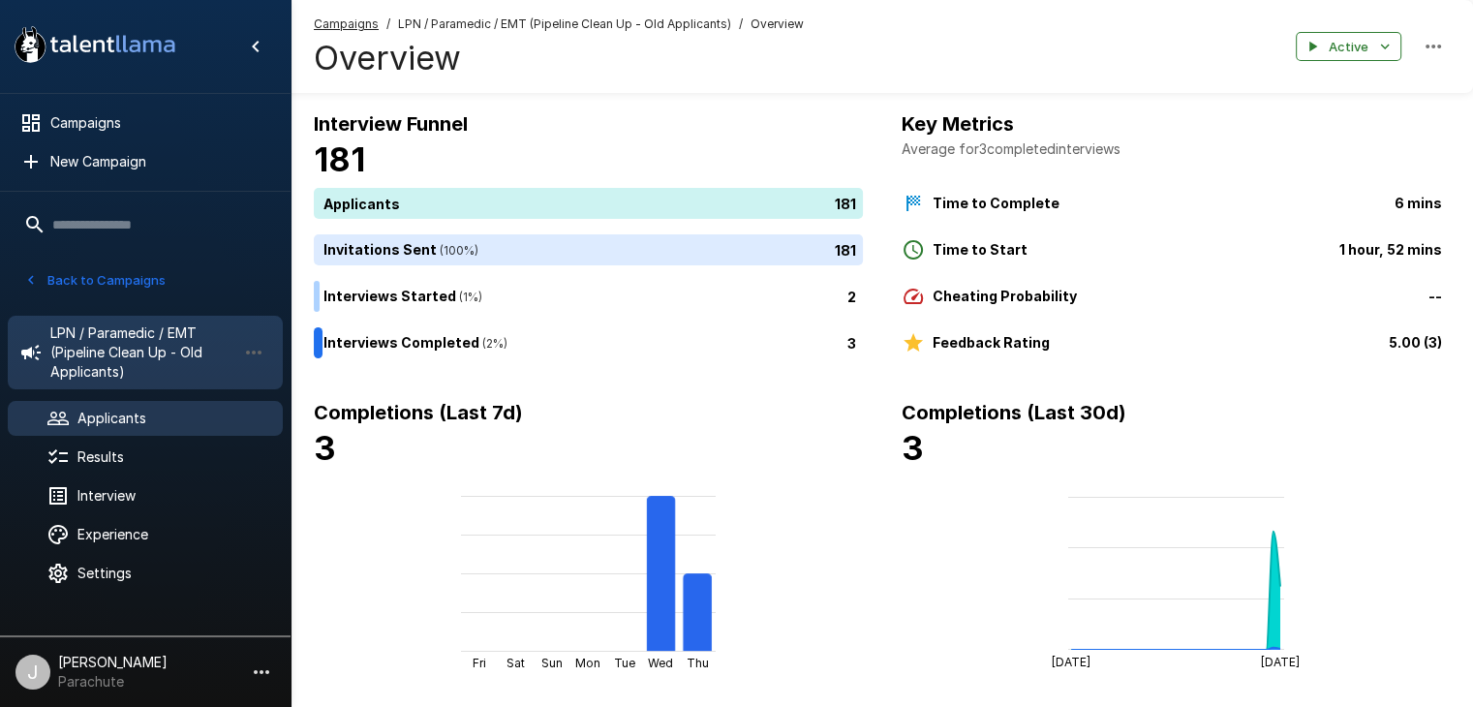
drag, startPoint x: 131, startPoint y: 416, endPoint x: 124, endPoint y: 423, distance: 10.3
click at [127, 419] on span "Applicants" at bounding box center [172, 418] width 190 height 19
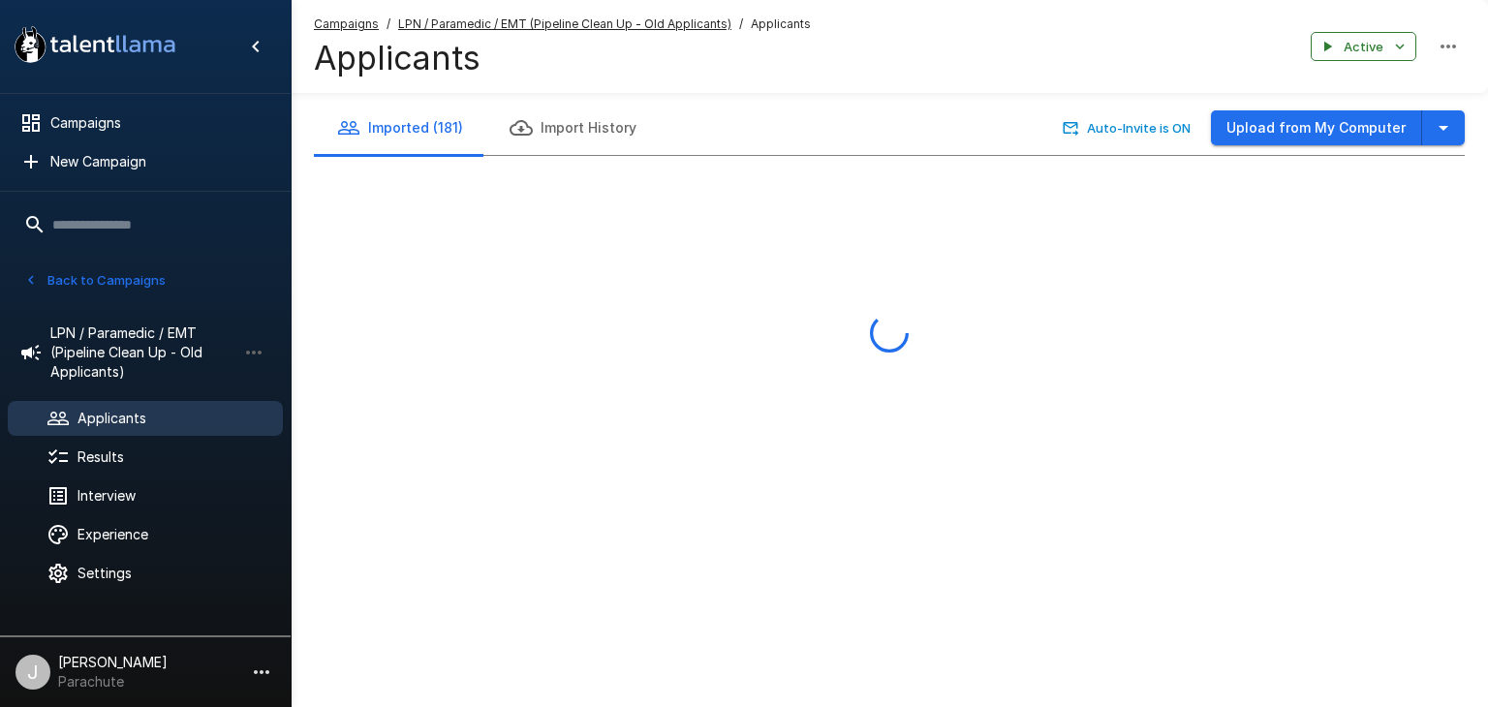
click at [1468, 117] on div "Imported (181) Import History Auto-Invite is ON Upload from My Computer" at bounding box center [889, 305] width 1197 height 409
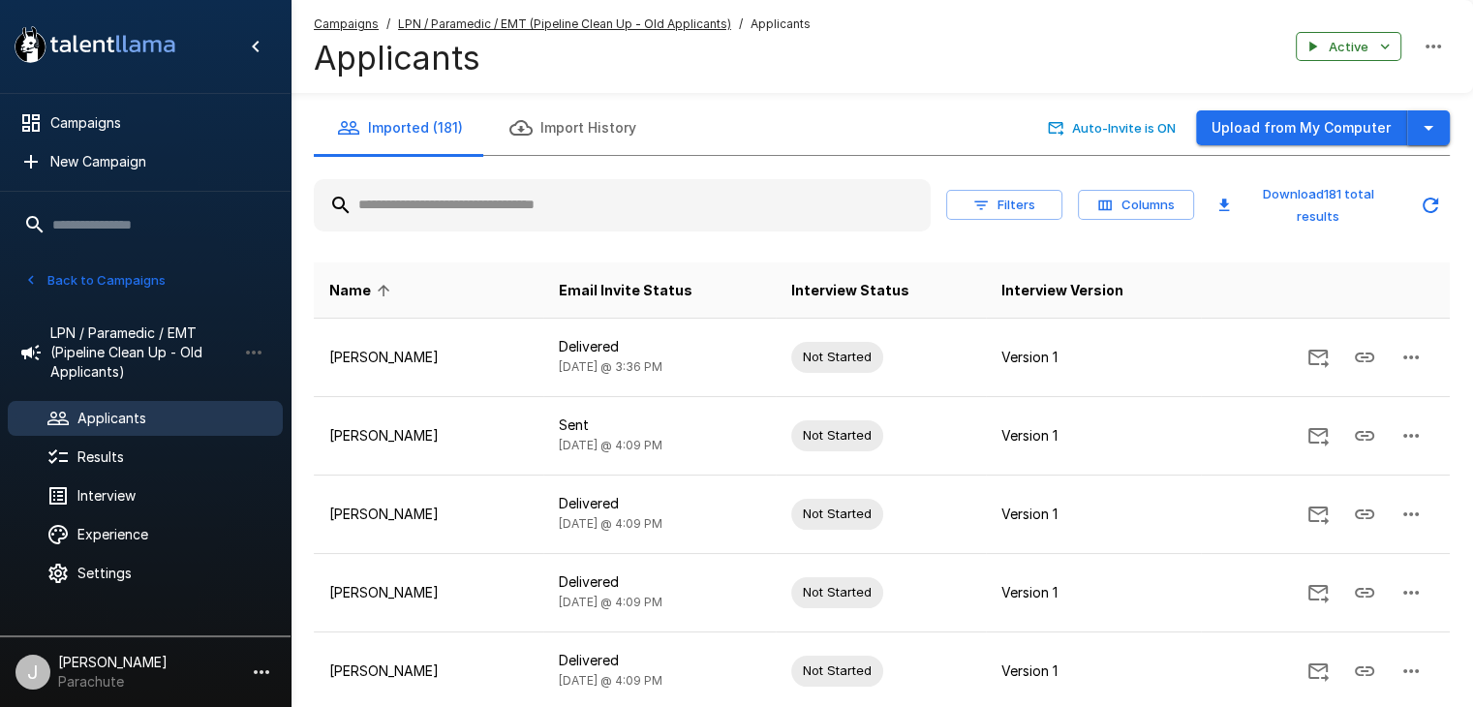
click at [1425, 132] on icon "button" at bounding box center [1428, 127] width 23 height 23
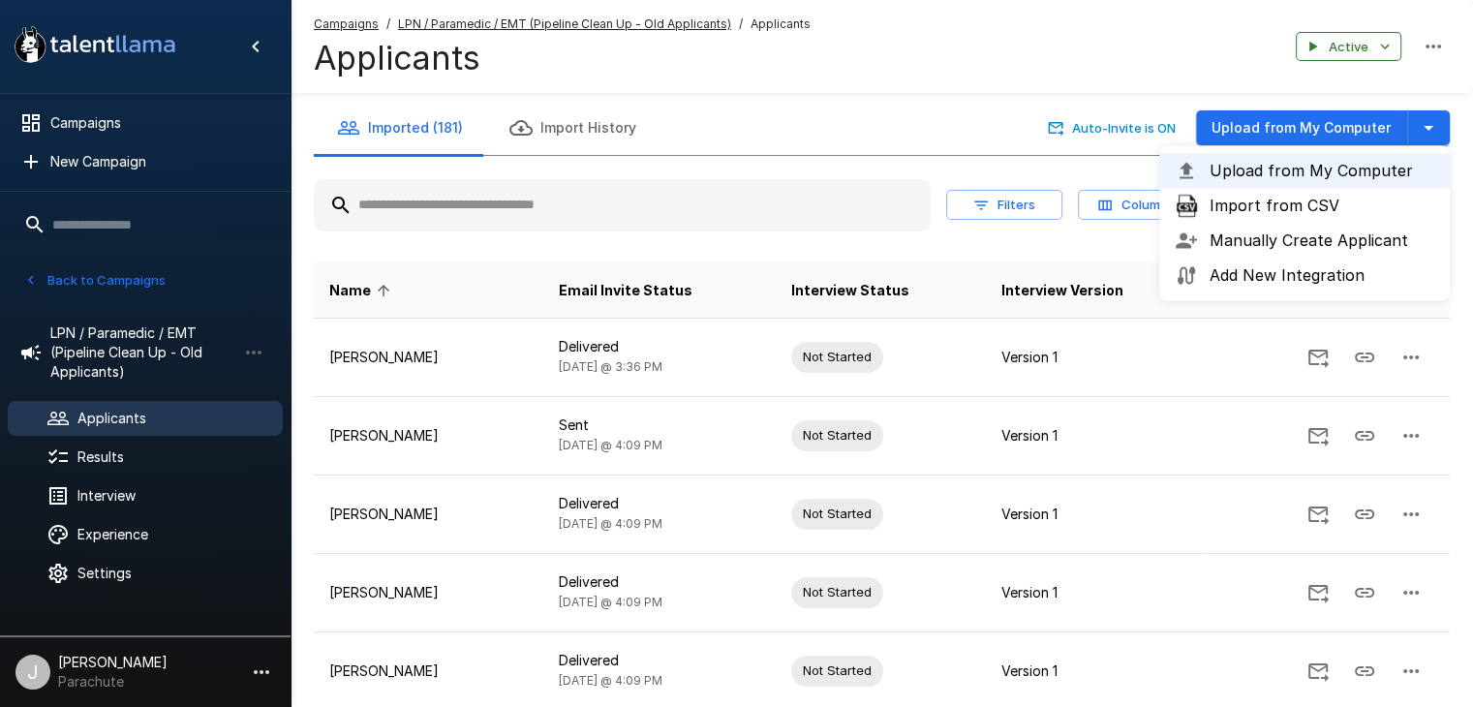
click at [1277, 220] on li "Import from CSV" at bounding box center [1304, 205] width 291 height 35
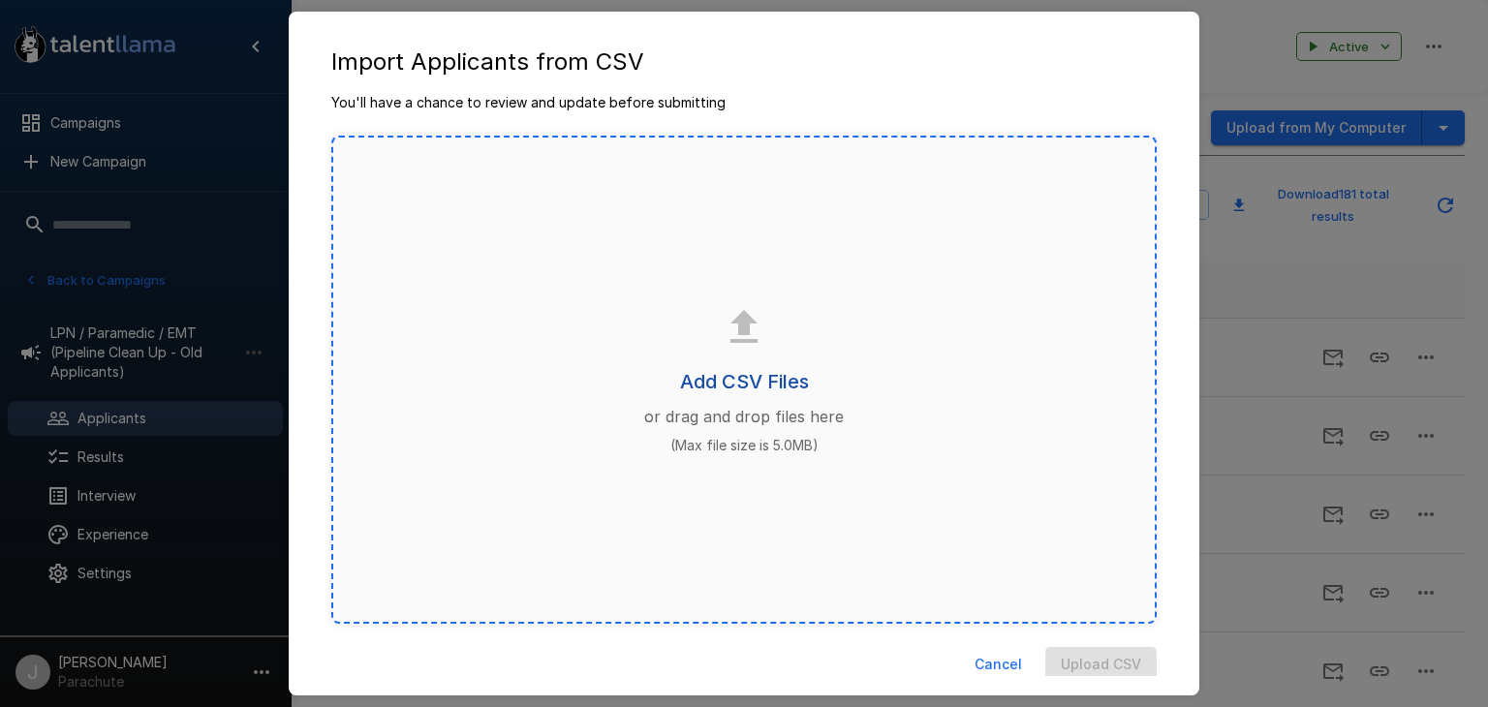
click at [770, 383] on h6 "Add CSV Files" at bounding box center [744, 381] width 129 height 31
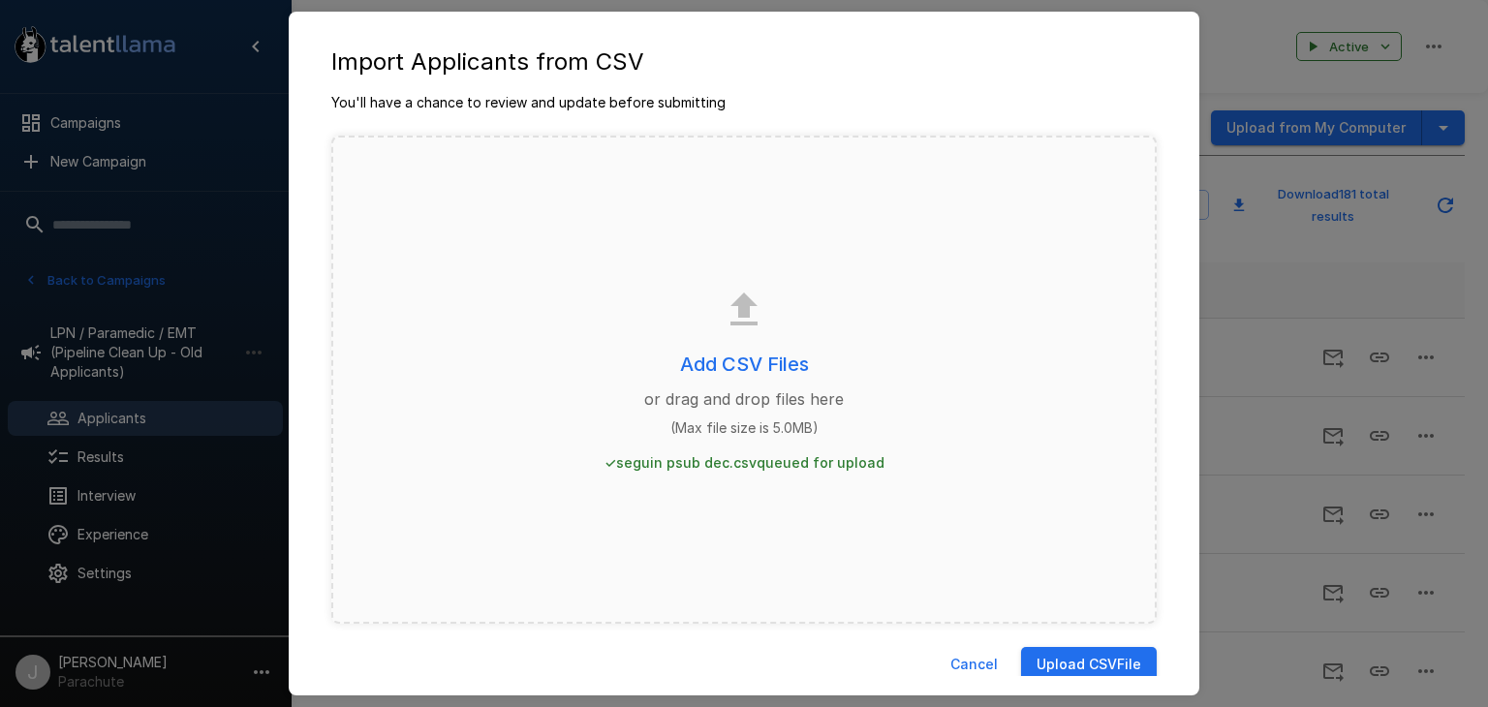
click at [1096, 667] on button "Upload CSV File" at bounding box center [1089, 665] width 136 height 36
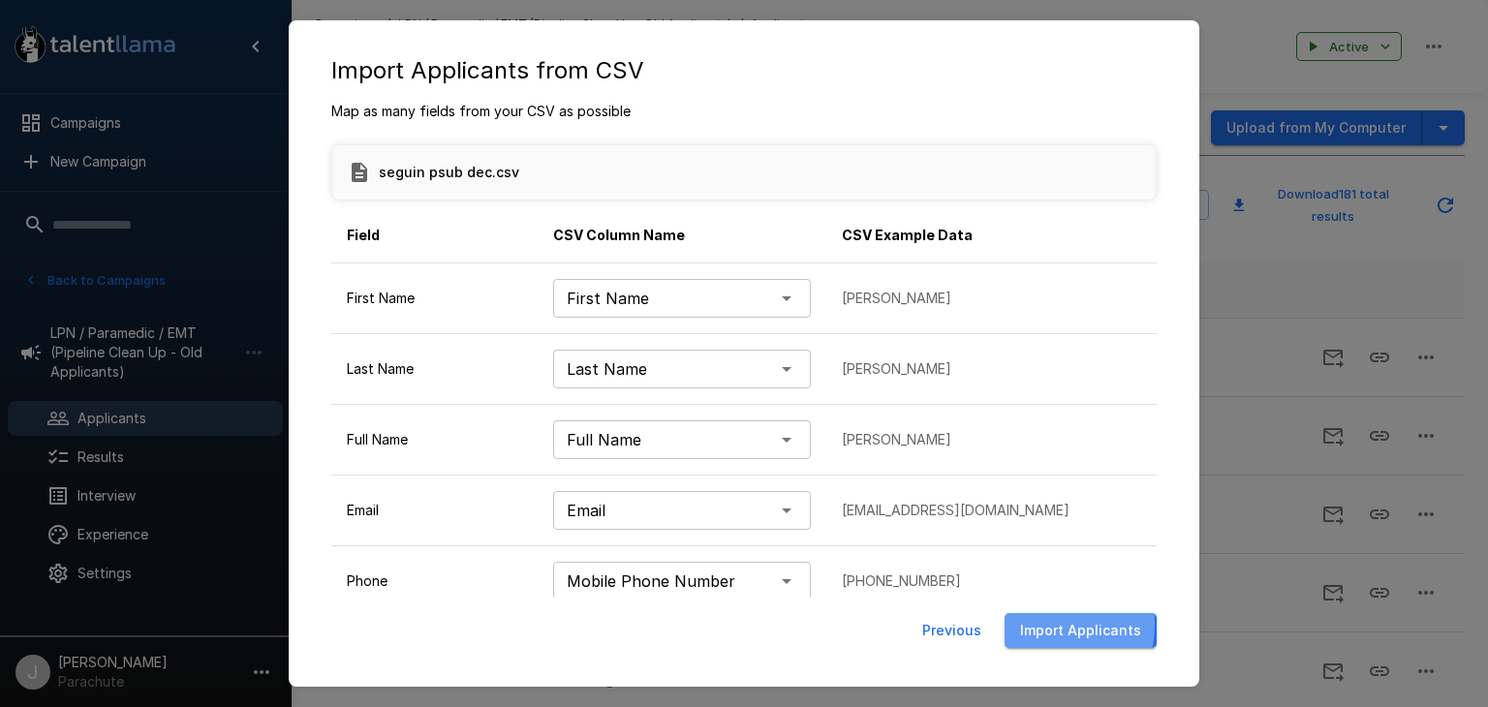
click at [1032, 627] on button "Import Applicants" at bounding box center [1080, 631] width 152 height 36
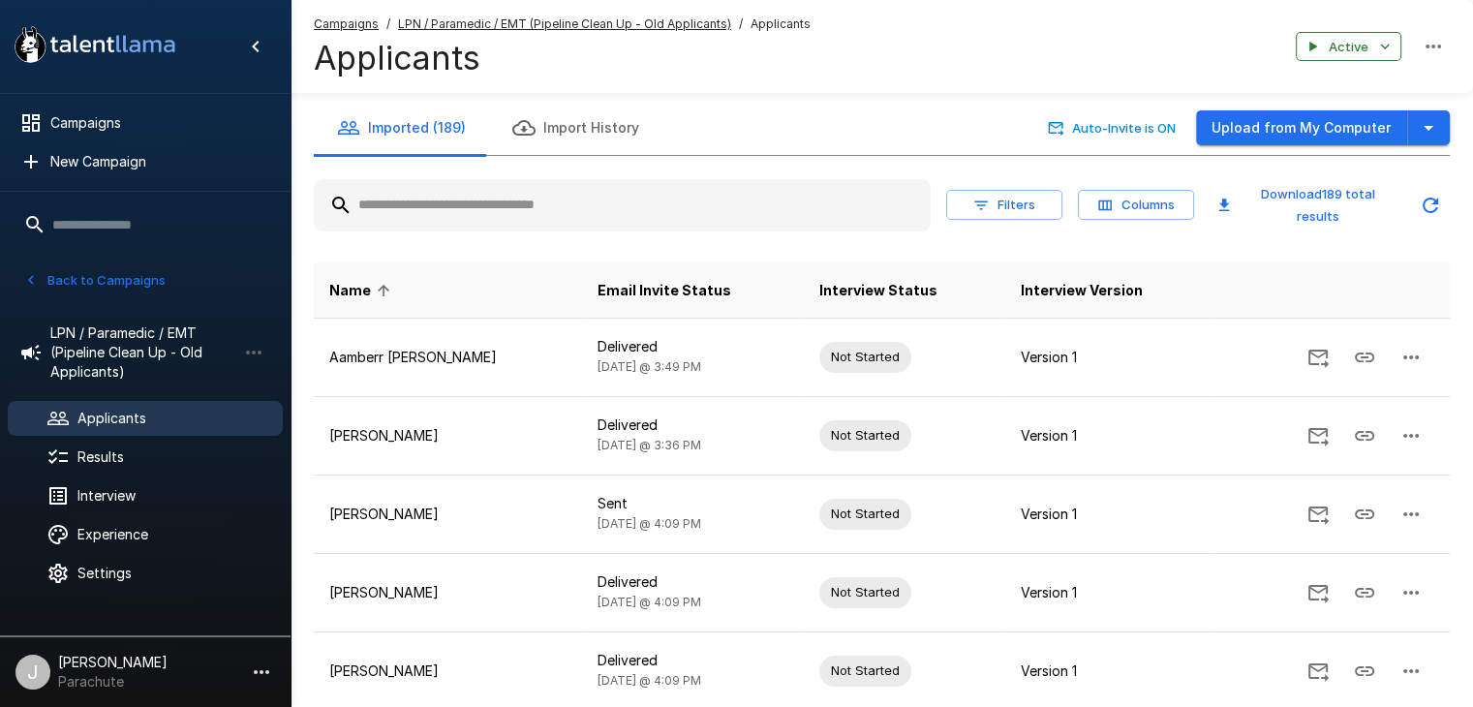
click at [131, 284] on button "Back to Campaigns" at bounding box center [94, 280] width 151 height 30
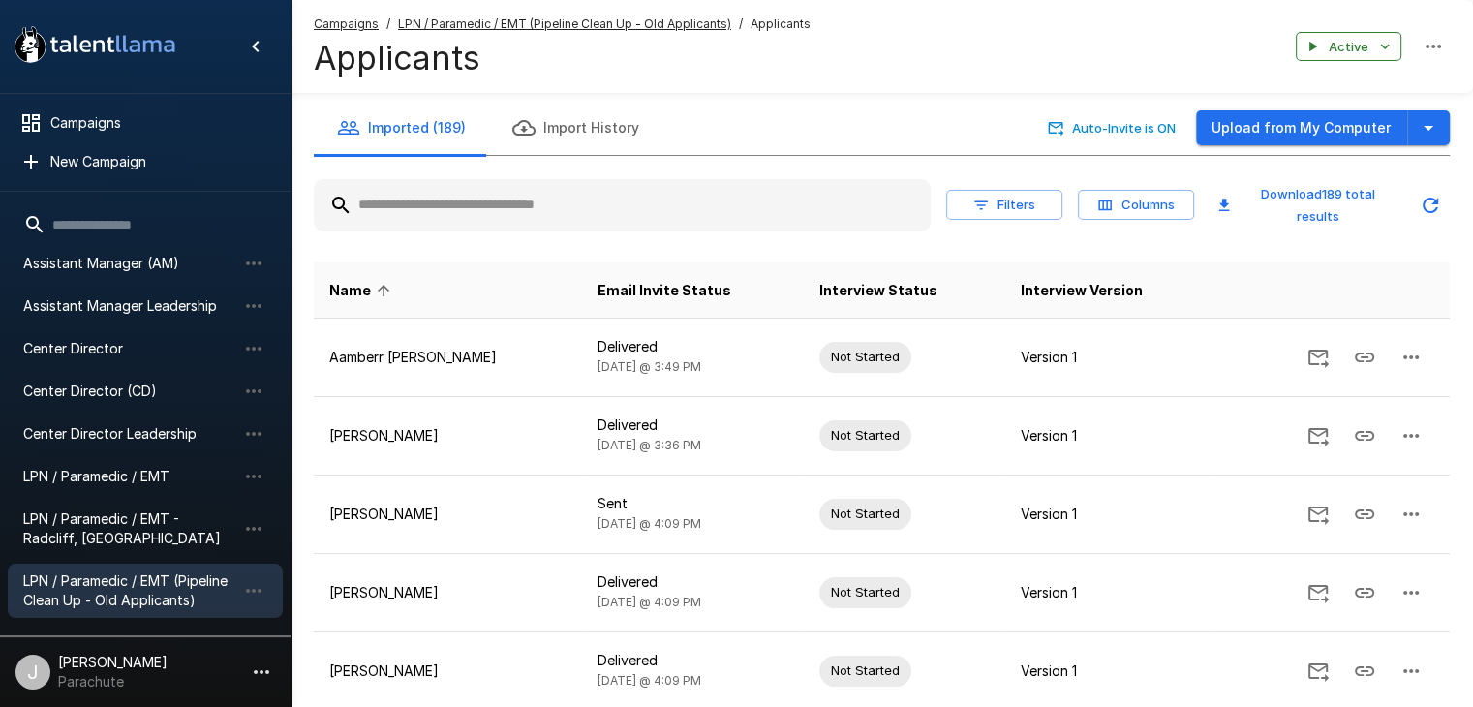
drag, startPoint x: 145, startPoint y: 459, endPoint x: 204, endPoint y: 476, distance: 61.3
click at [145, 459] on div "LPN / Paramedic / EMT" at bounding box center [145, 476] width 275 height 35
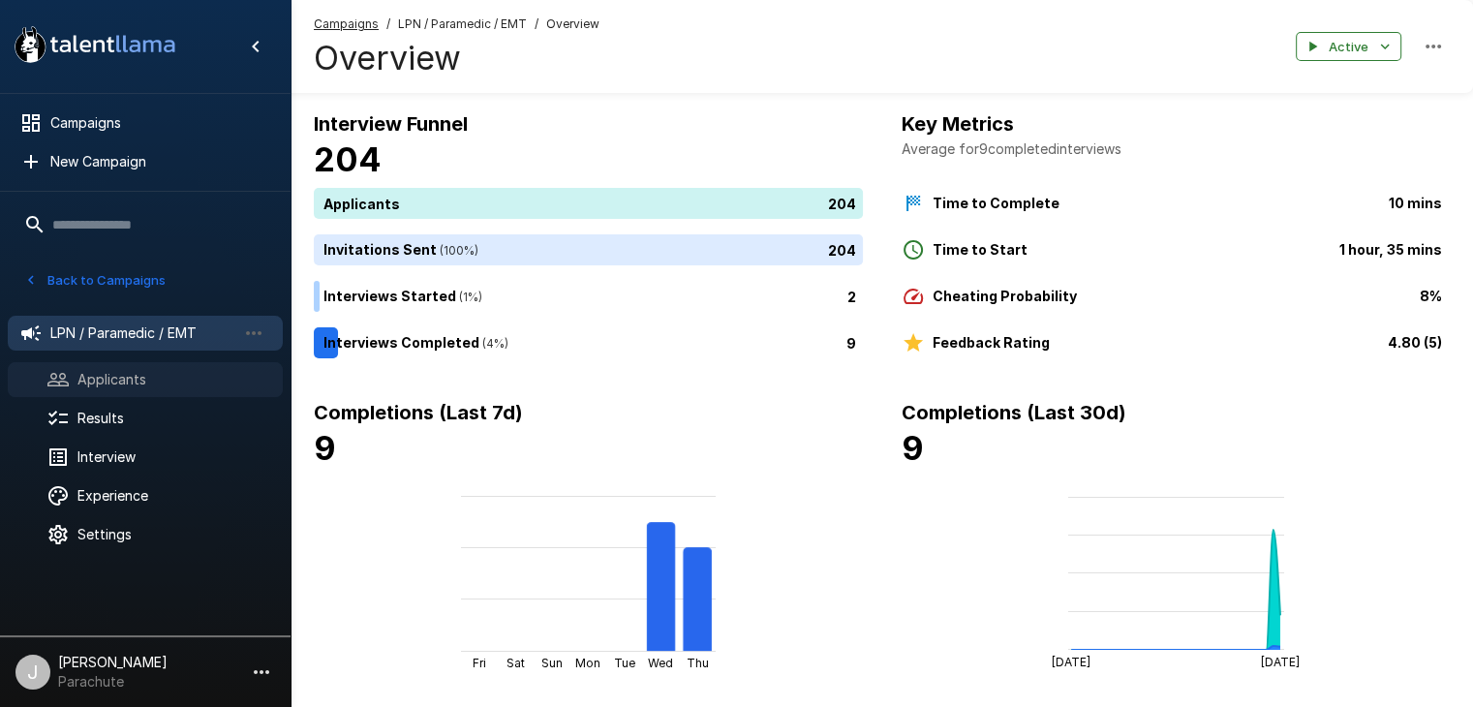
click at [178, 366] on div "Applicants" at bounding box center [145, 379] width 275 height 35
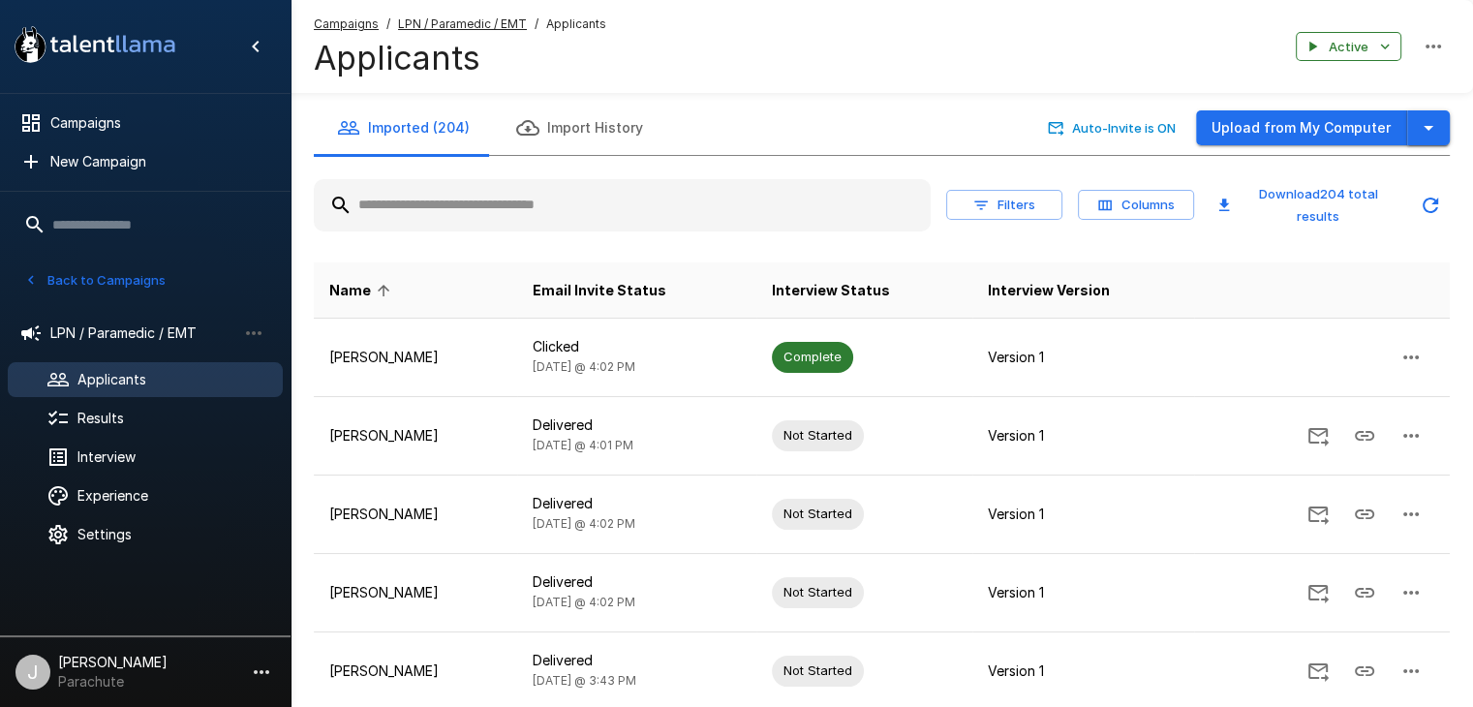
click at [1429, 117] on icon "button" at bounding box center [1428, 127] width 23 height 23
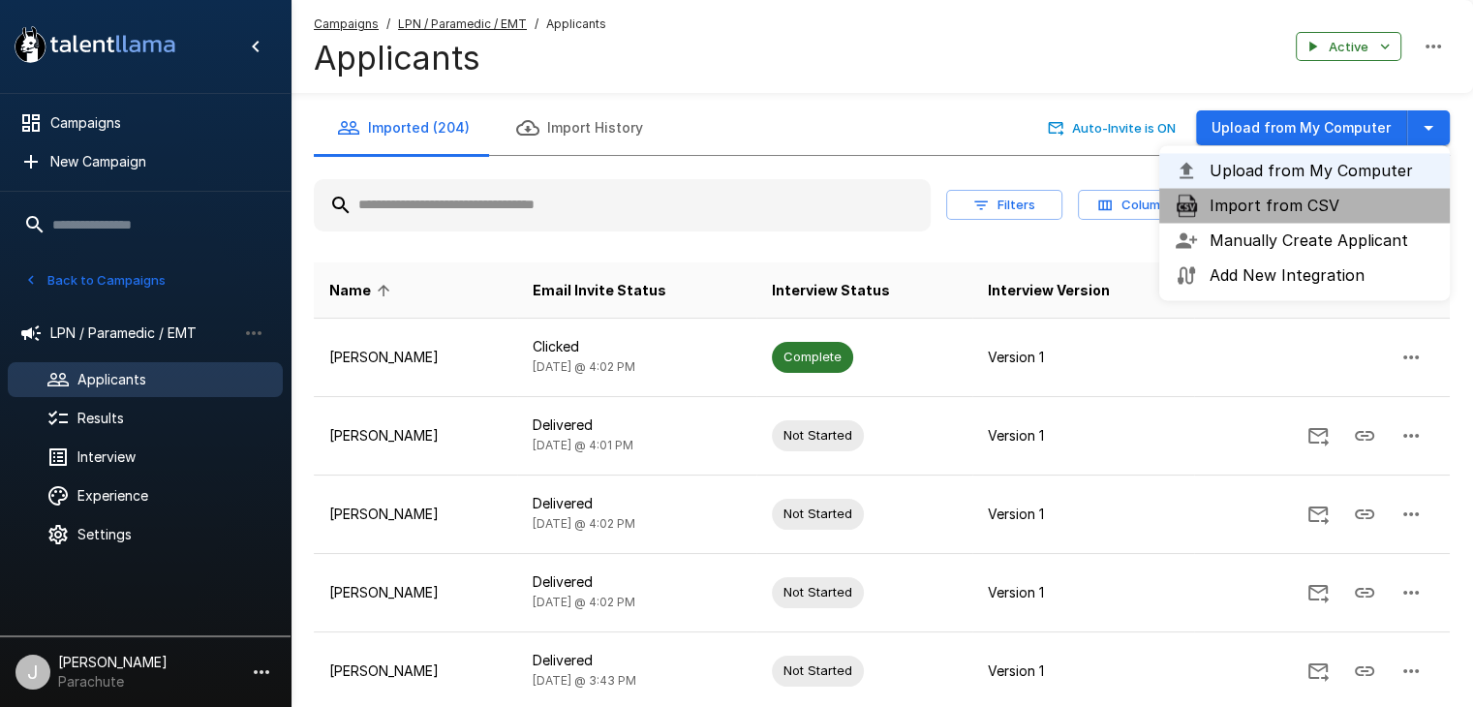
click at [1271, 212] on span "Import from CSV" at bounding box center [1322, 205] width 225 height 23
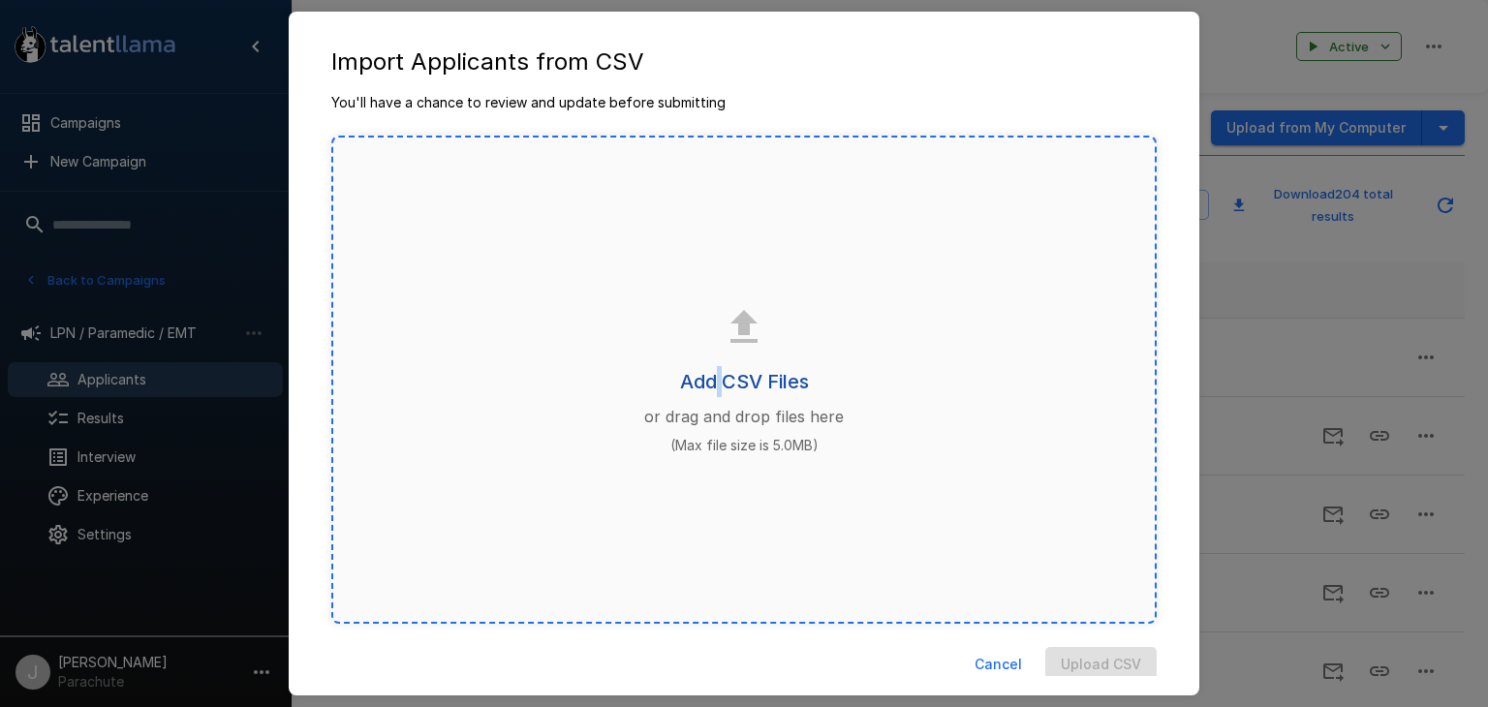
click at [712, 376] on h6 "Add CSV Files" at bounding box center [744, 381] width 129 height 31
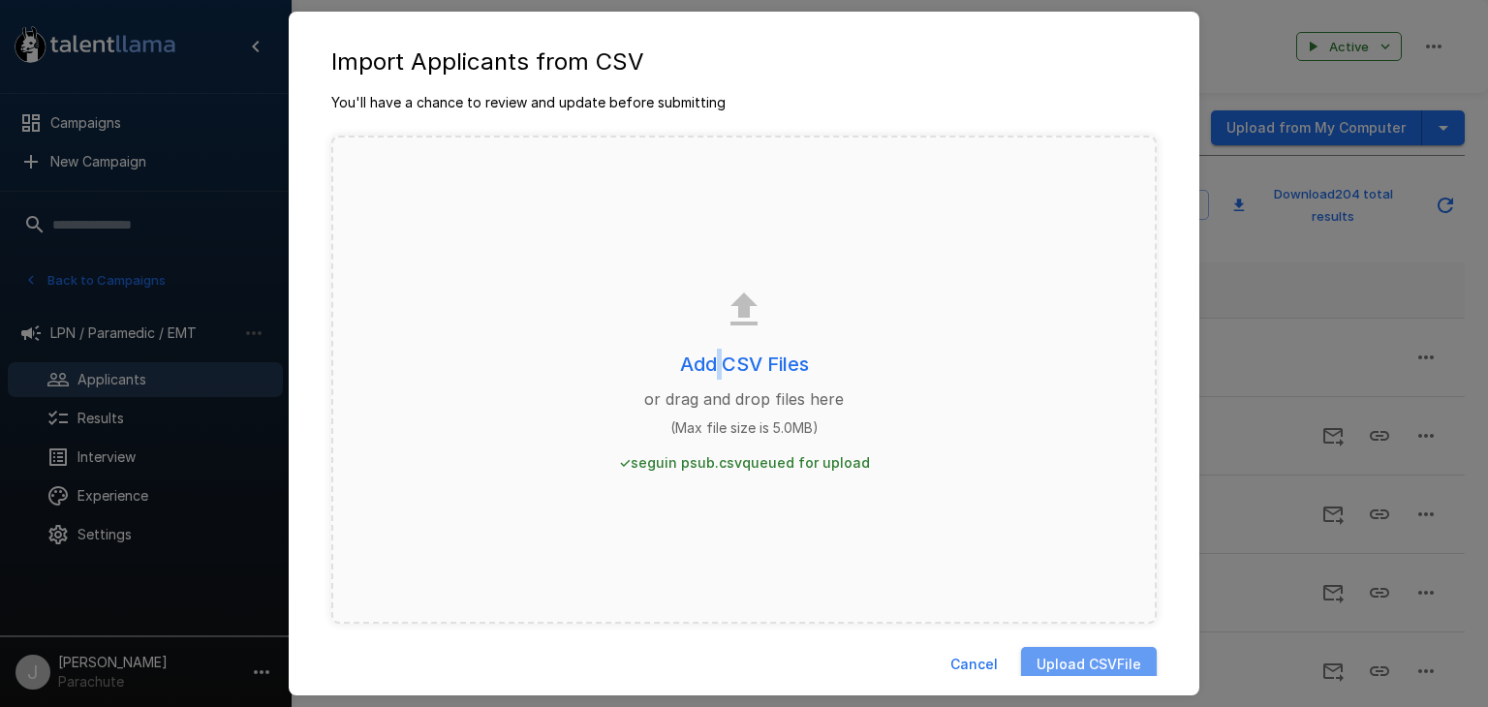
click at [1094, 664] on button "Upload CSV File" at bounding box center [1089, 665] width 136 height 36
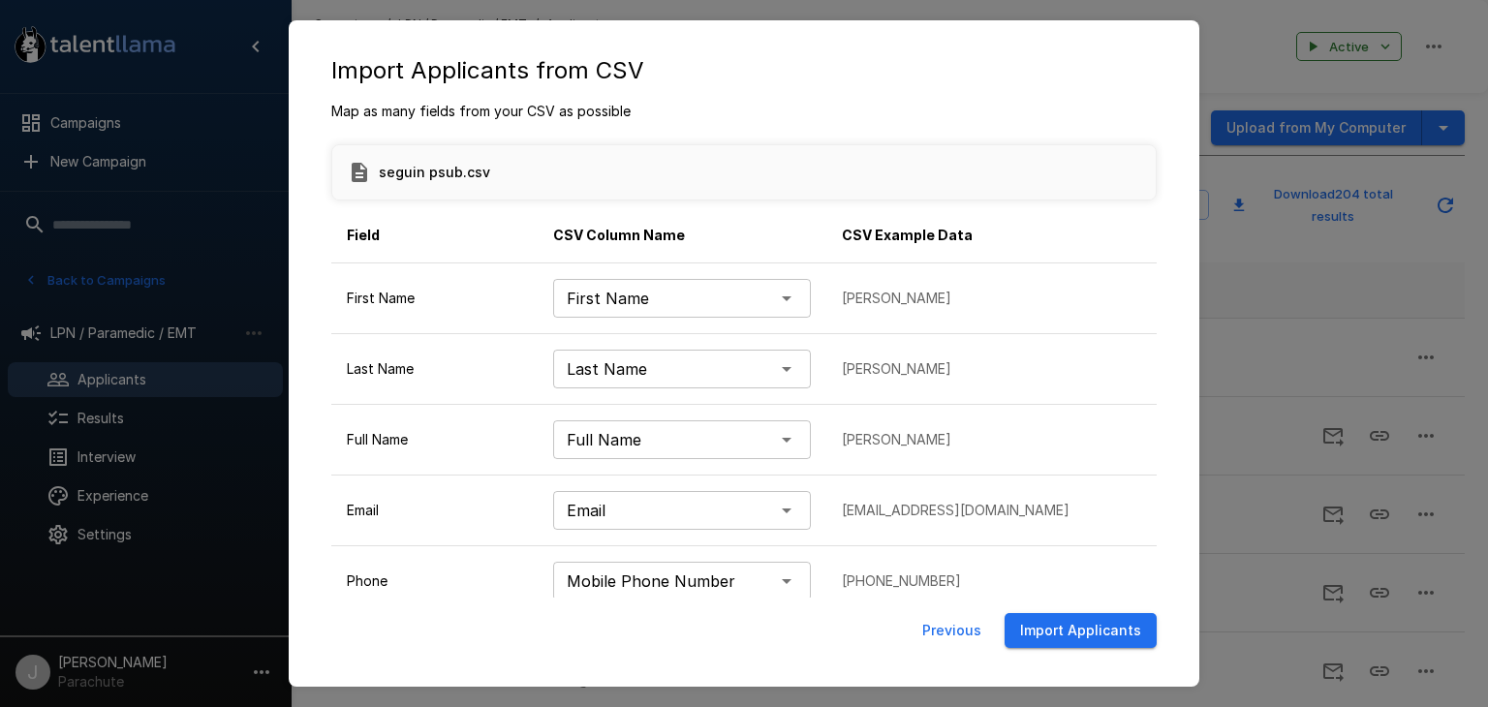
click at [1057, 636] on button "Import Applicants" at bounding box center [1080, 631] width 152 height 36
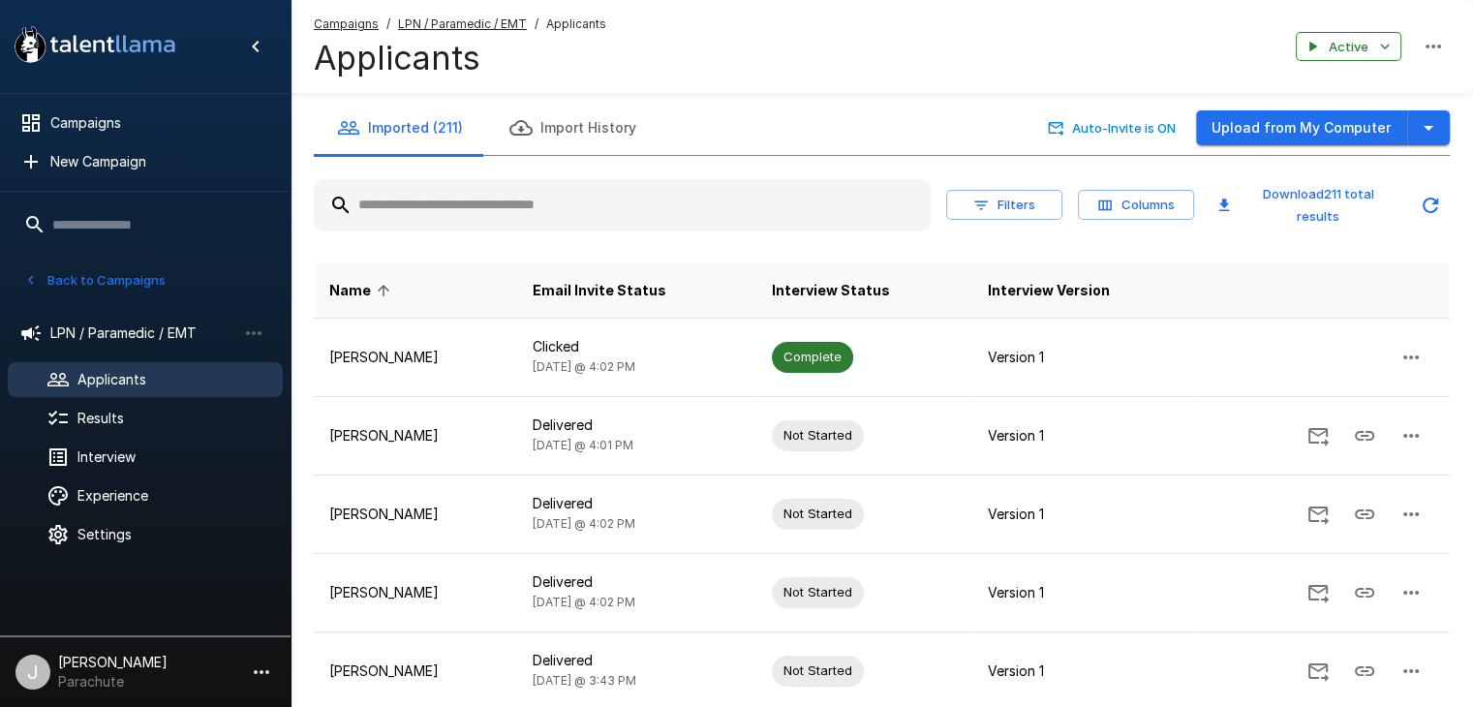
click at [94, 268] on button "Back to Campaigns" at bounding box center [94, 280] width 151 height 30
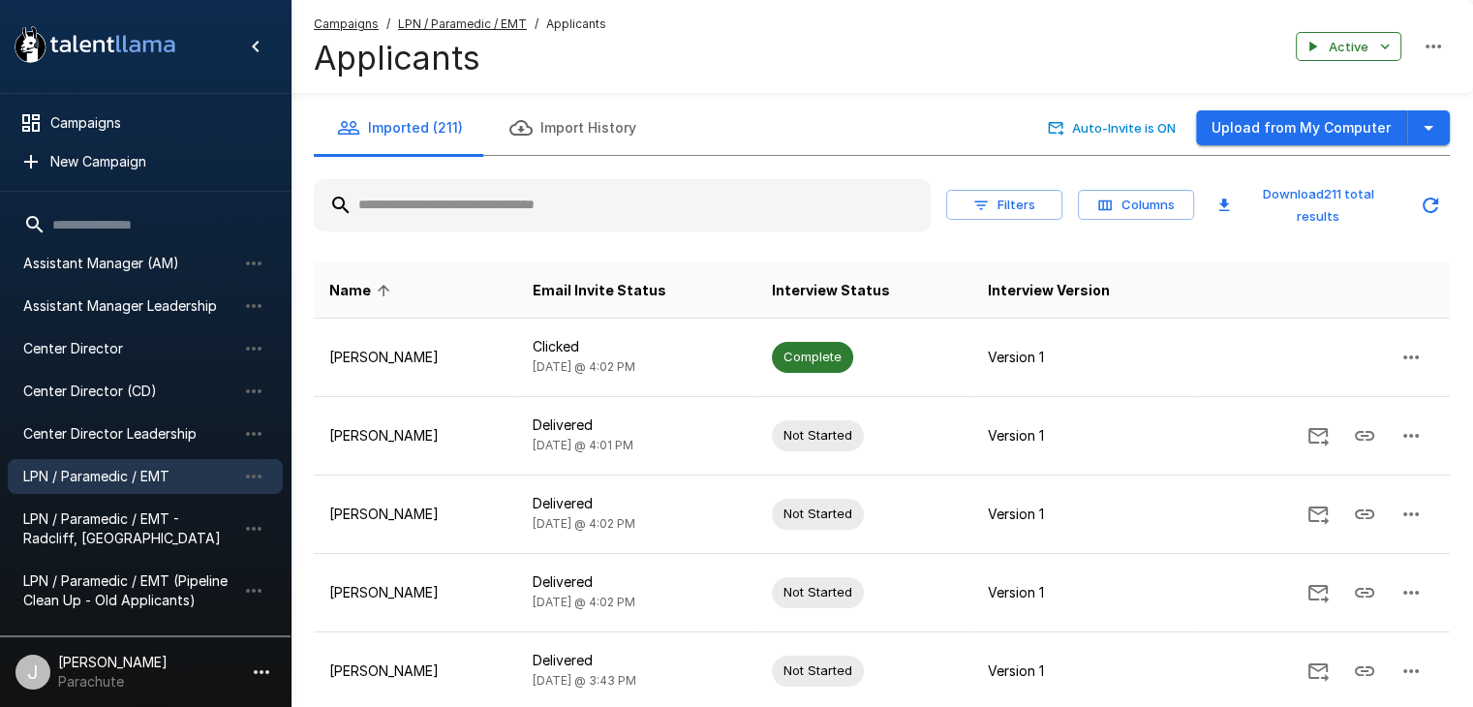
click at [107, 586] on span "LPN / Paramedic / EMT (Pipeline Clean Up - Old Applicants)" at bounding box center [129, 590] width 213 height 39
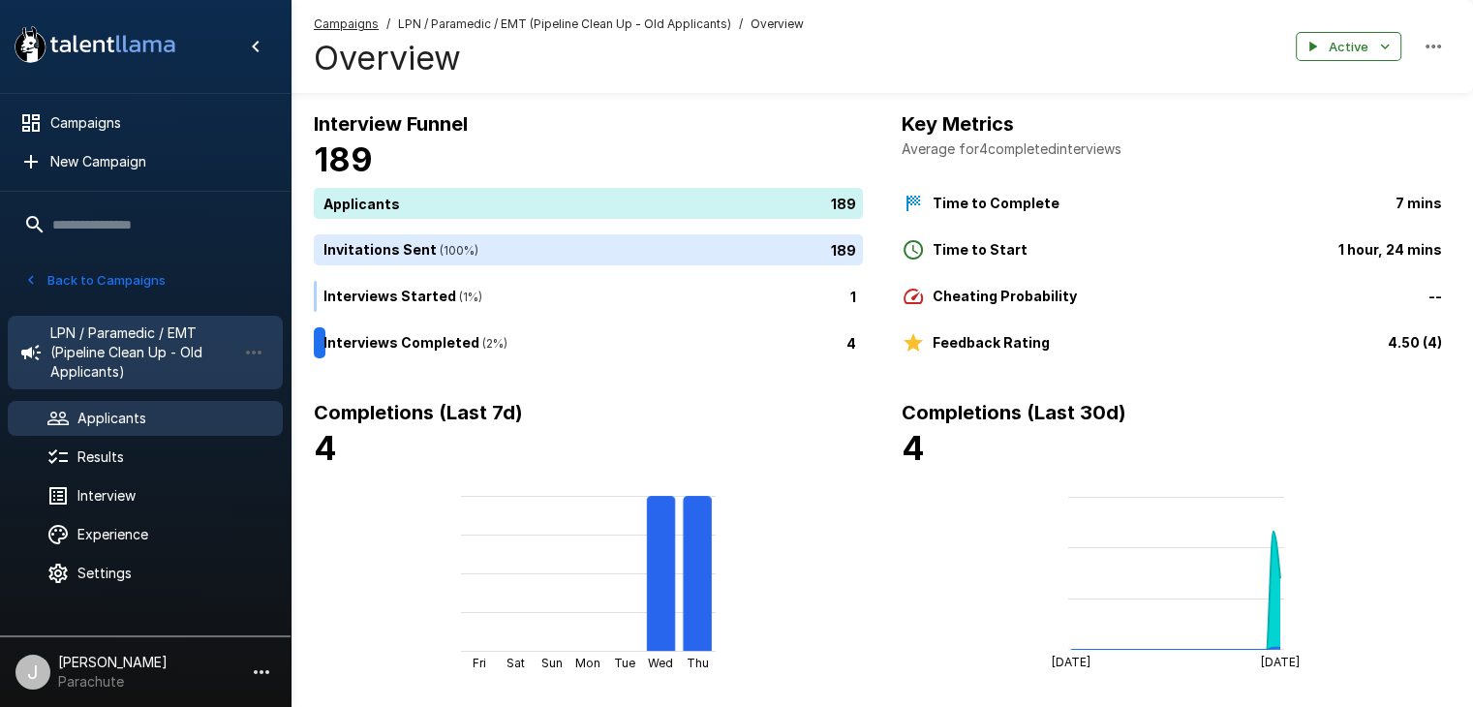
click at [103, 411] on span "Applicants" at bounding box center [172, 418] width 190 height 19
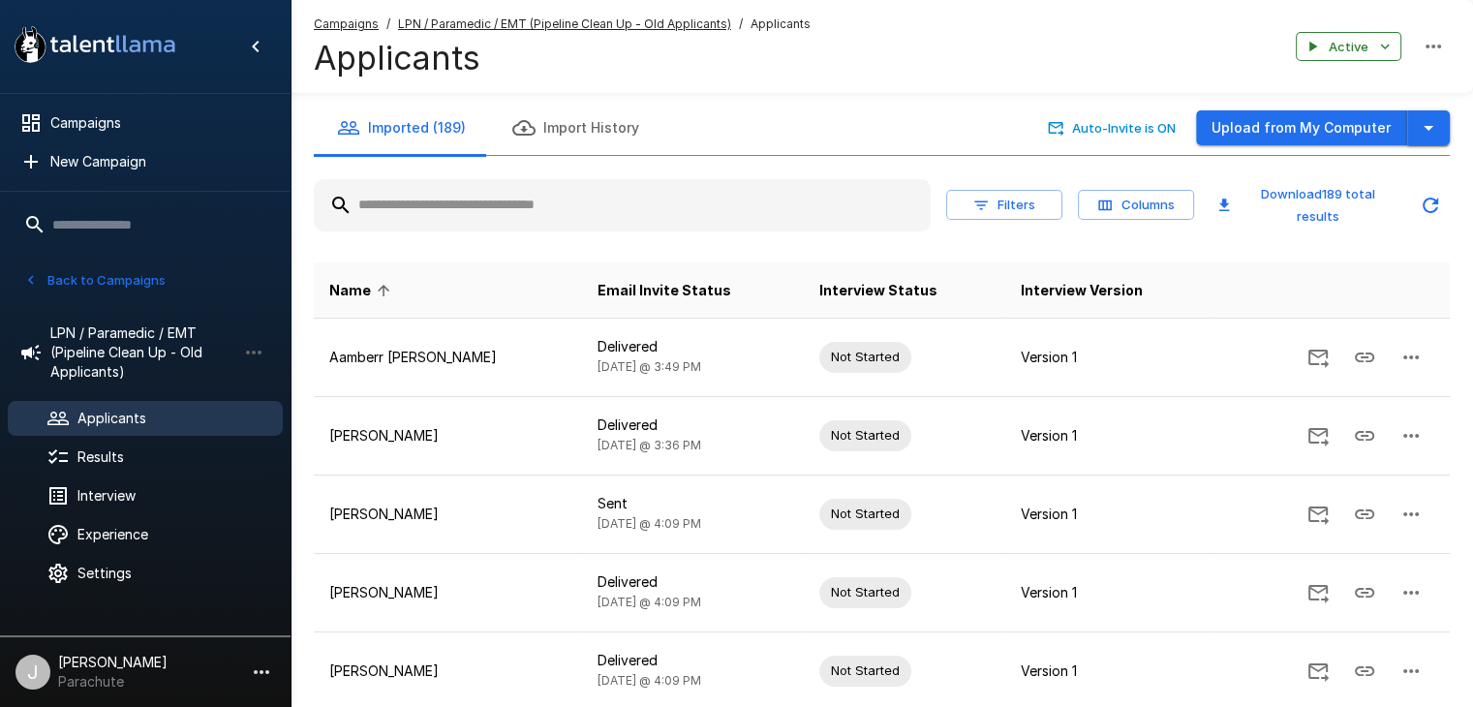
click at [1439, 132] on icon "button" at bounding box center [1428, 127] width 23 height 23
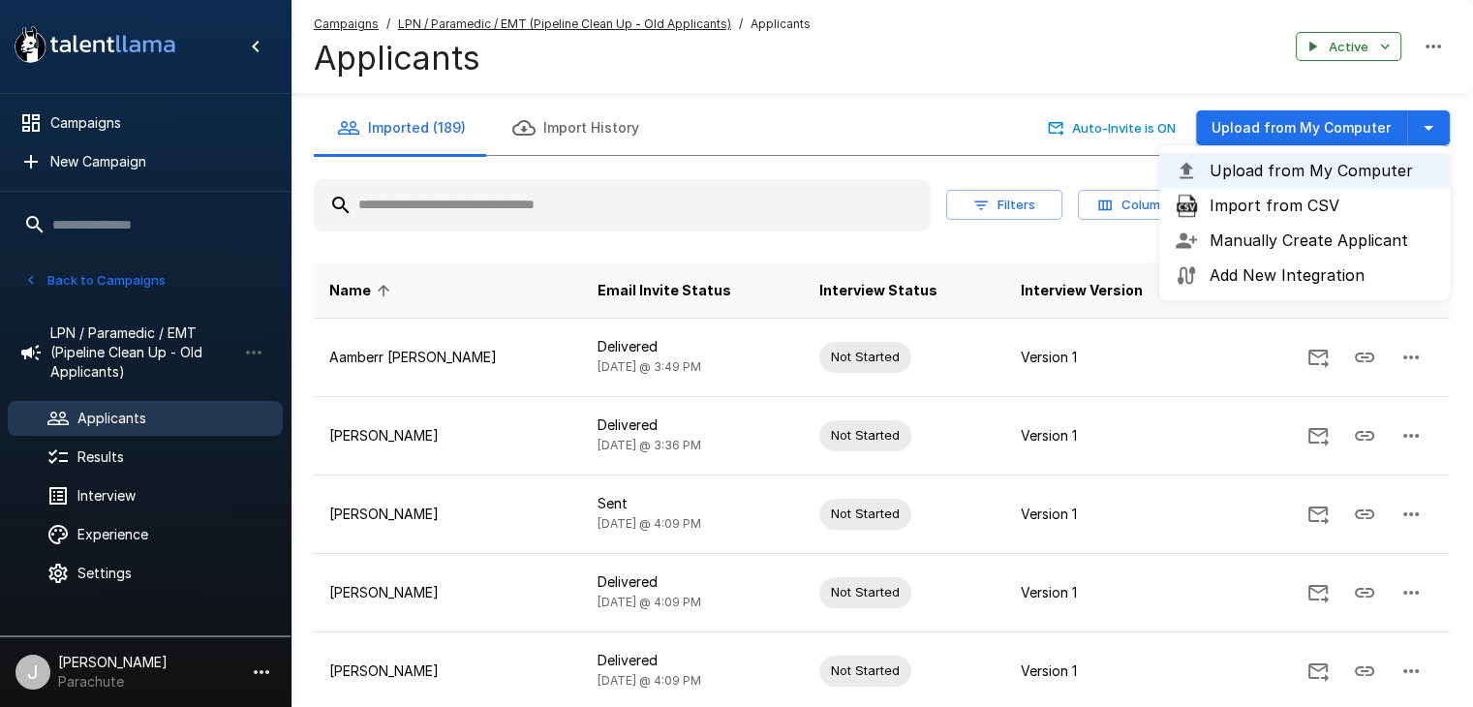
click at [1329, 206] on span "Import from CSV" at bounding box center [1322, 205] width 225 height 23
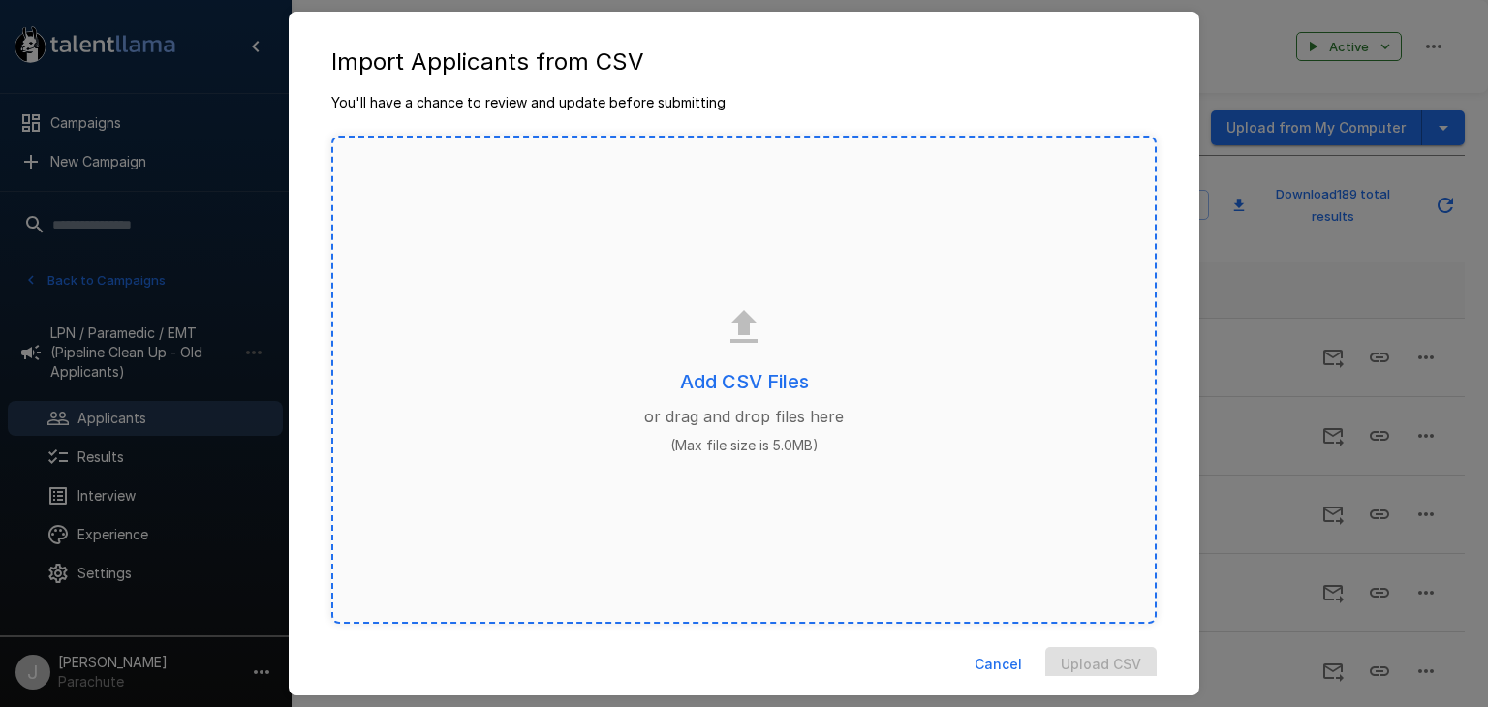
click at [666, 382] on div "Add CSV Files or drag and drop files here (Max file size is 5.0MB)" at bounding box center [743, 380] width 825 height 488
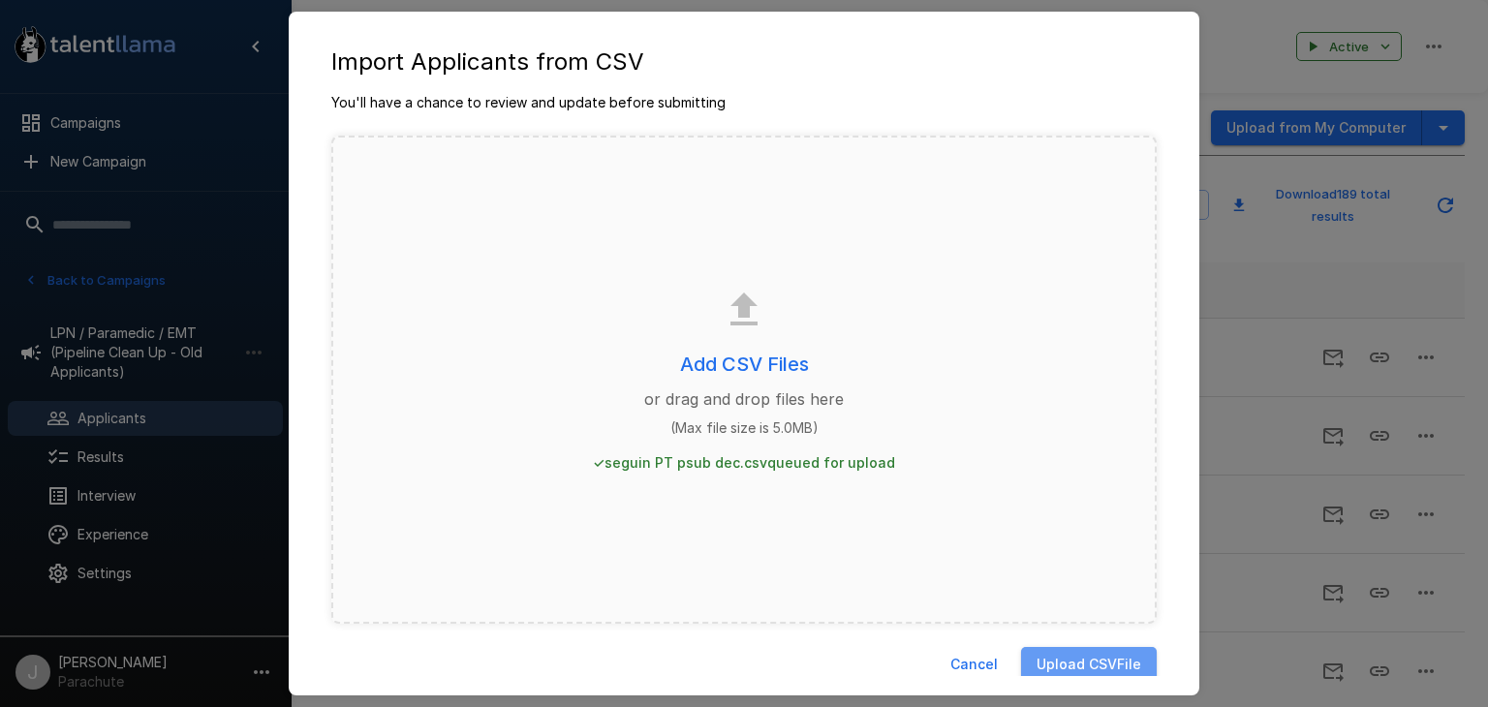
click at [1065, 668] on button "Upload CSV File" at bounding box center [1089, 665] width 136 height 36
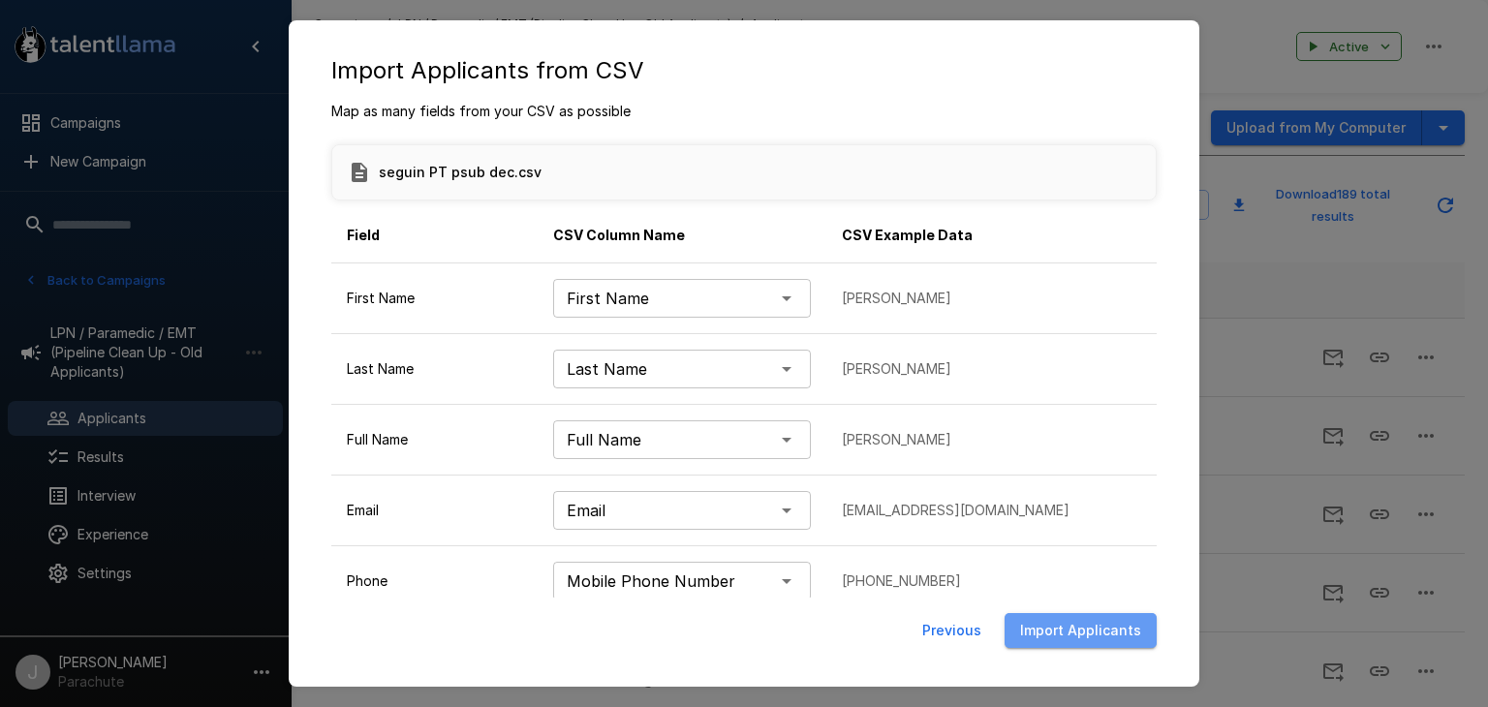
click at [1123, 613] on button "Import Applicants" at bounding box center [1080, 631] width 152 height 36
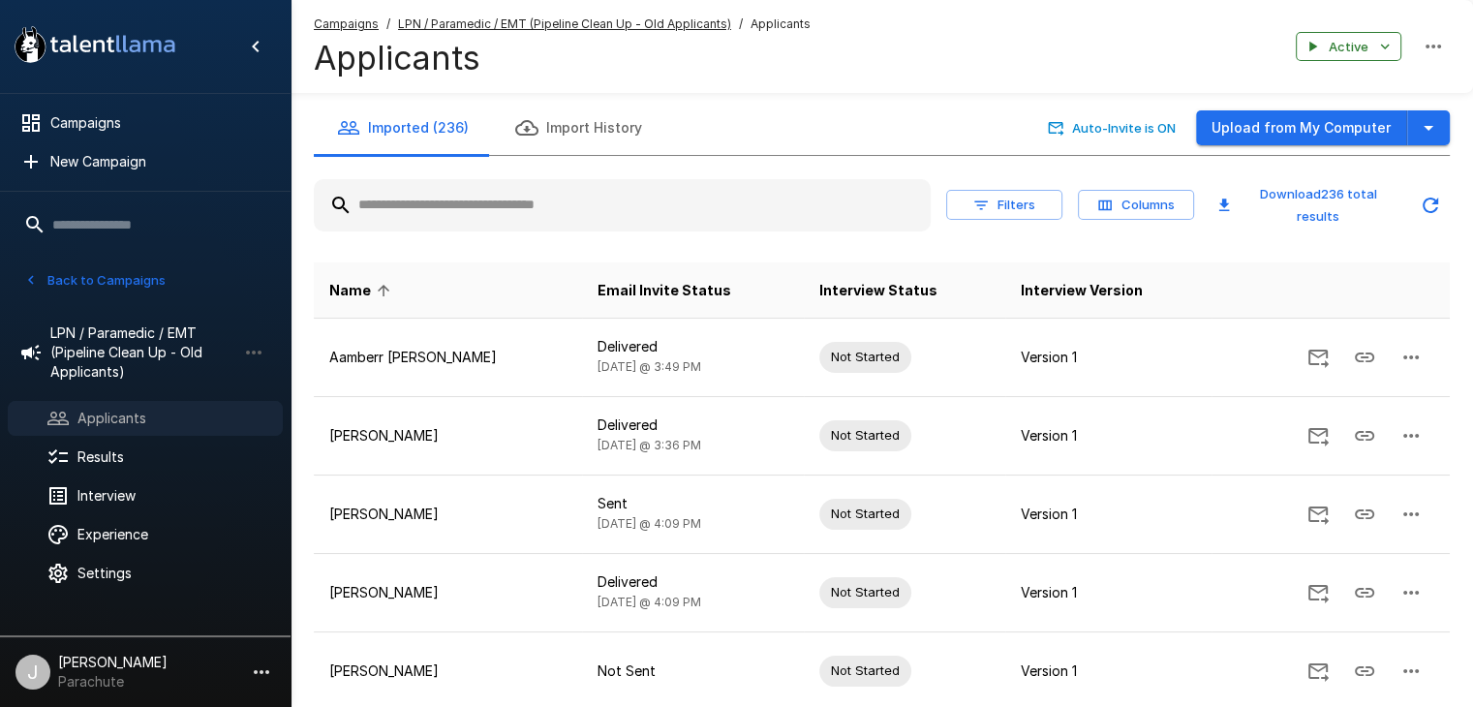
click at [132, 419] on span "Applicants" at bounding box center [172, 418] width 190 height 19
click at [79, 281] on button "Back to Campaigns" at bounding box center [94, 280] width 151 height 30
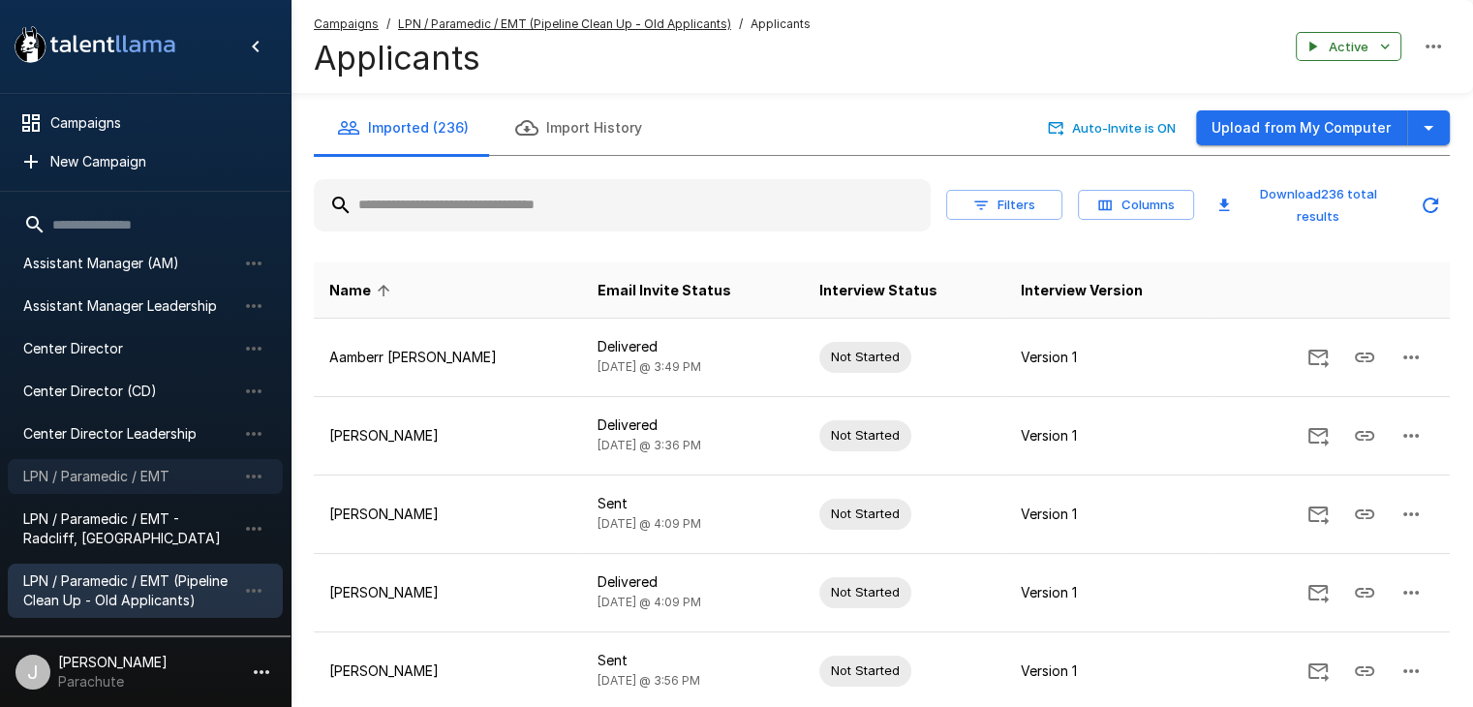
click at [120, 474] on span "LPN / Paramedic / EMT" at bounding box center [129, 476] width 213 height 19
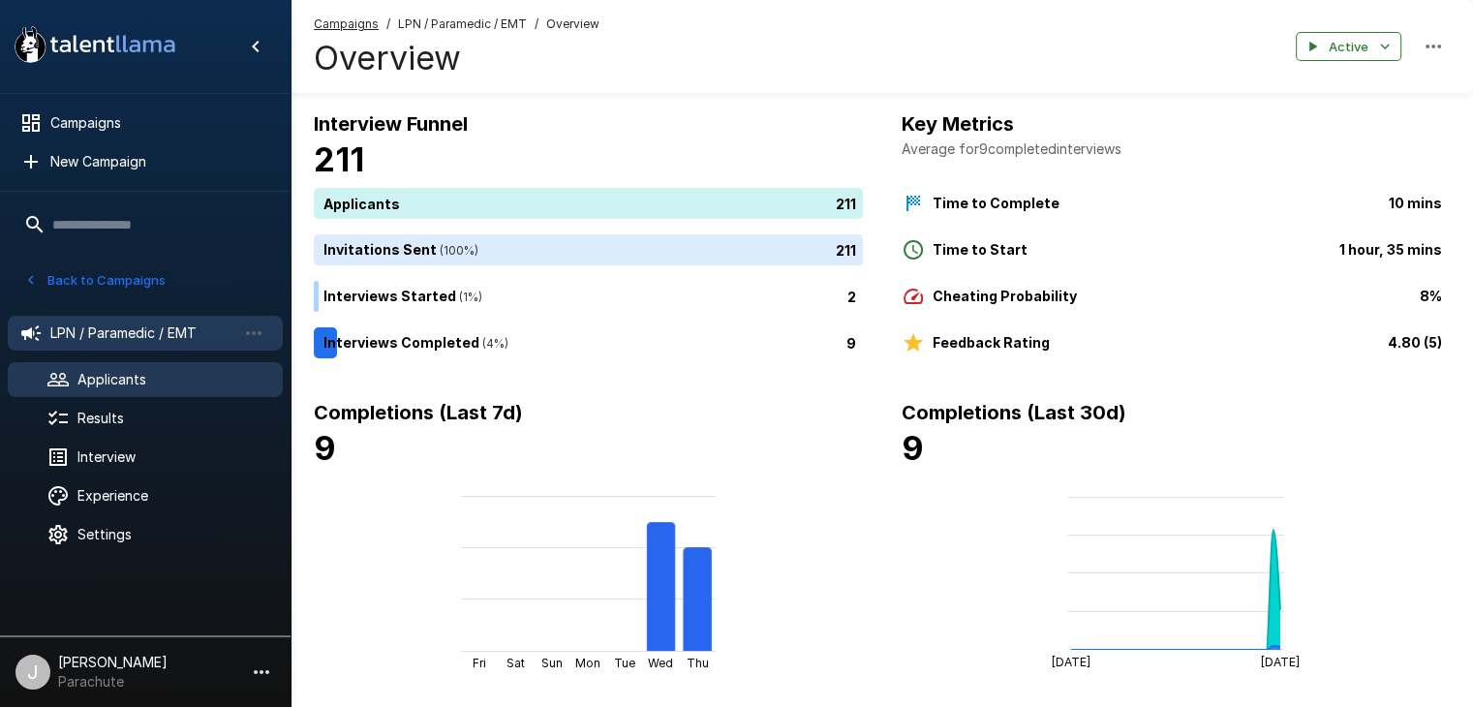
drag, startPoint x: 93, startPoint y: 381, endPoint x: 111, endPoint y: 383, distance: 18.5
click at [94, 380] on span "Applicants" at bounding box center [172, 379] width 190 height 19
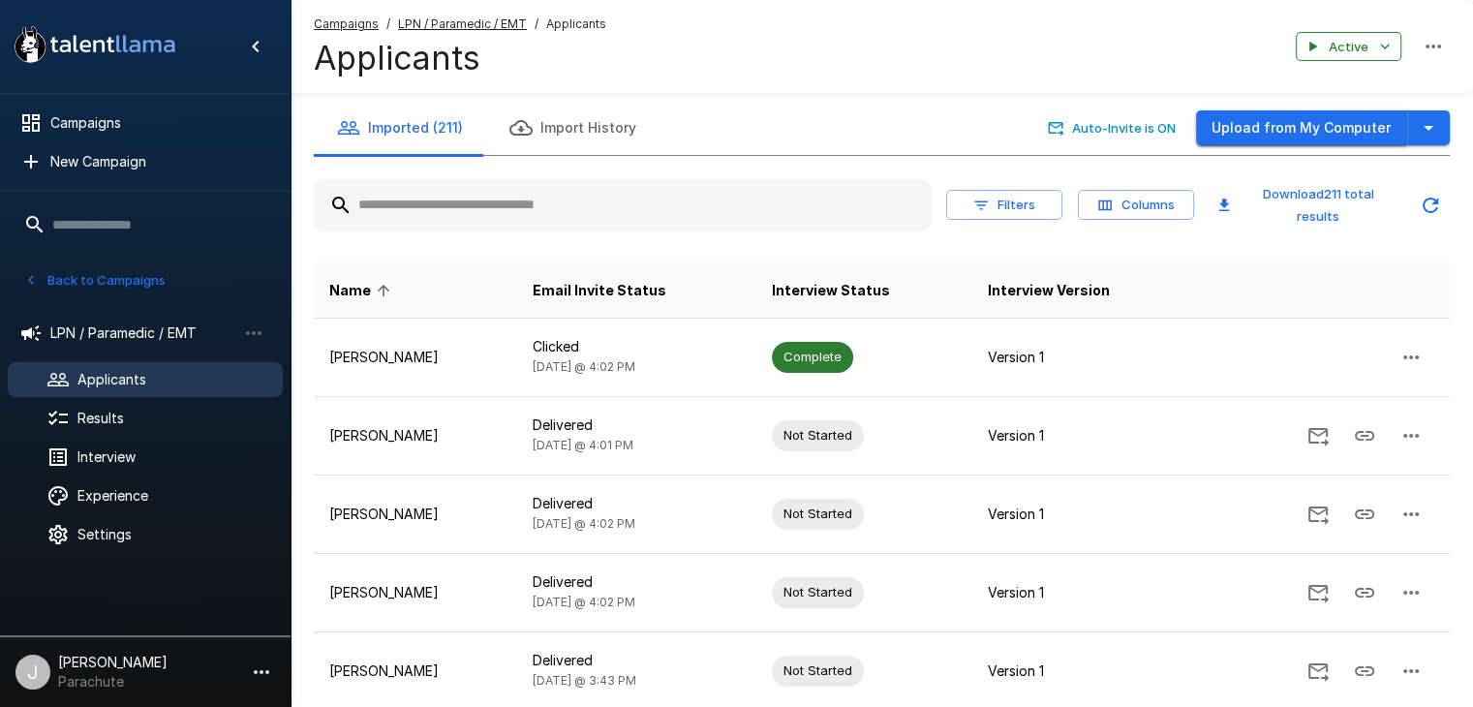
click at [1404, 133] on button "Upload from My Computer" at bounding box center [1301, 128] width 211 height 36
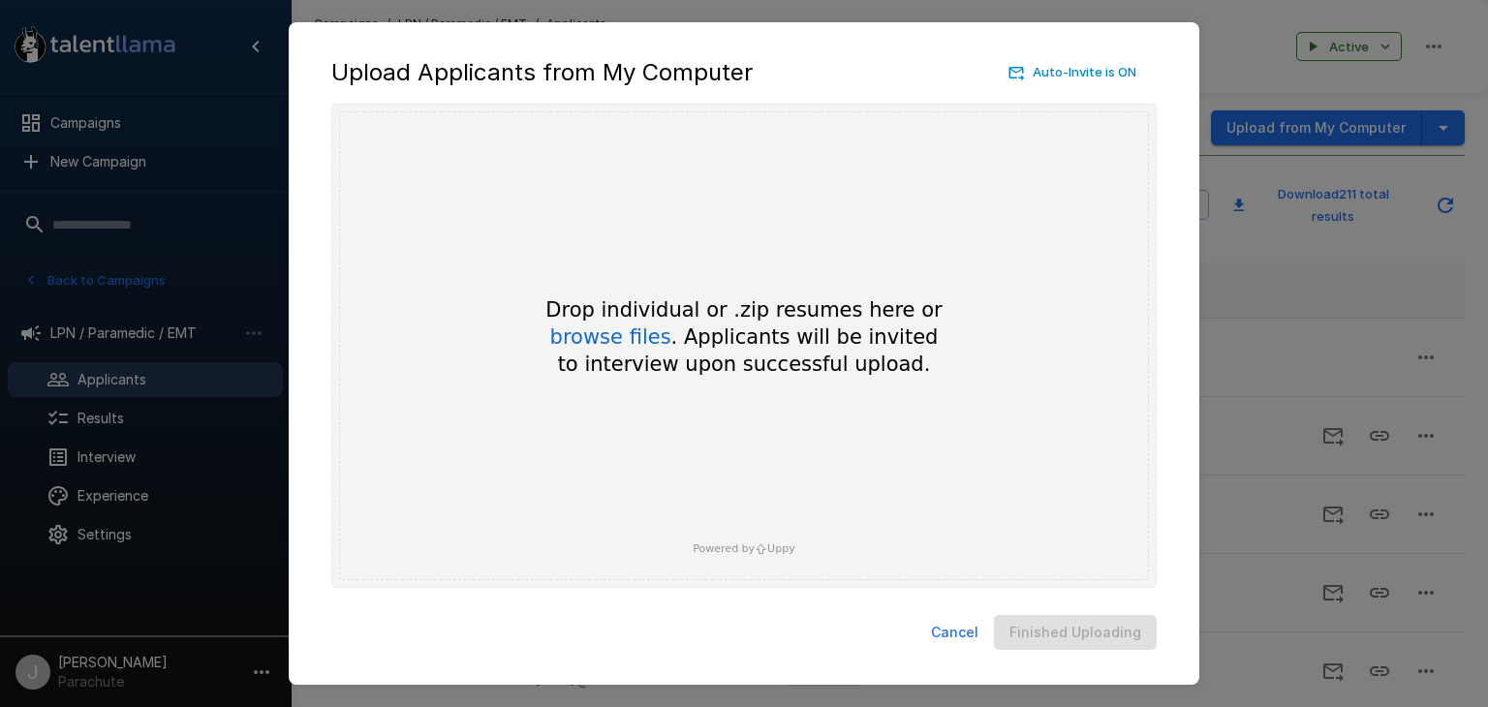
click at [950, 633] on button "Cancel" at bounding box center [954, 633] width 63 height 36
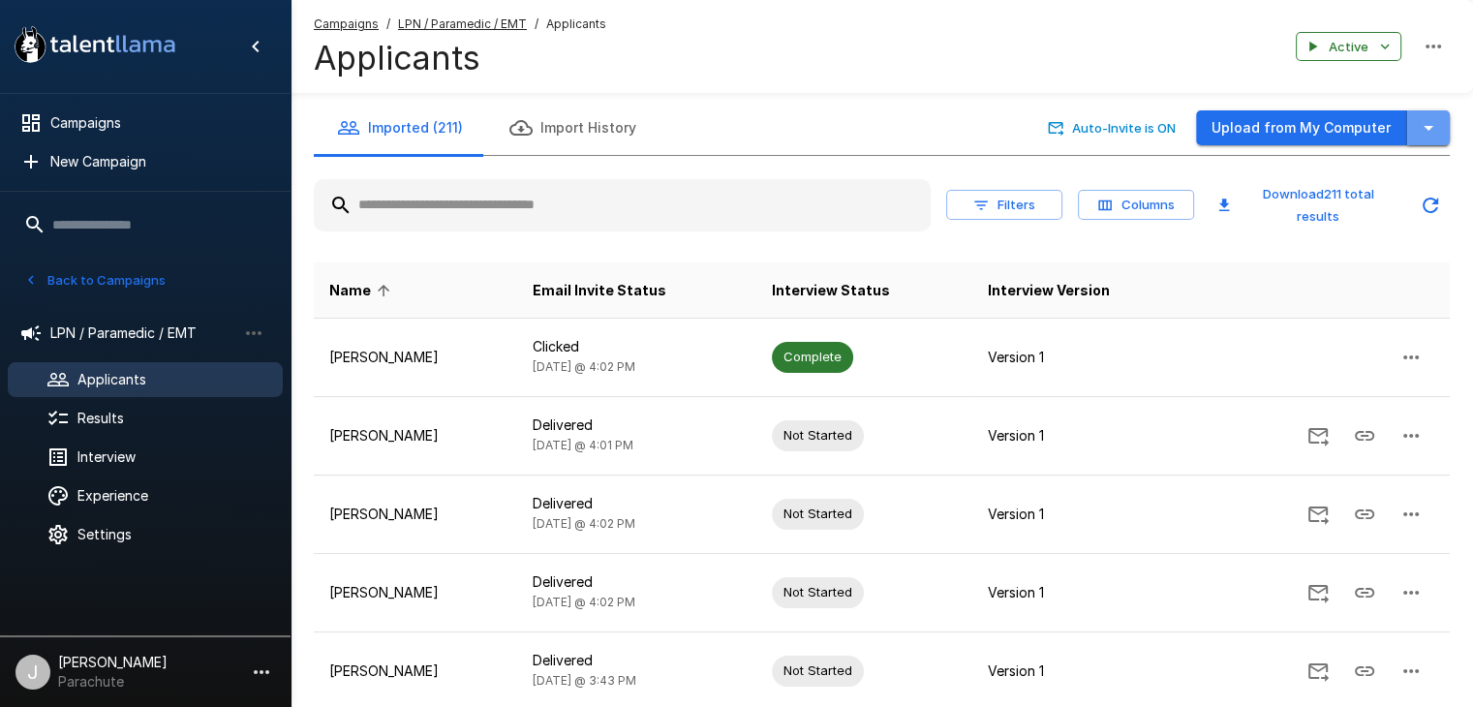
click at [1434, 121] on icon "button" at bounding box center [1428, 127] width 23 height 23
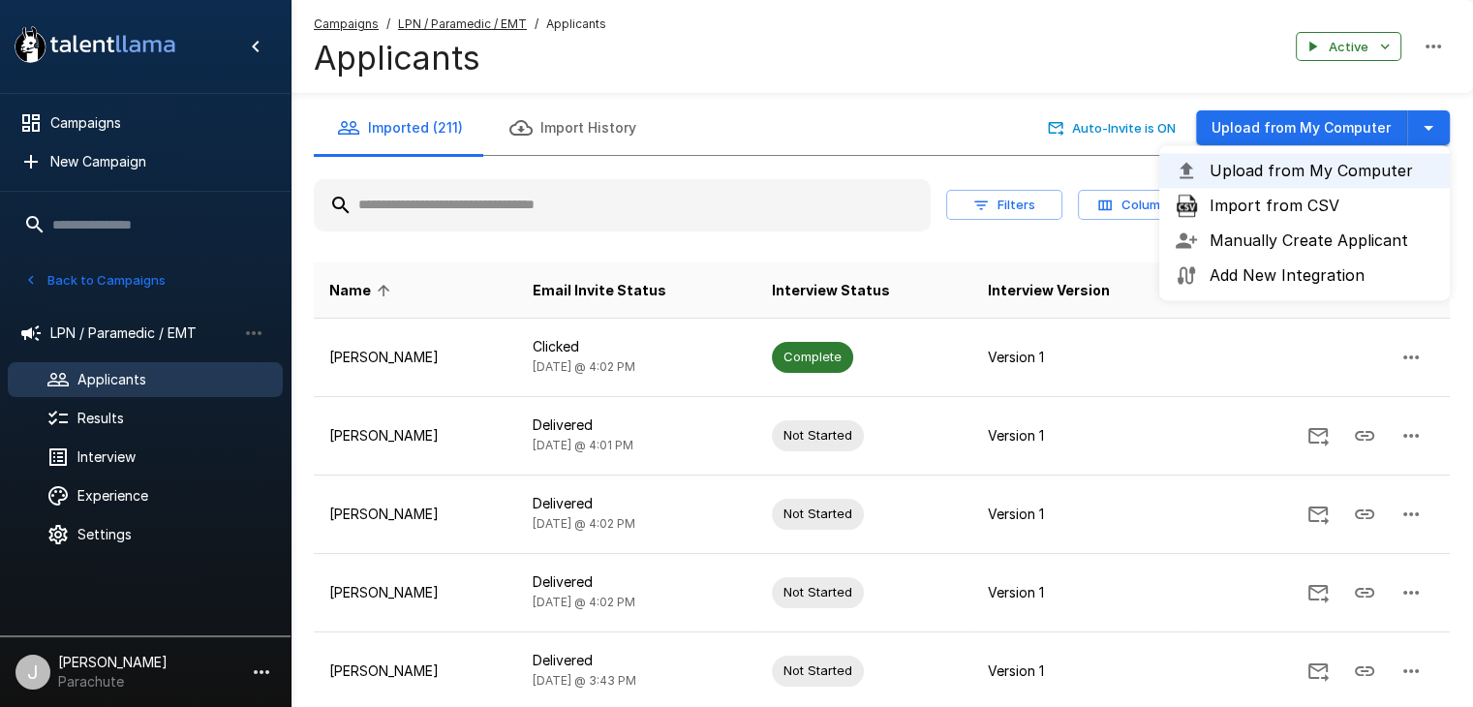
click at [1311, 205] on span "Import from CSV" at bounding box center [1322, 205] width 225 height 23
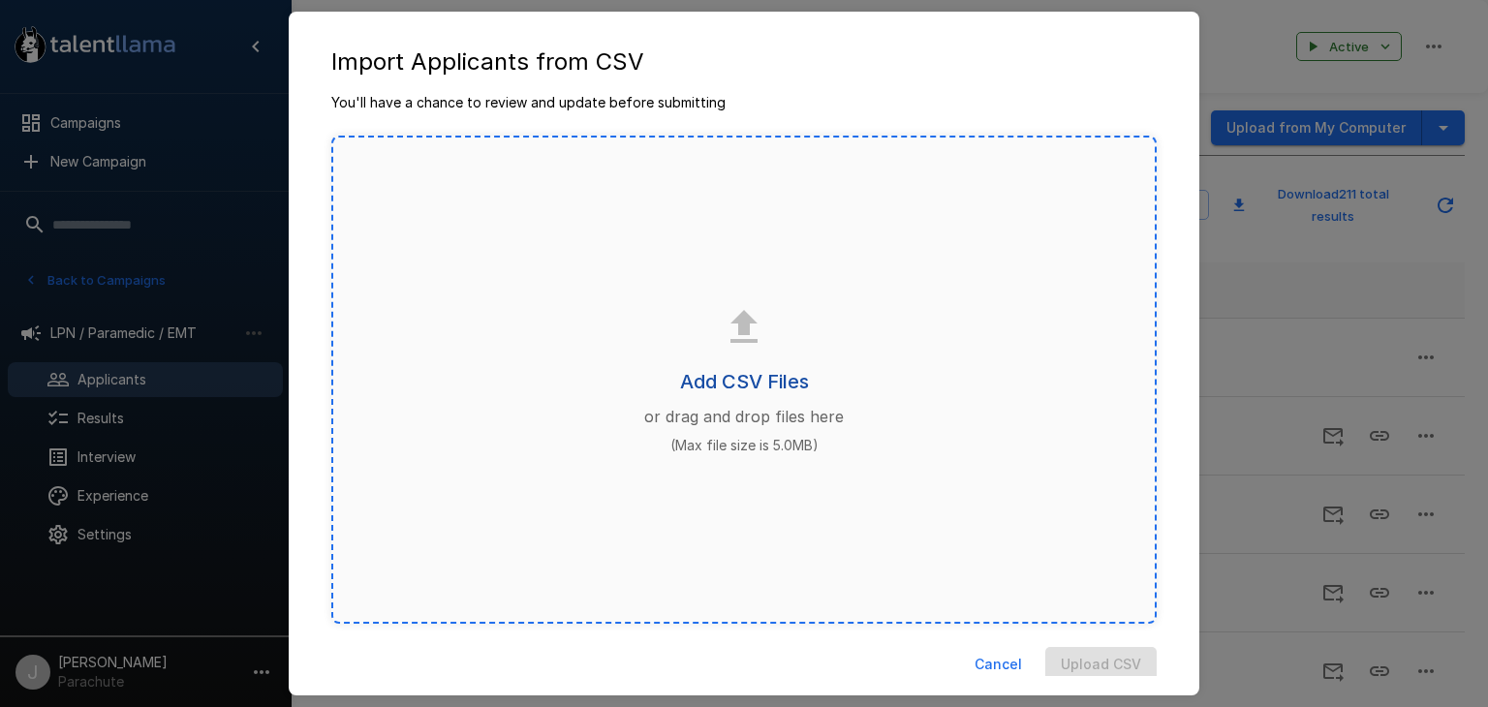
click at [729, 378] on h6 "Add CSV Files" at bounding box center [744, 381] width 129 height 31
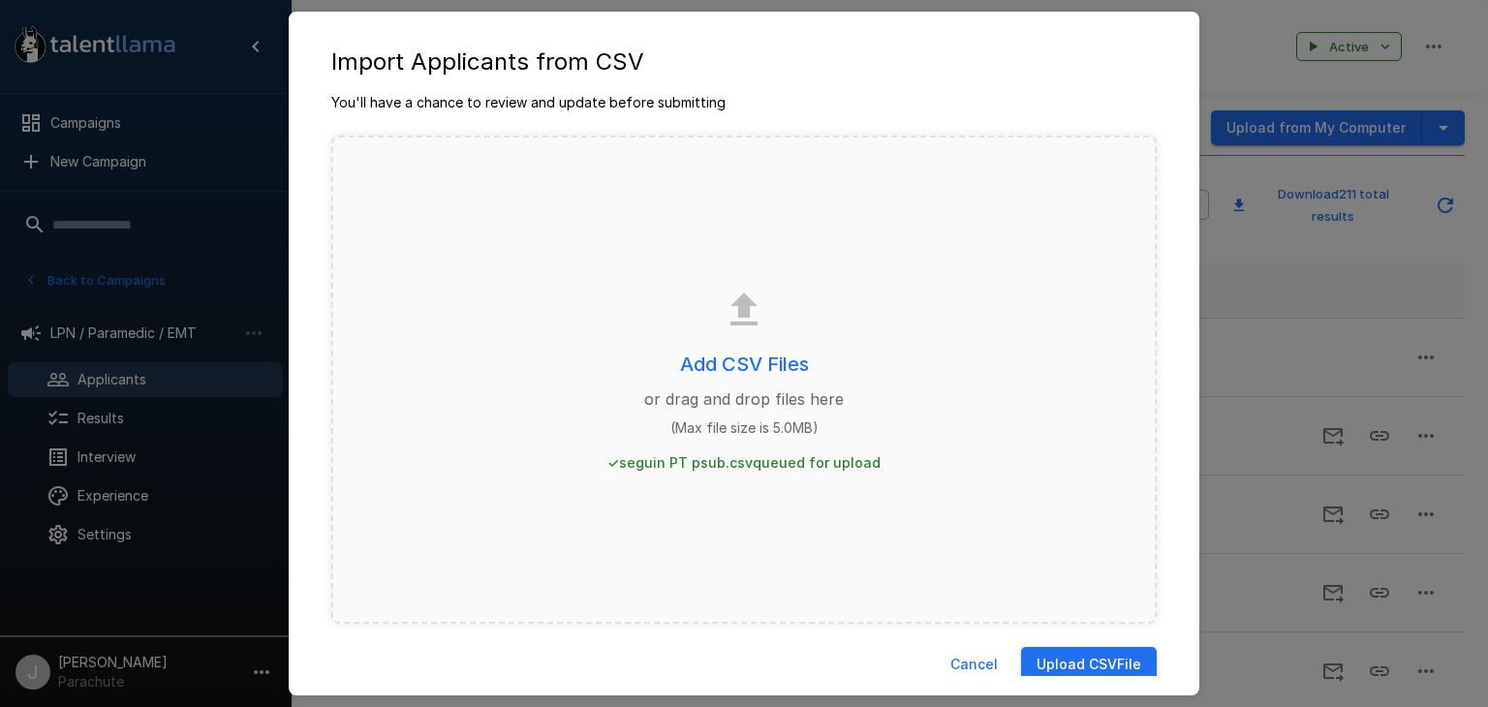
click at [1055, 663] on button "Upload CSV File" at bounding box center [1089, 665] width 136 height 36
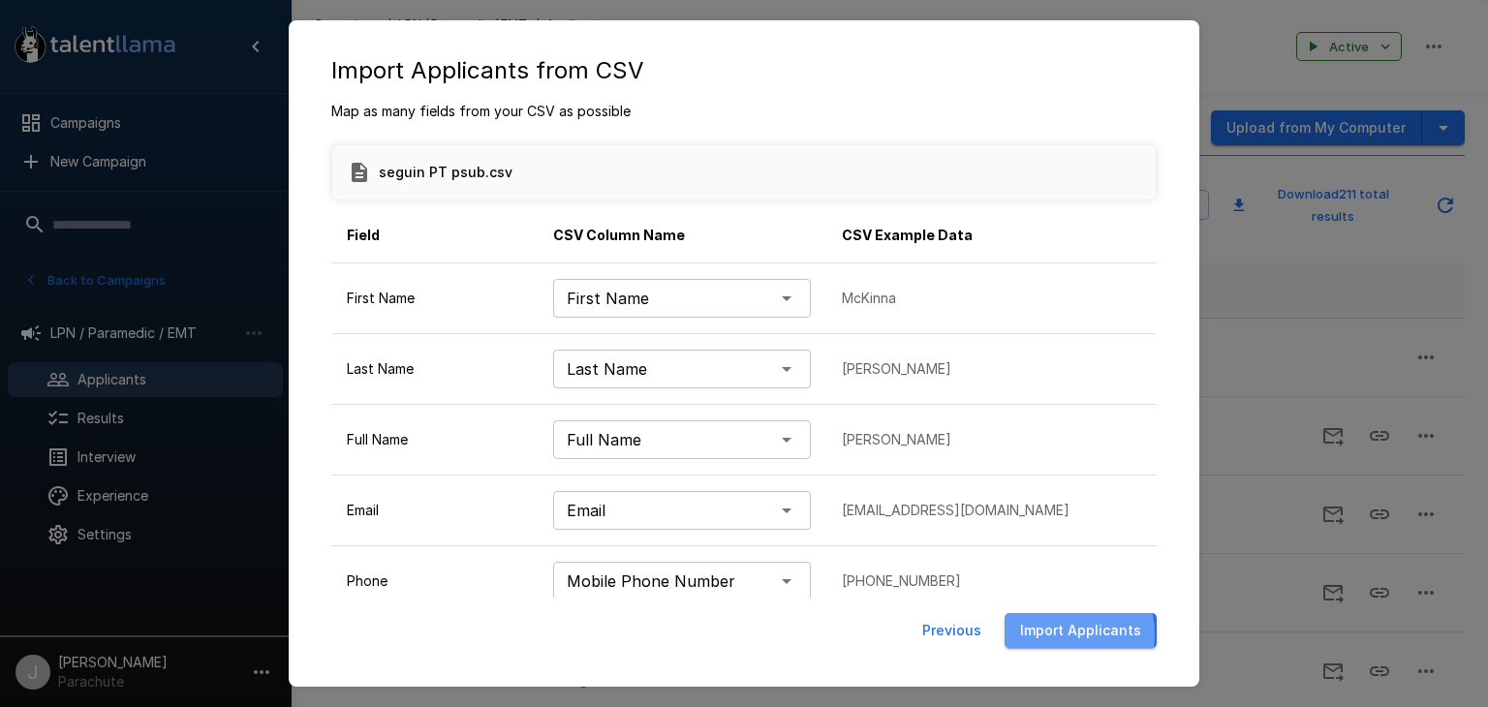
click at [1064, 633] on button "Import Applicants" at bounding box center [1080, 631] width 152 height 36
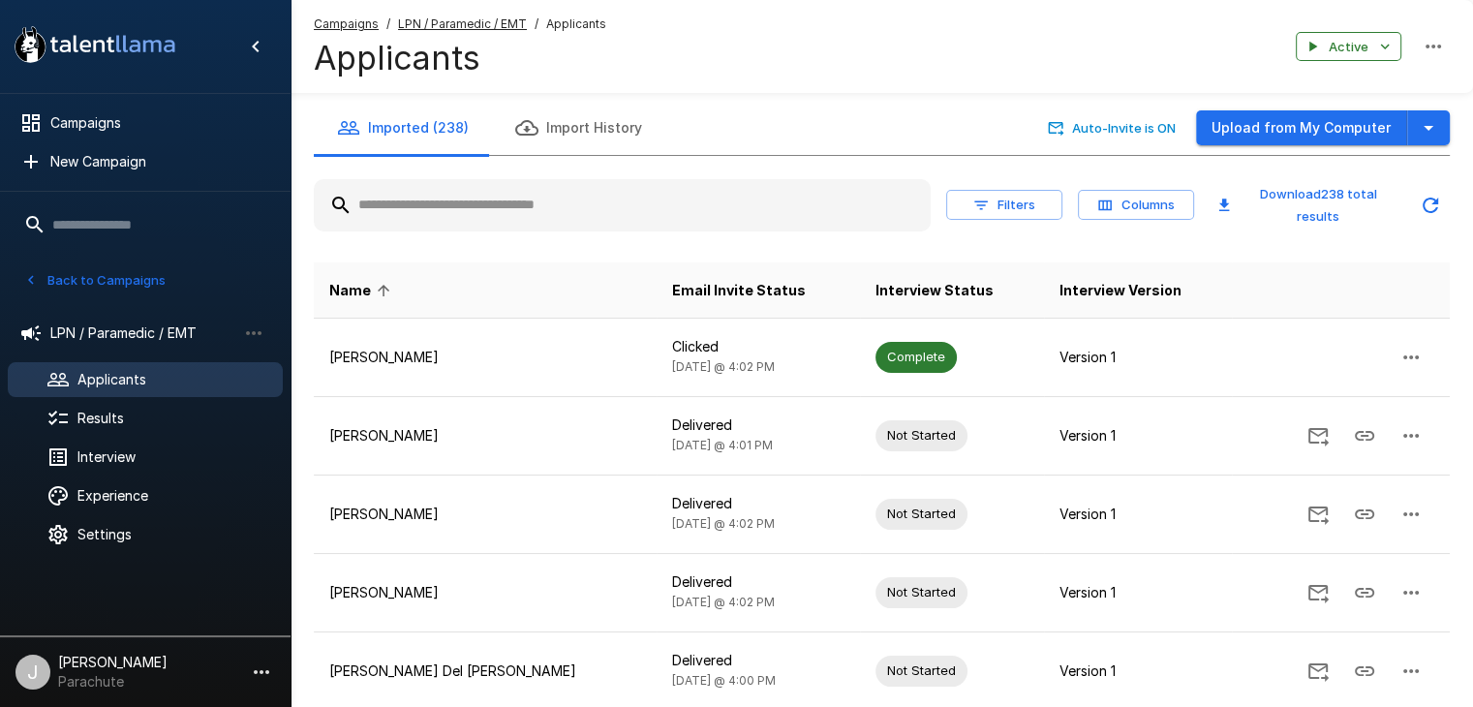
click at [97, 382] on span "Applicants" at bounding box center [172, 379] width 190 height 19
click at [98, 284] on button "Back to Campaigns" at bounding box center [94, 280] width 151 height 30
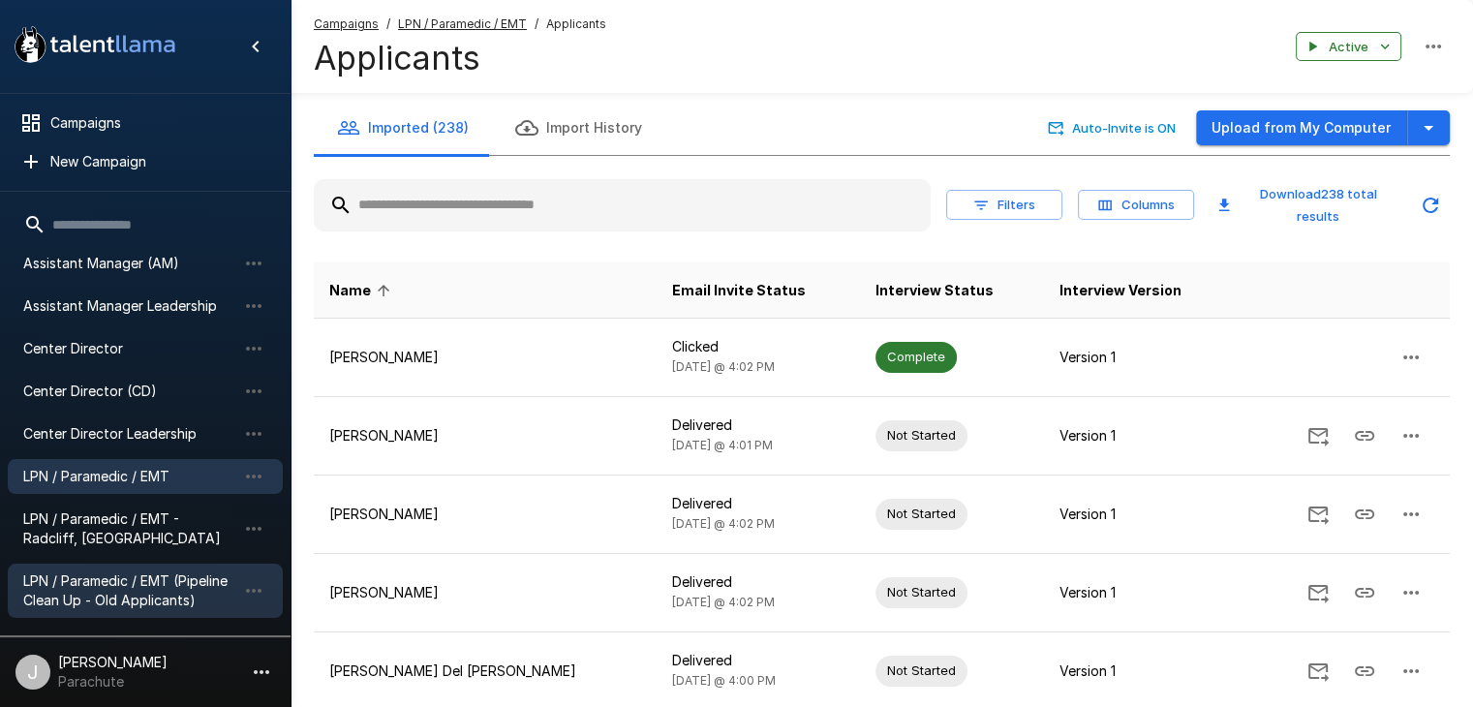
click at [136, 589] on span "LPN / Paramedic / EMT (Pipeline Clean Up - Old Applicants)" at bounding box center [129, 590] width 213 height 39
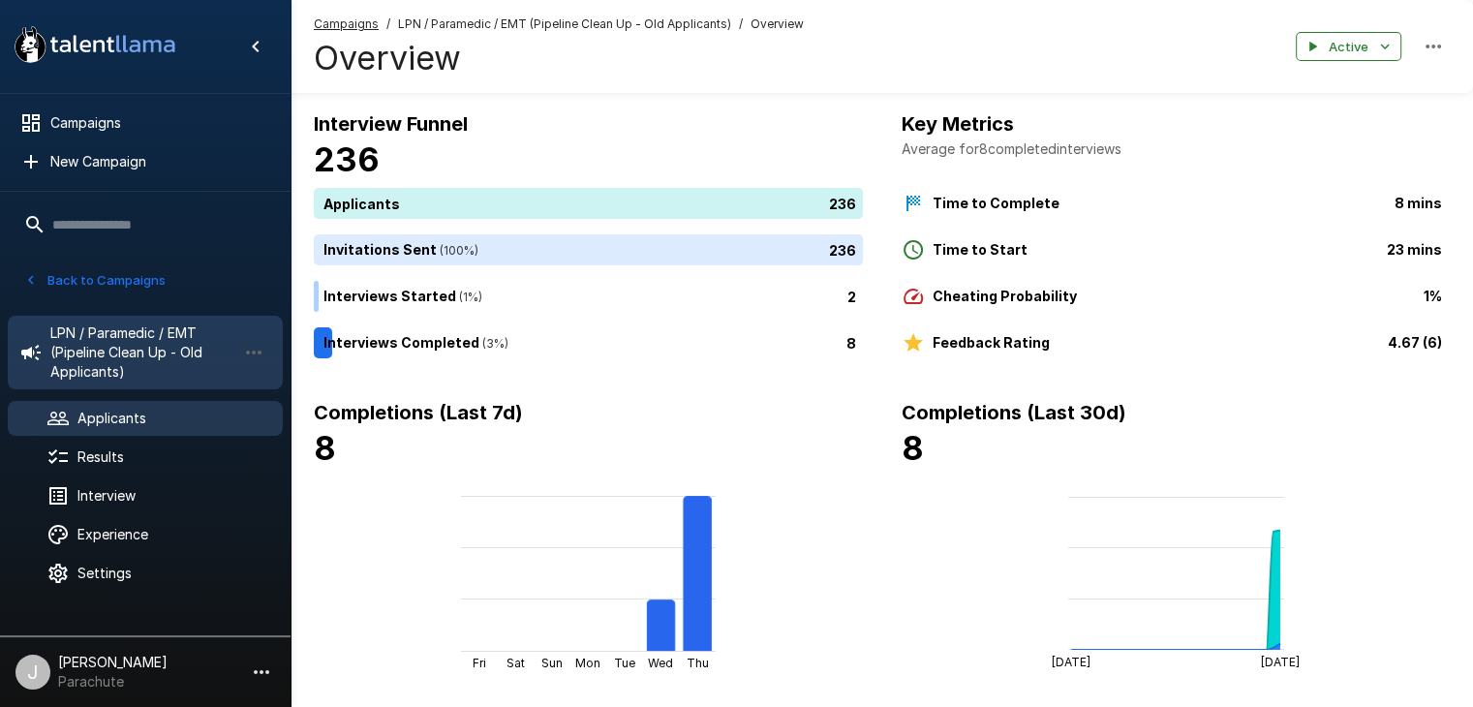
click at [67, 417] on icon at bounding box center [57, 418] width 23 height 23
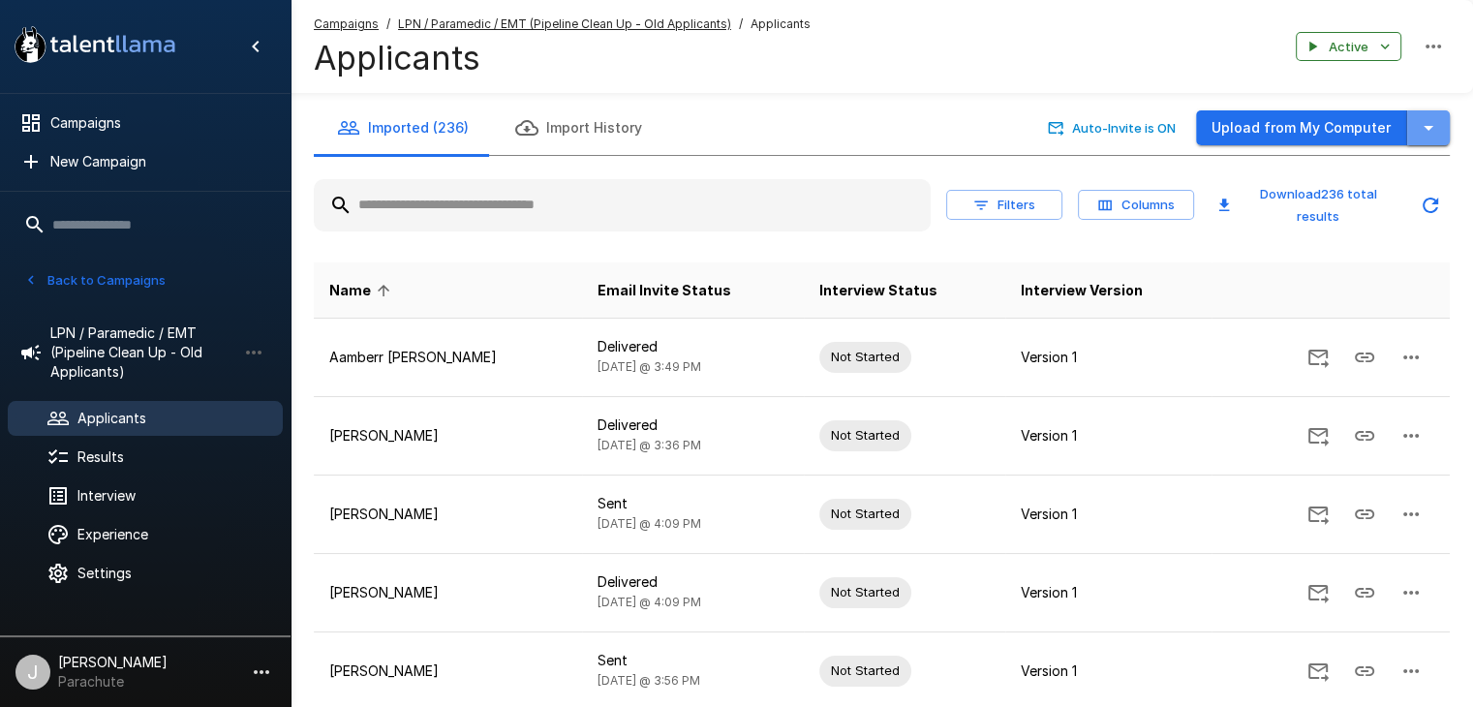
click at [1427, 125] on icon "button" at bounding box center [1428, 127] width 23 height 23
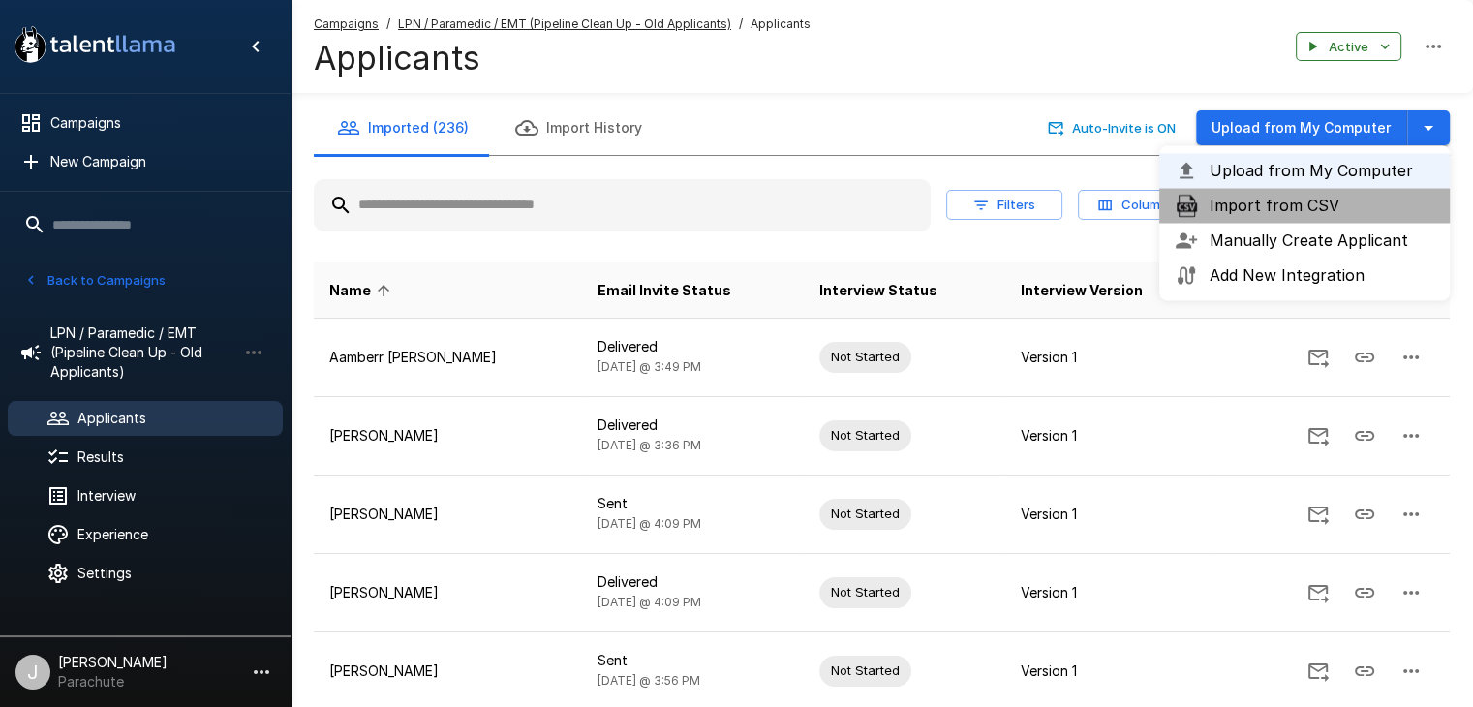
click at [1241, 203] on span "Import from CSV" at bounding box center [1322, 205] width 225 height 23
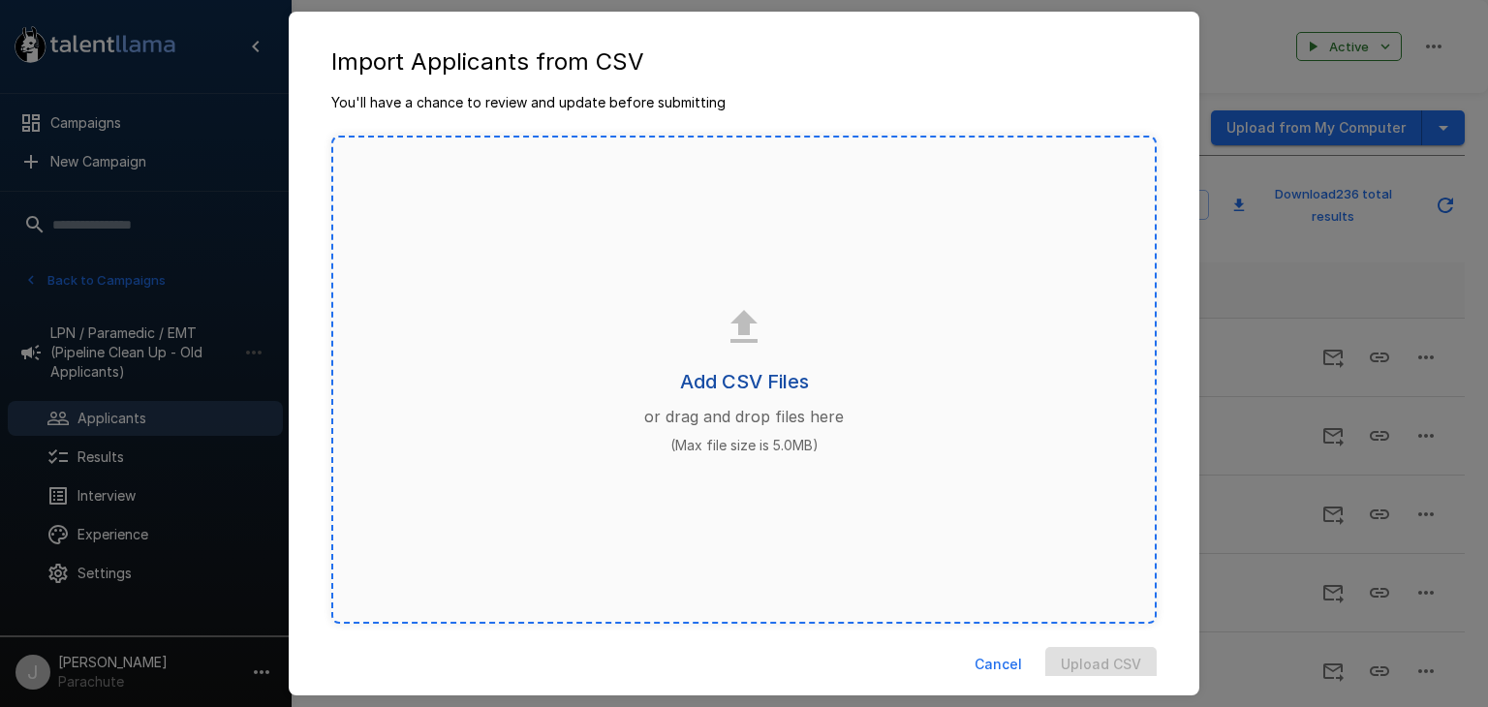
click at [730, 379] on h6 "Add CSV Files" at bounding box center [744, 381] width 129 height 31
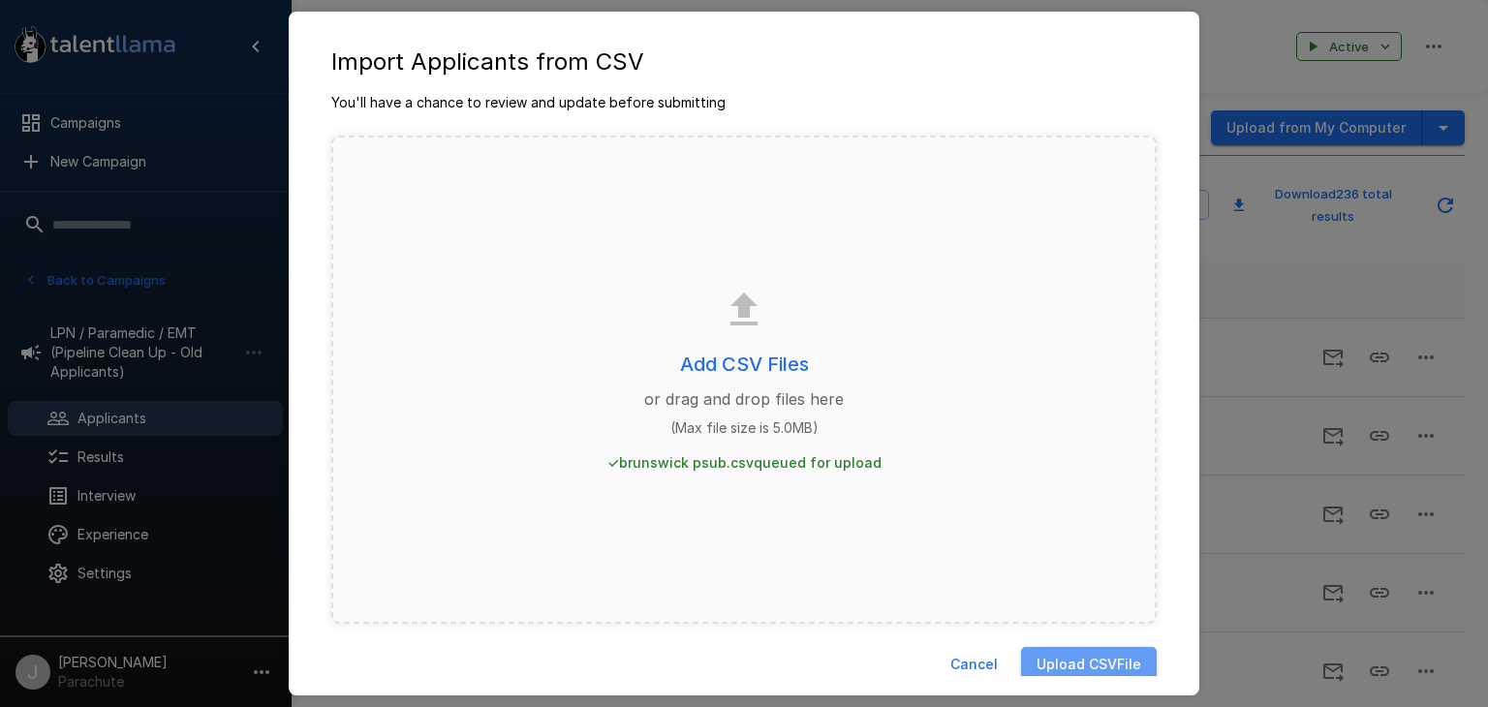
click at [1046, 661] on button "Upload CSV File" at bounding box center [1089, 665] width 136 height 36
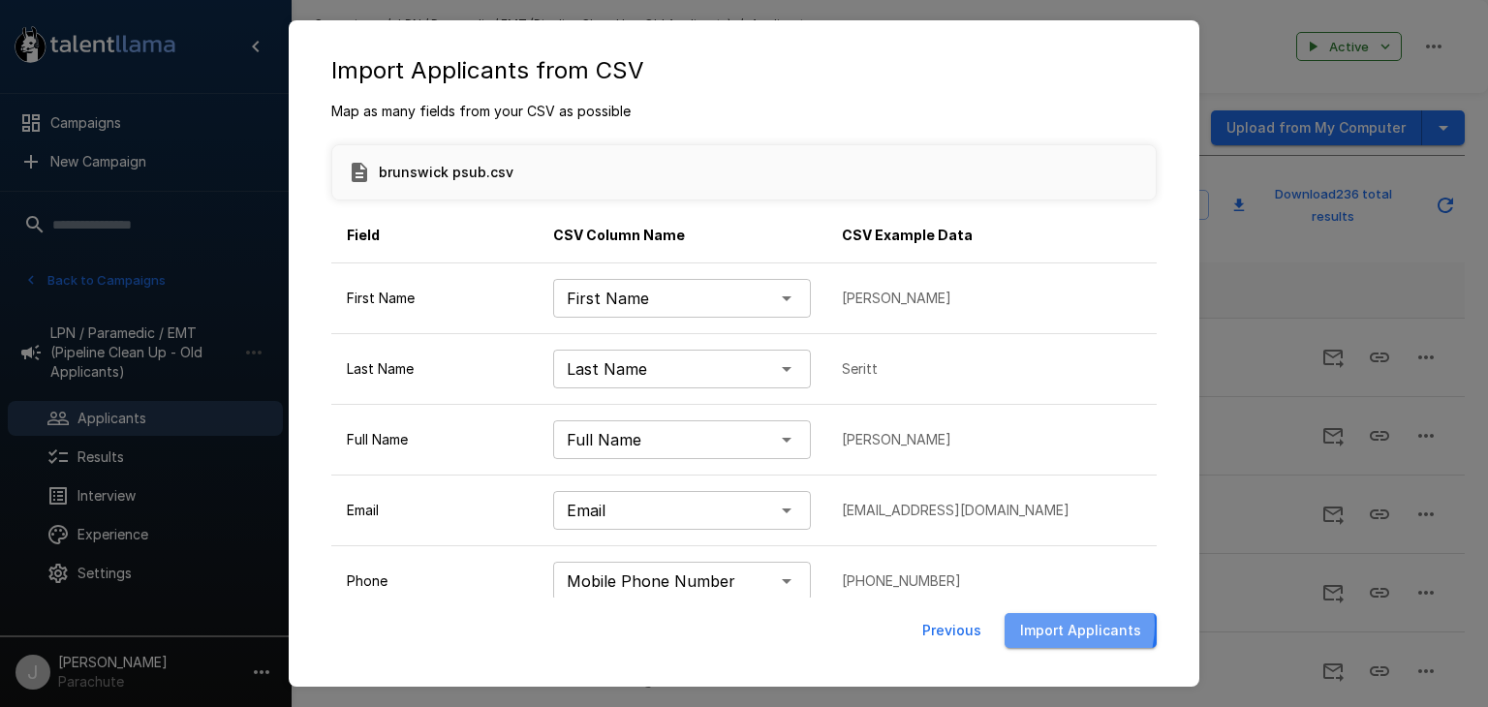
click at [1052, 626] on button "Import Applicants" at bounding box center [1080, 631] width 152 height 36
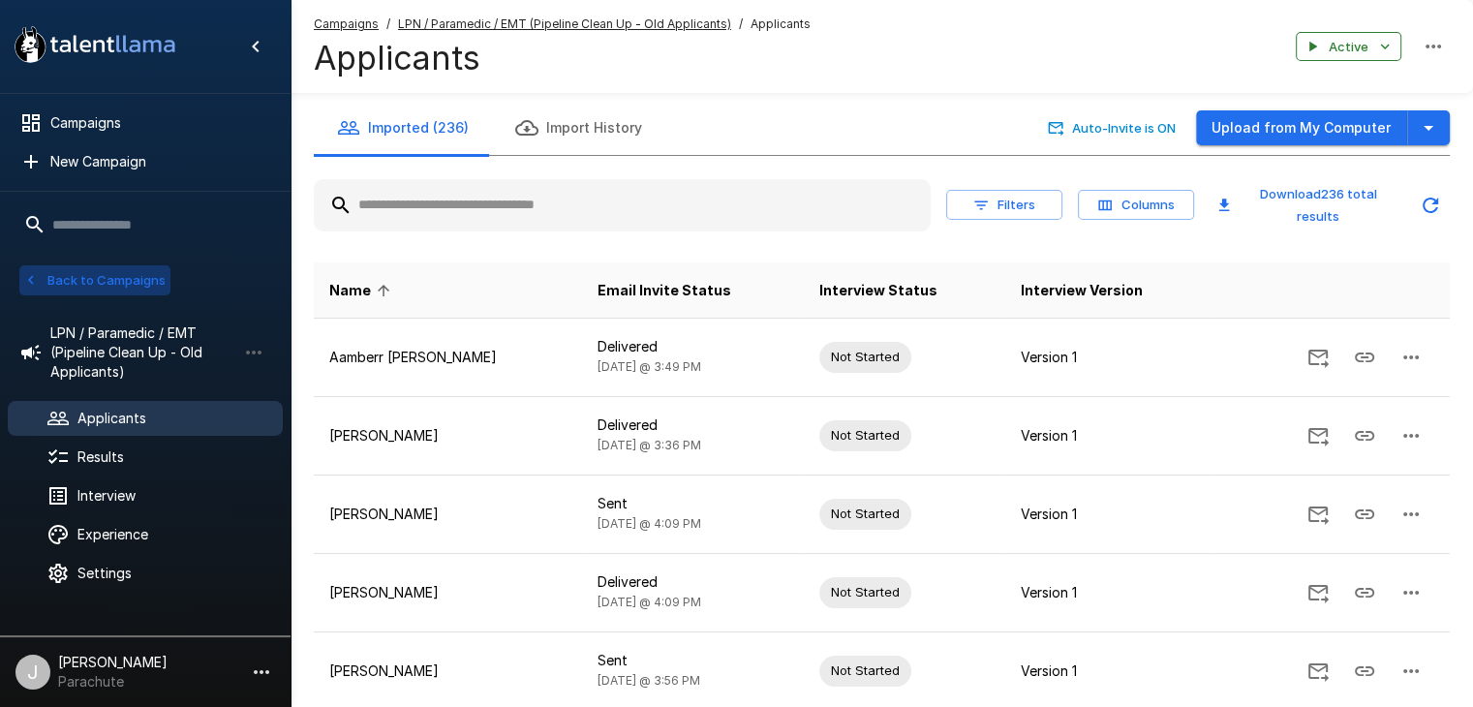
click at [78, 280] on button "Back to Campaigns" at bounding box center [94, 280] width 151 height 30
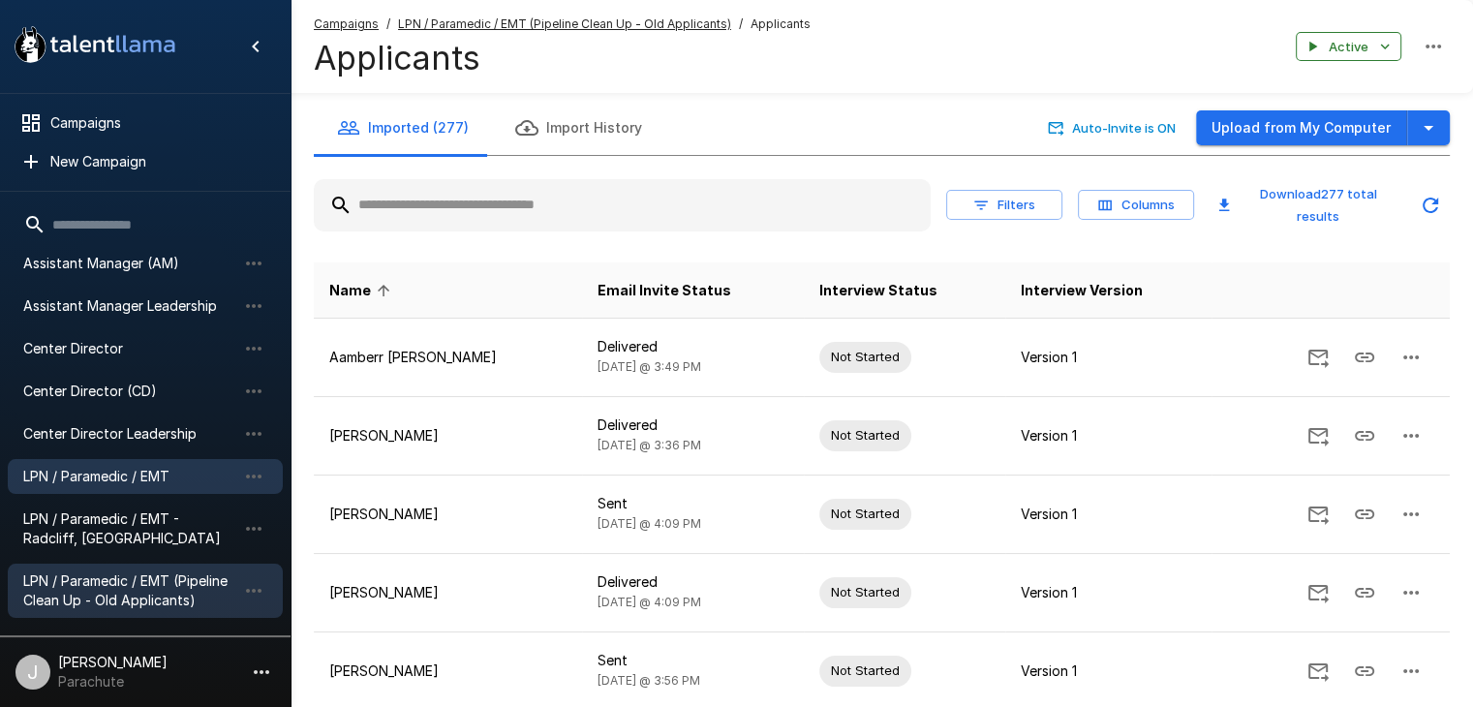
click at [156, 465] on div "LPN / Paramedic / EMT" at bounding box center [145, 476] width 275 height 35
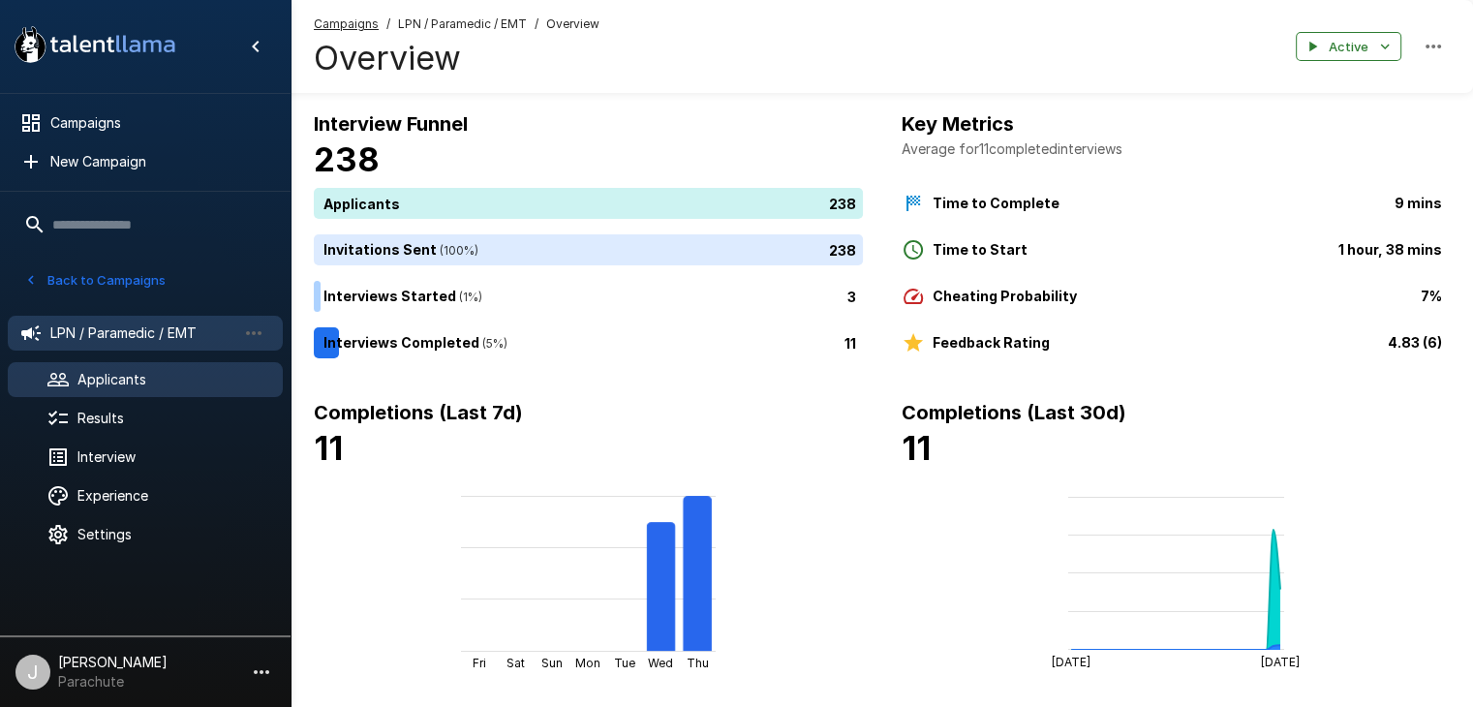
click at [139, 375] on span "Applicants" at bounding box center [172, 379] width 190 height 19
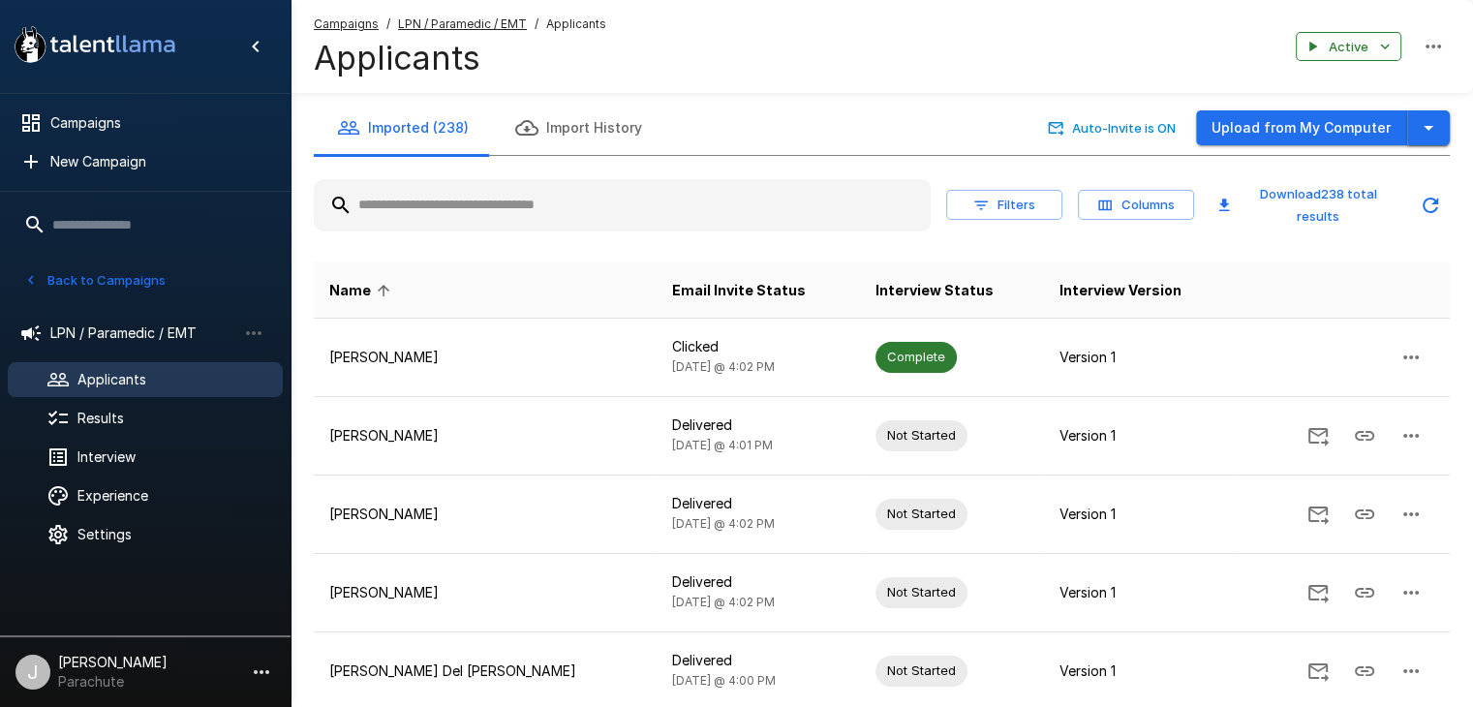
click at [1431, 133] on icon "button" at bounding box center [1428, 127] width 23 height 23
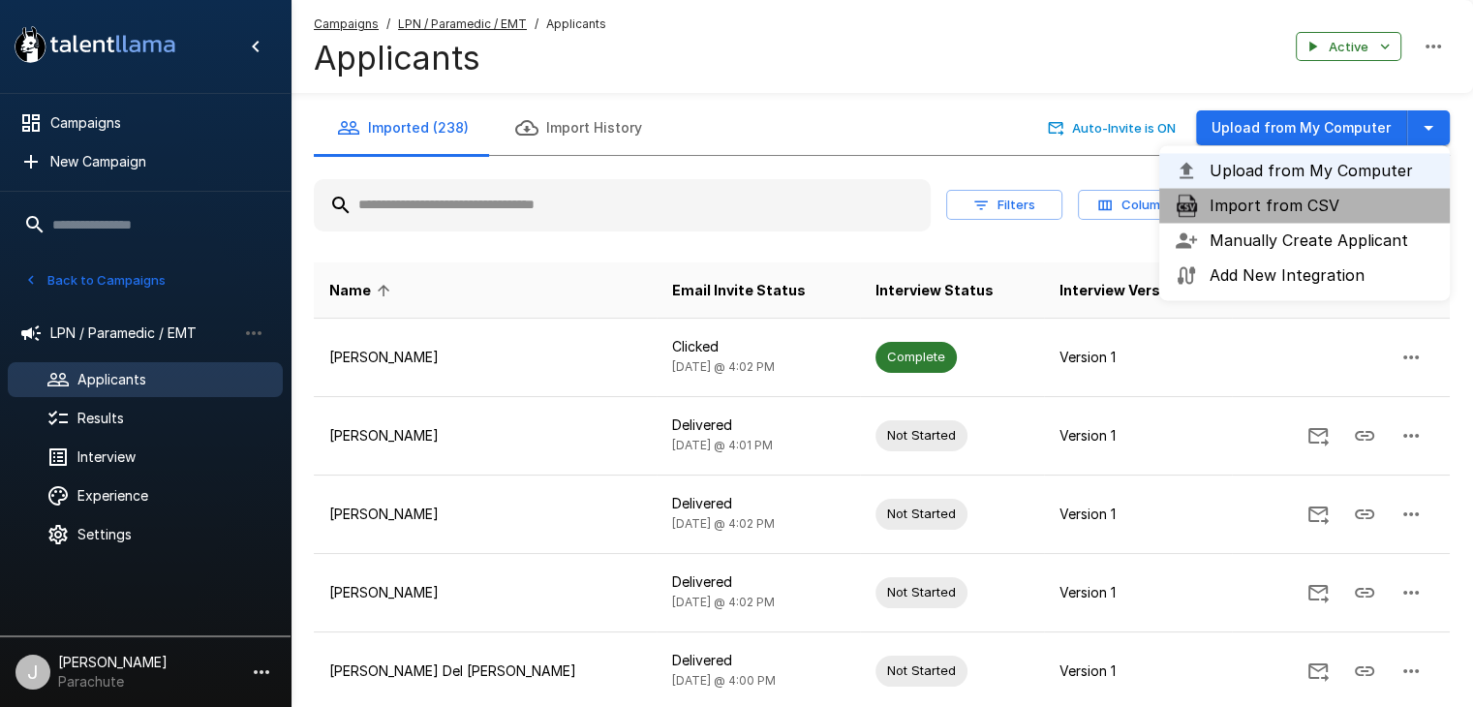
click at [1257, 200] on span "Import from CSV" at bounding box center [1322, 205] width 225 height 23
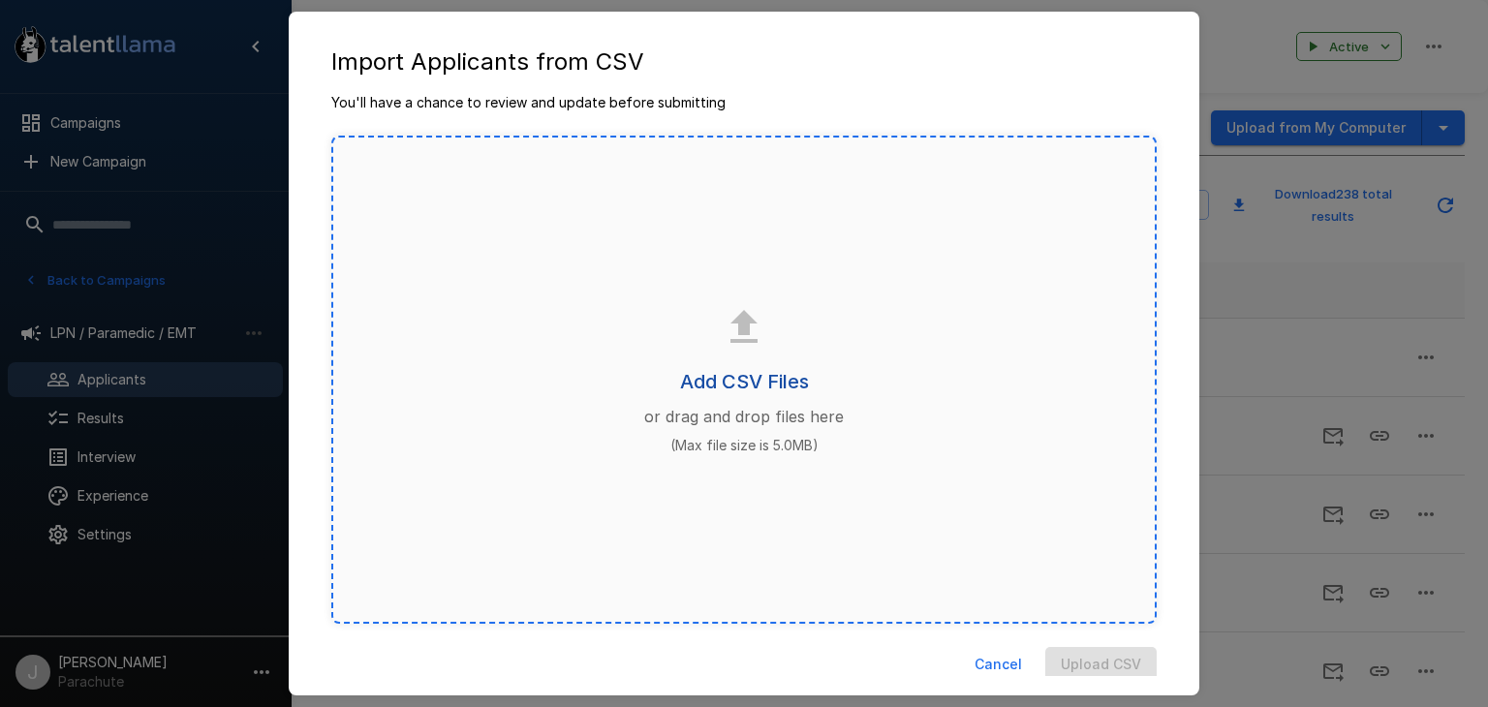
click at [775, 377] on h6 "Add CSV Files" at bounding box center [744, 381] width 129 height 31
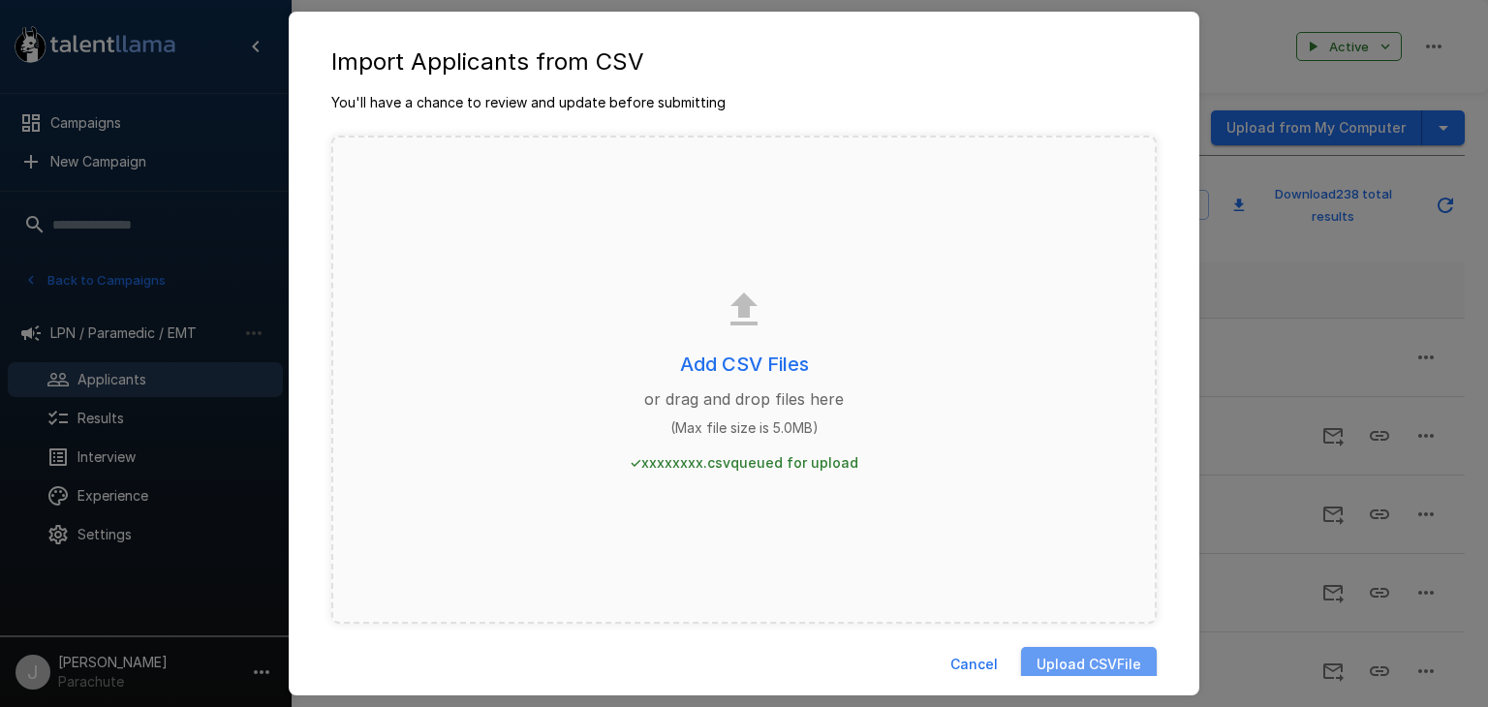
click at [1071, 656] on button "Upload CSV File" at bounding box center [1089, 665] width 136 height 36
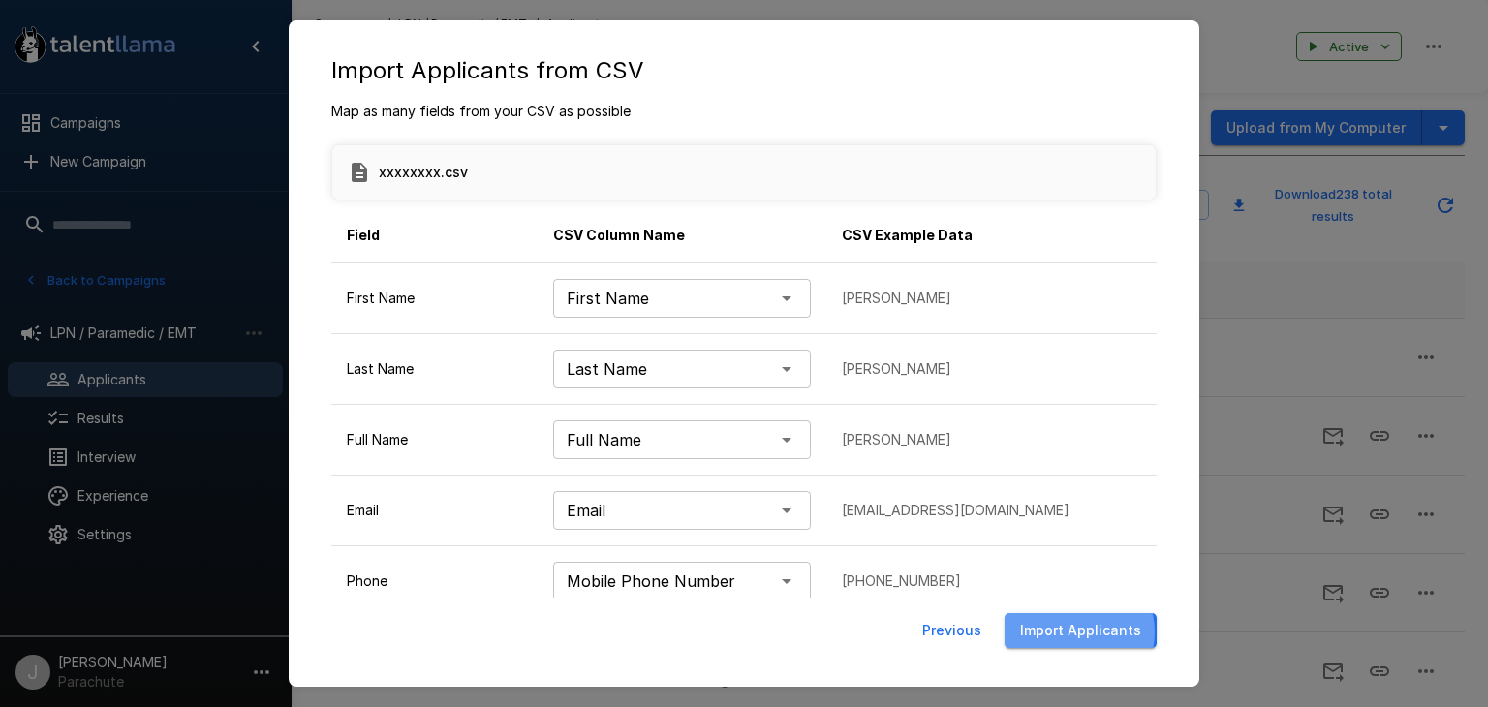
click at [1077, 632] on button "Import Applicants" at bounding box center [1080, 631] width 152 height 36
